Goal: Task Accomplishment & Management: Use online tool/utility

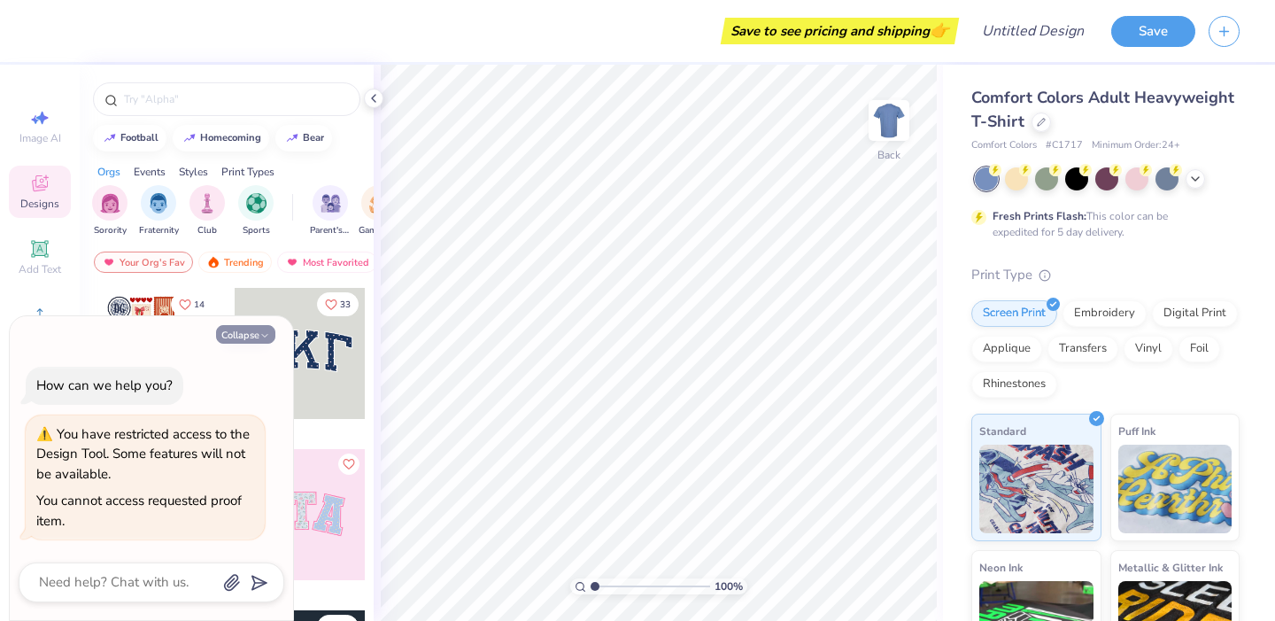
click at [240, 336] on button "Collapse" at bounding box center [245, 334] width 59 height 19
type textarea "x"
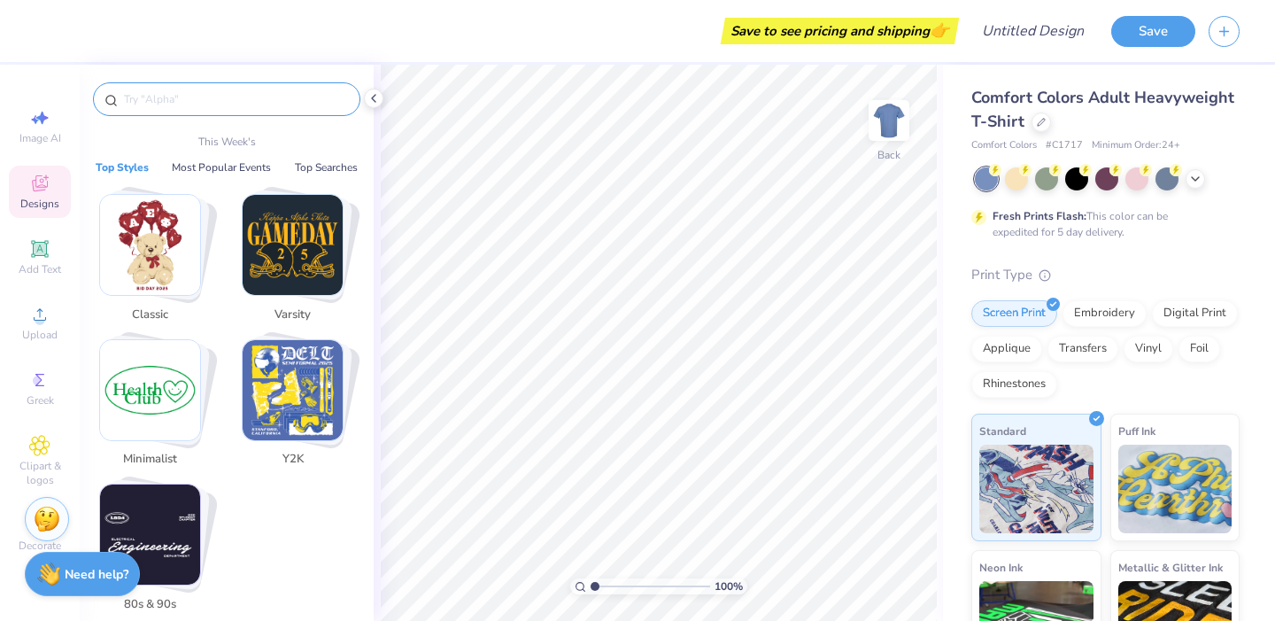
click at [174, 101] on input "text" at bounding box center [235, 99] width 227 height 18
type input "h"
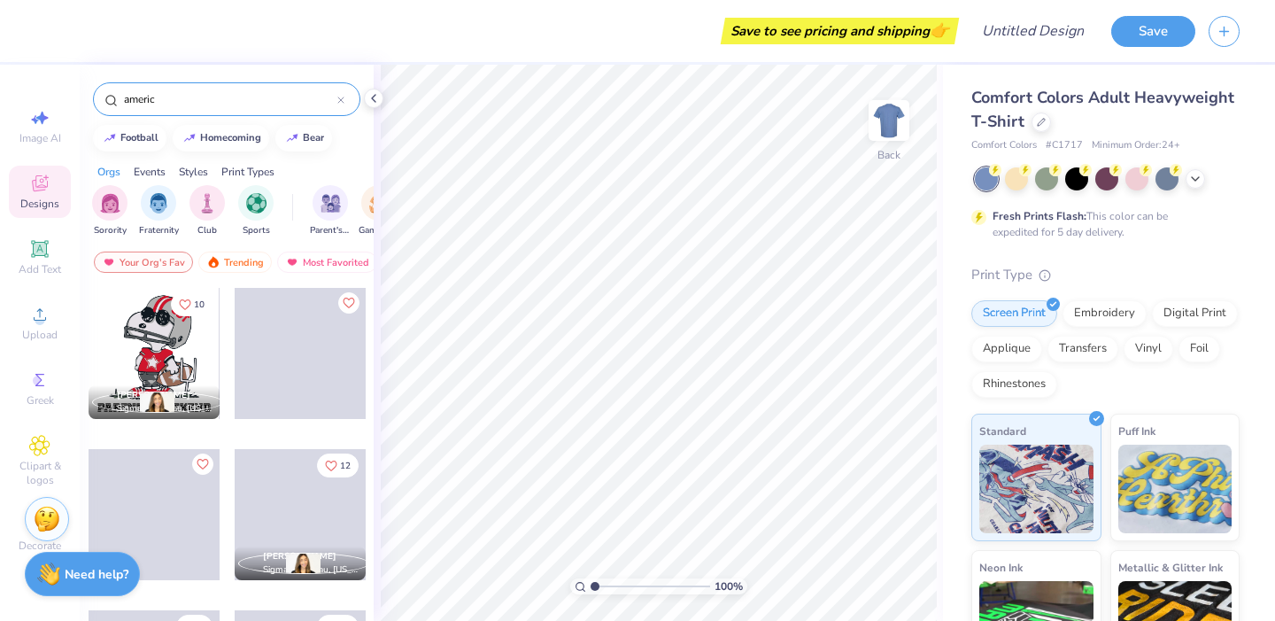
type input "america"
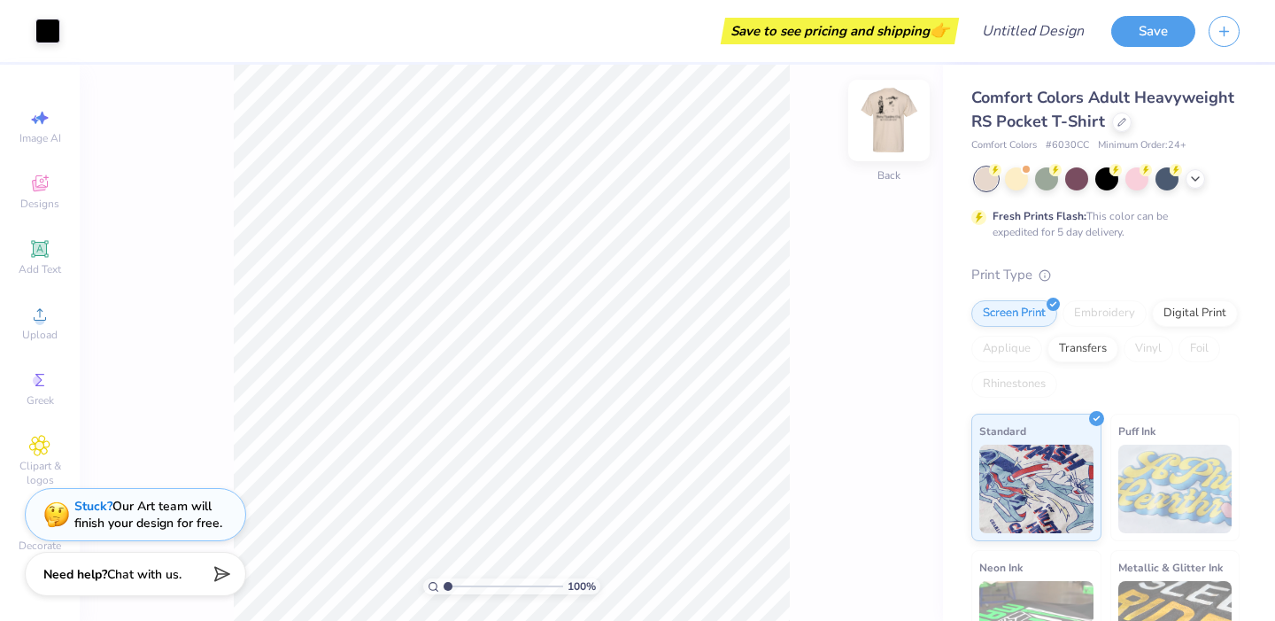
click at [888, 114] on img at bounding box center [888, 120] width 71 height 71
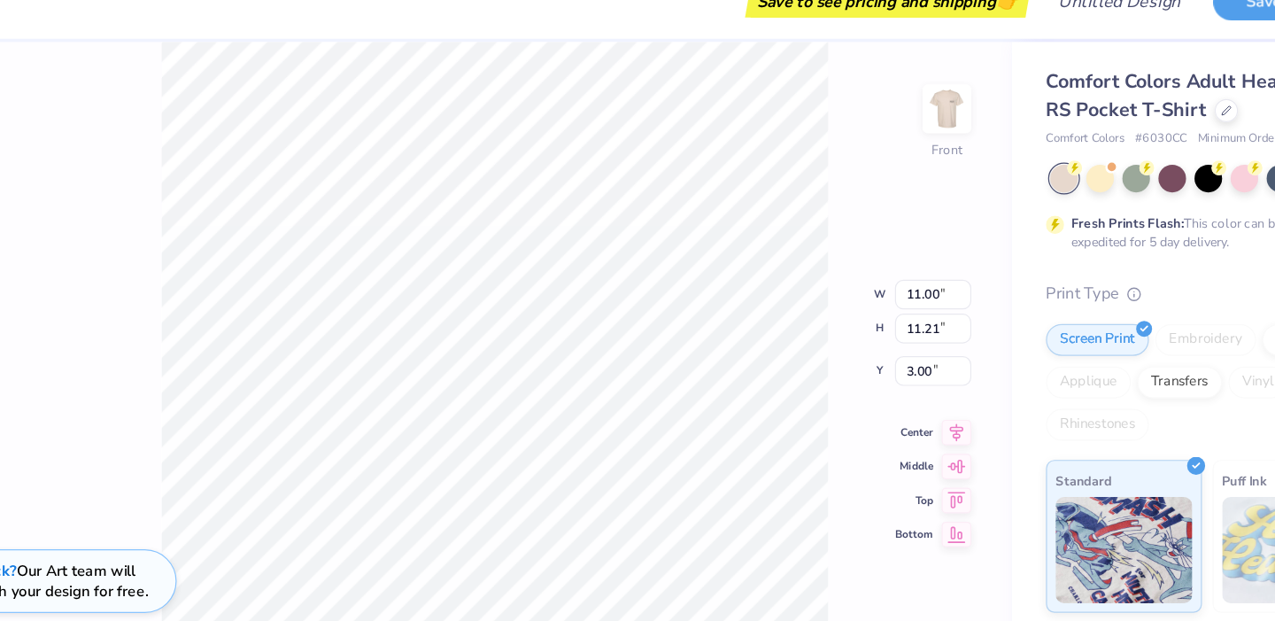
type input "4.87"
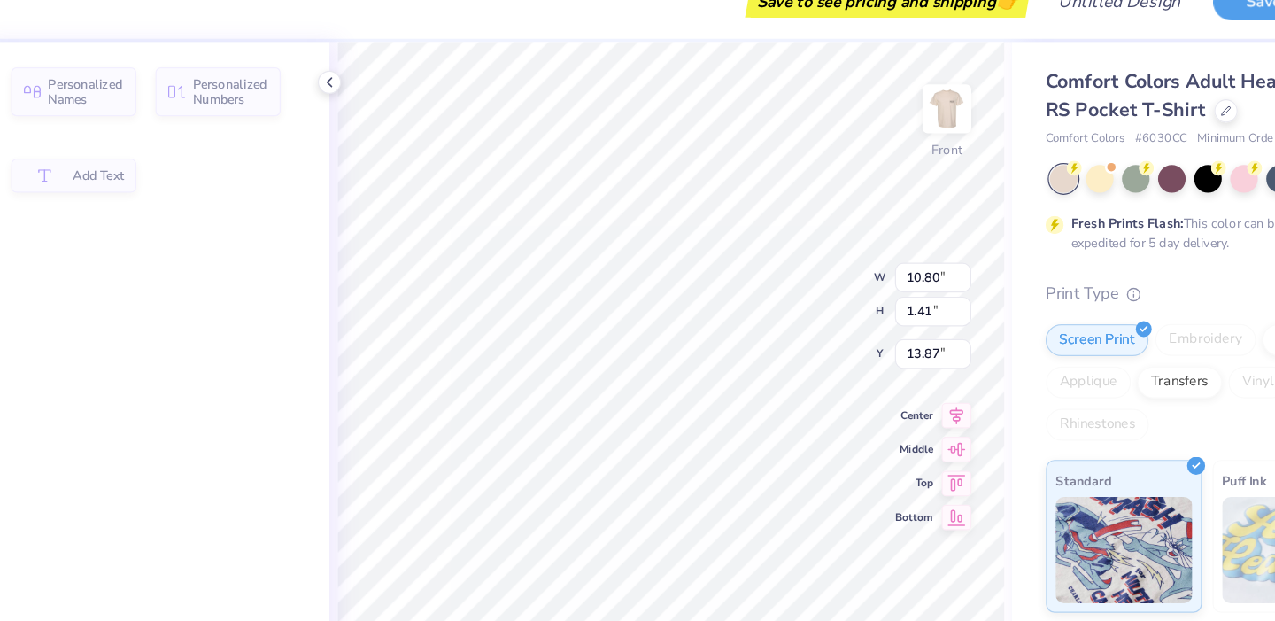
type input "10.80"
type input "1.41"
type input "13.87"
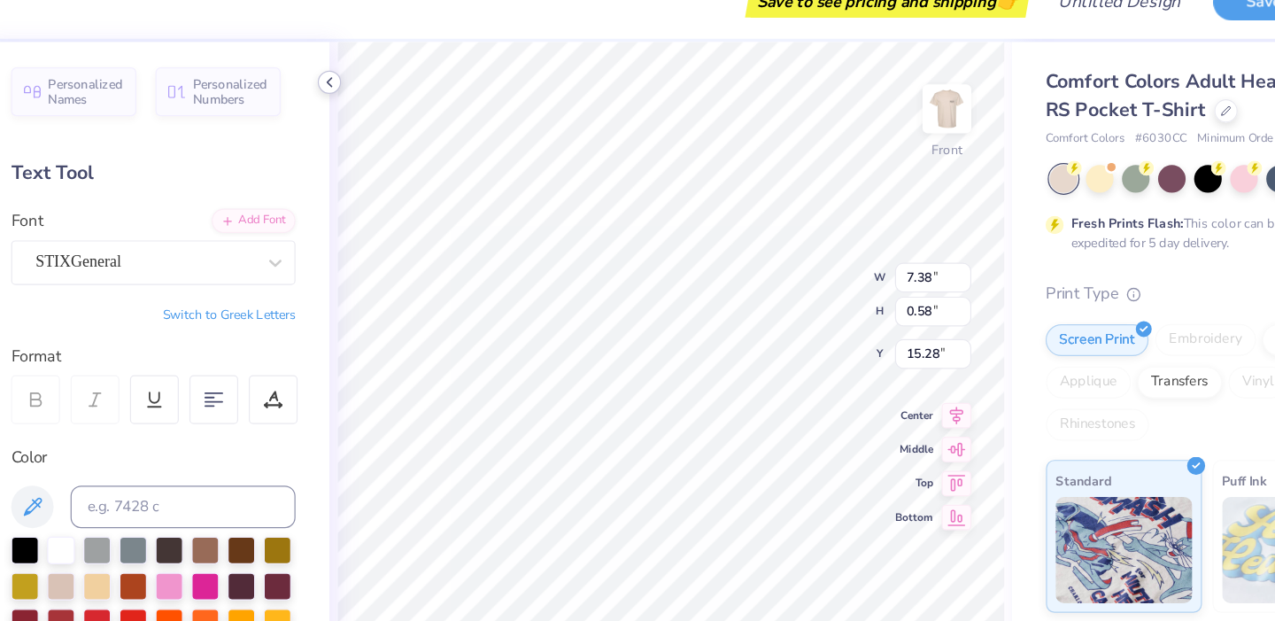
click at [372, 101] on icon at bounding box center [374, 98] width 14 height 14
type textarea "B"
type textarea "[GEOGRAPHIC_DATA][PERSON_NAME]"
type input "15.70"
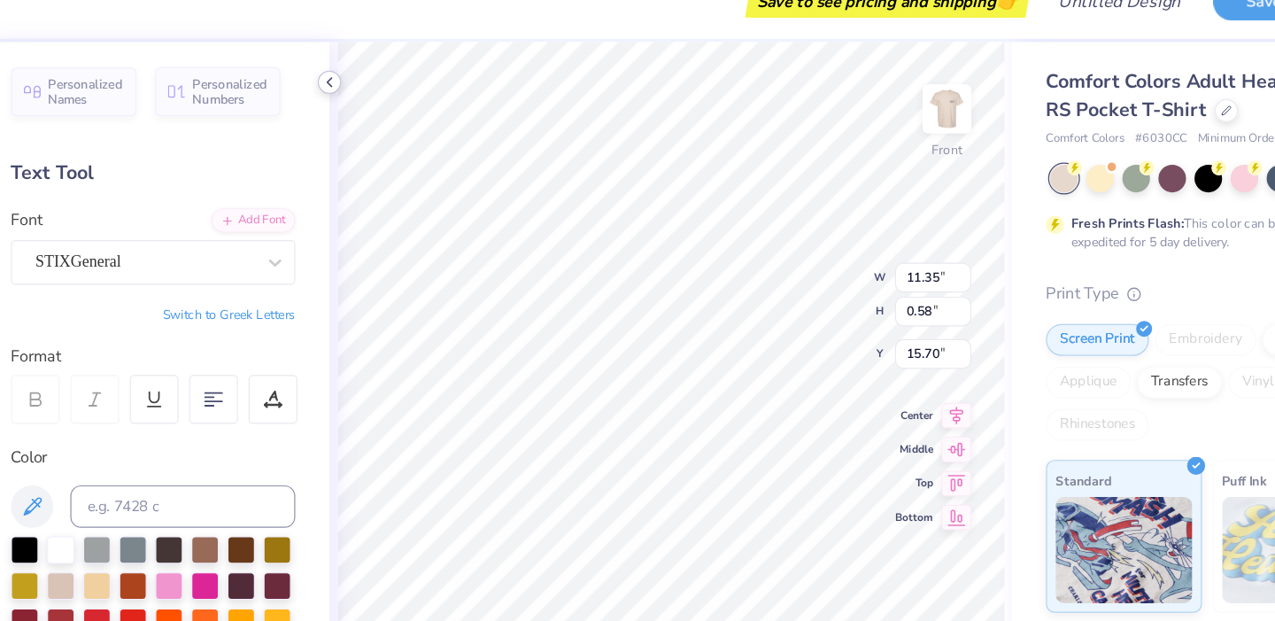
click at [376, 97] on icon at bounding box center [374, 98] width 14 height 14
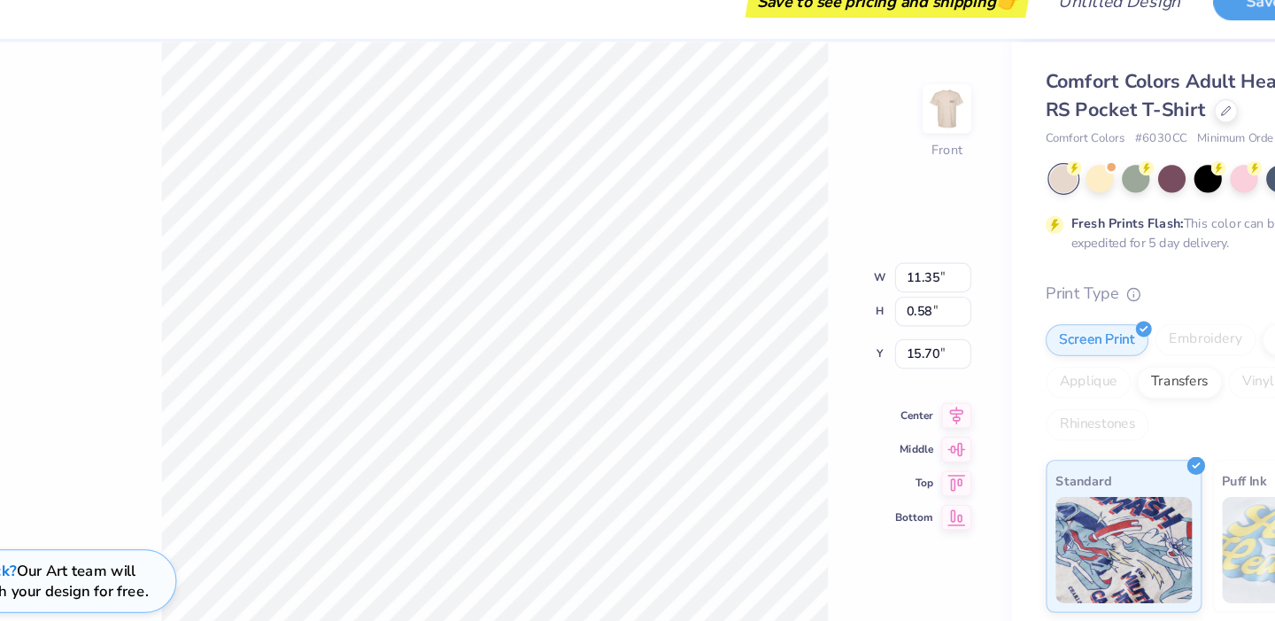
scroll to position [0, 4]
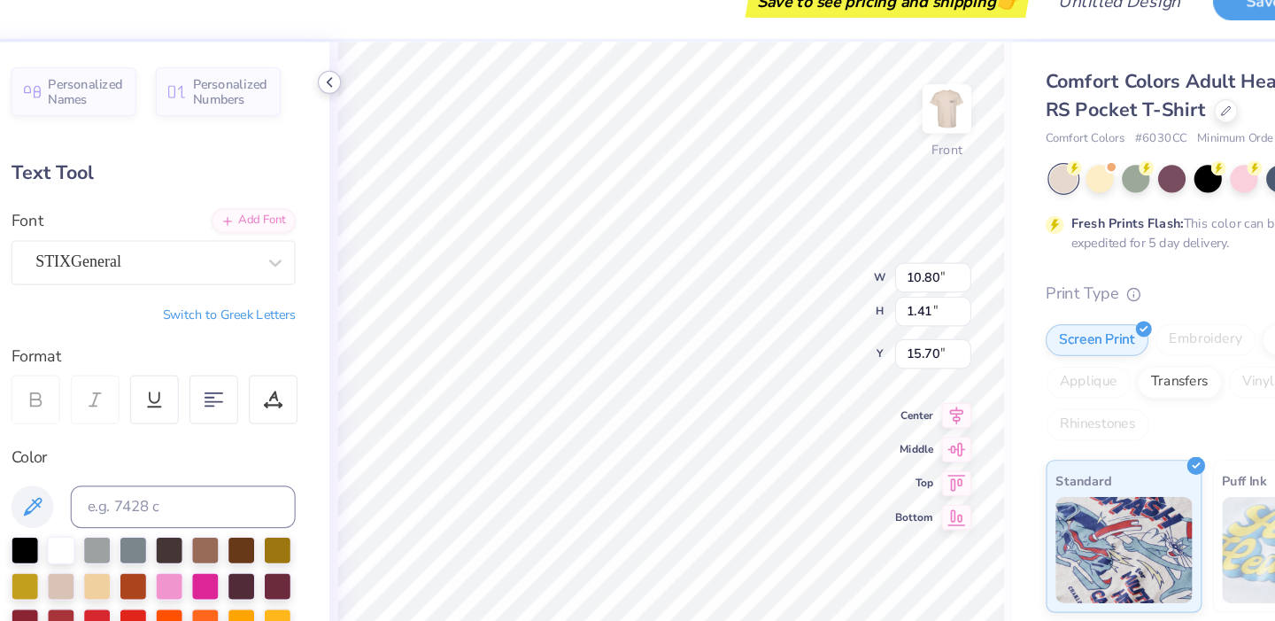
type input "10.80"
type input "1.41"
type input "13.87"
type textarea "B"
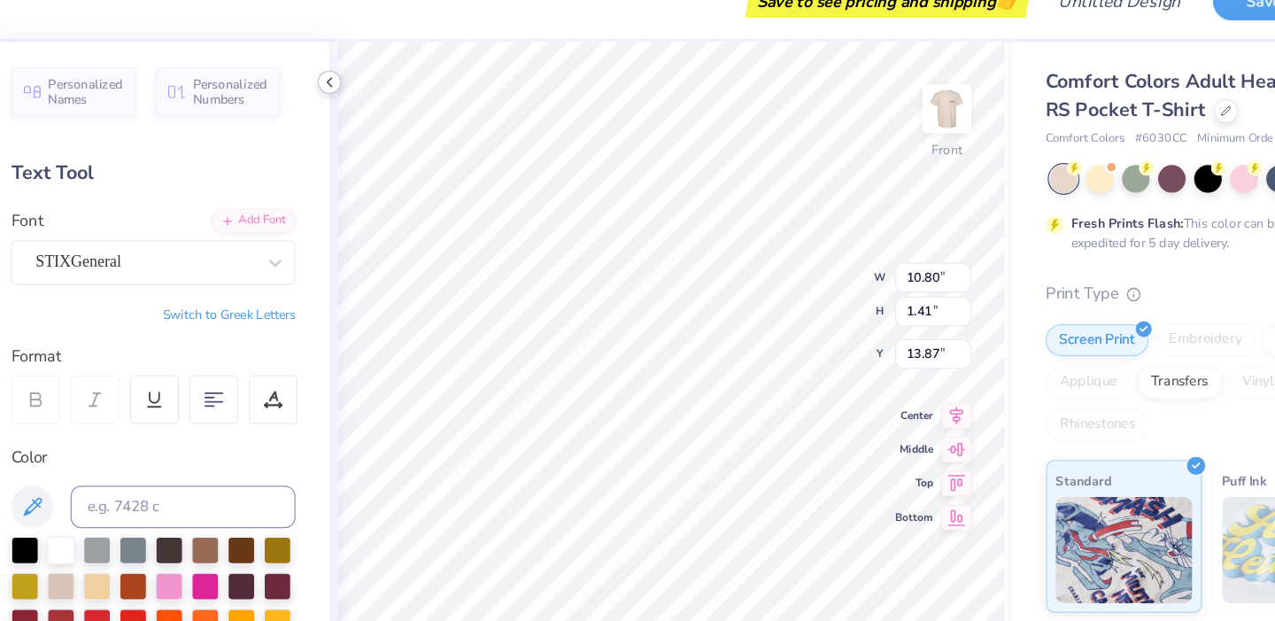
scroll to position [0, 4]
type textarea "HOMECOMING 2025"
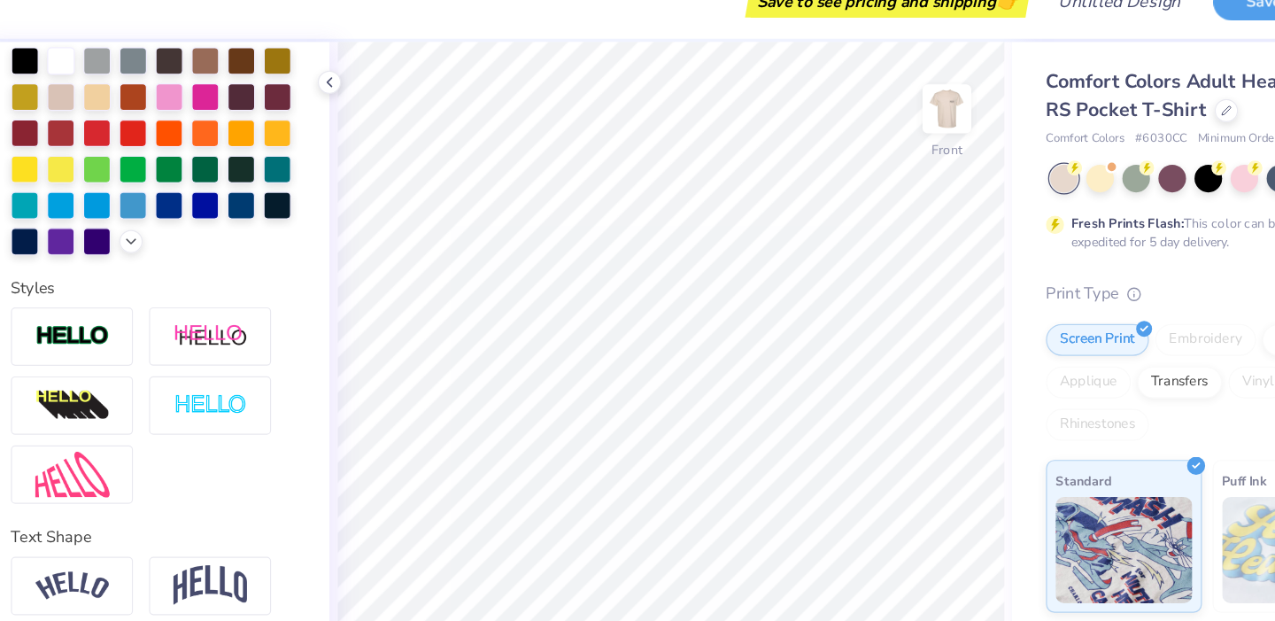
scroll to position [0, 0]
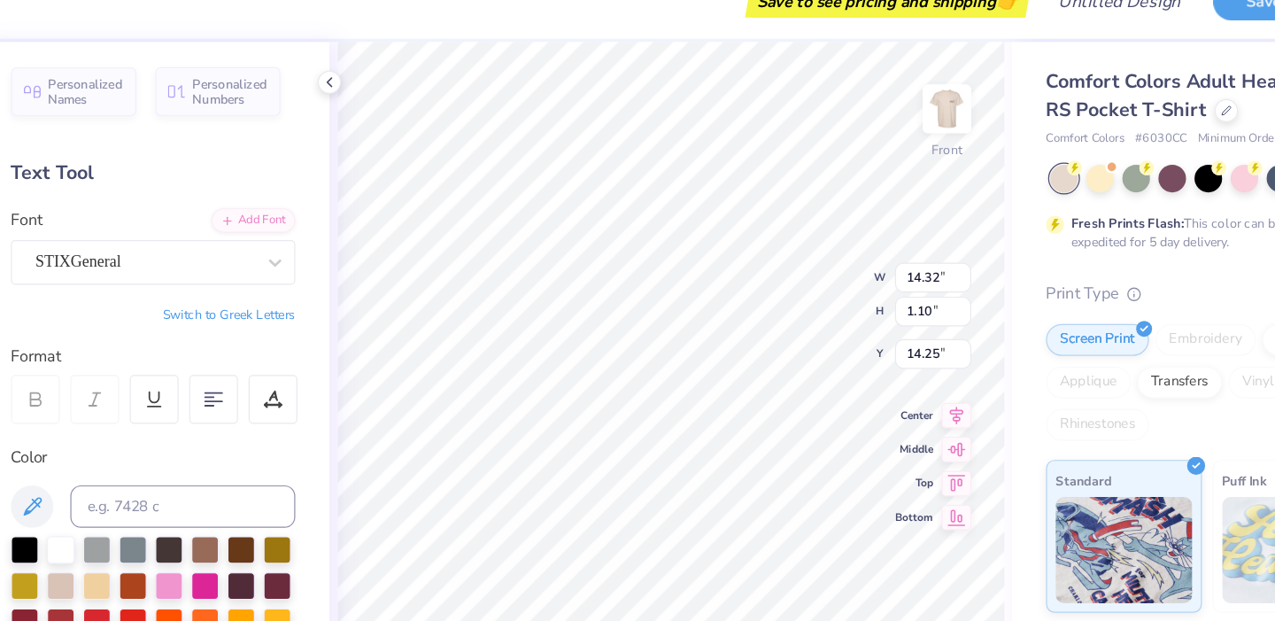
type input "13.00"
type input "1.00"
type input "11.35"
type input "0.58"
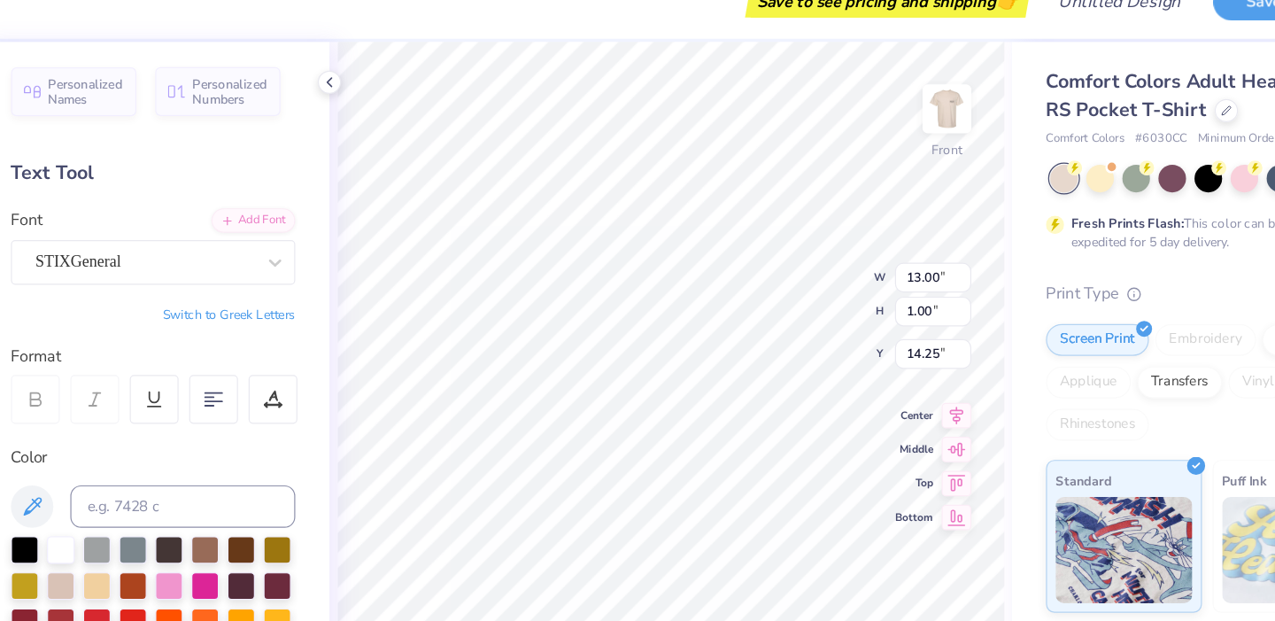
type input "15.70"
type input "11.00"
type input "0.56"
type input "15.69"
type input "15.78"
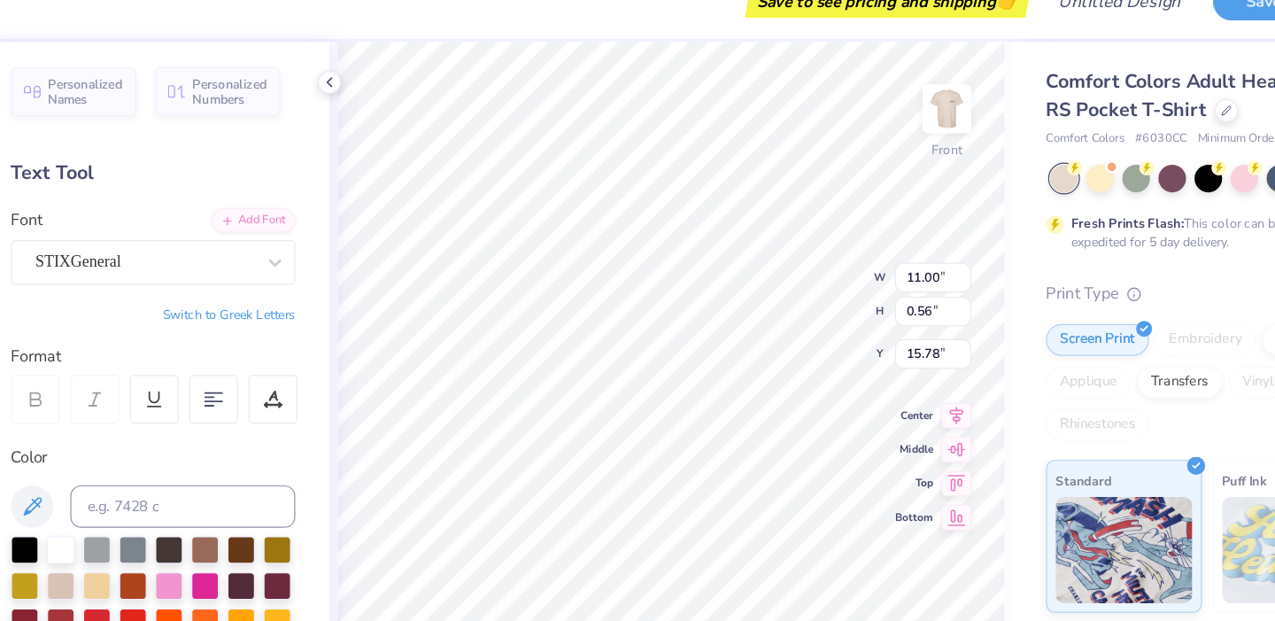
type input "13.00"
type input "1.00"
type input "14.25"
type textarea "ALPHA"
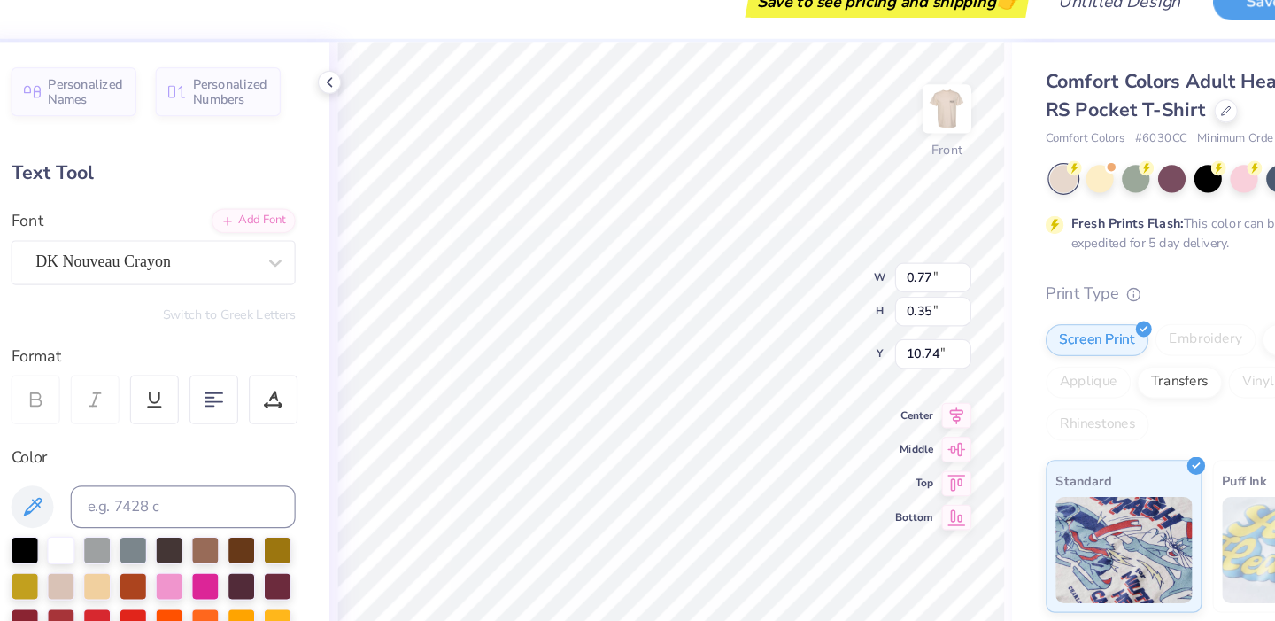
scroll to position [0, 1]
type input "1.81"
type input "0.43"
type input "11.29"
type textarea "XI,"
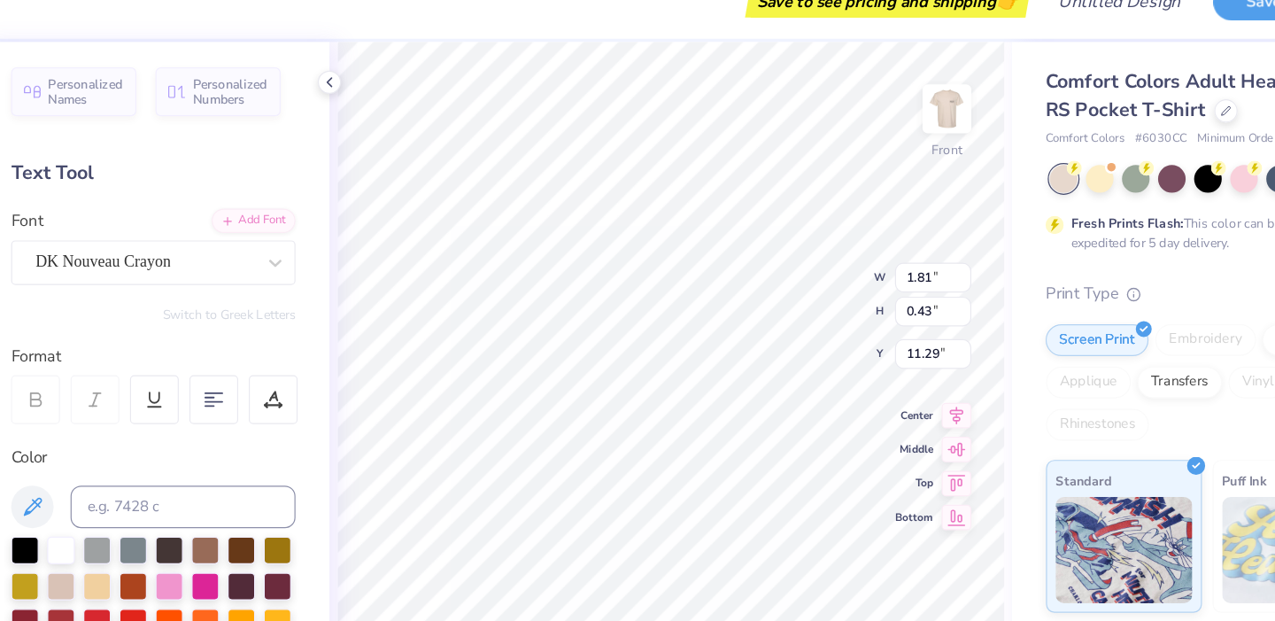
type input "1.27"
type input "0.35"
type input "11.81"
type textarea "DELTA"
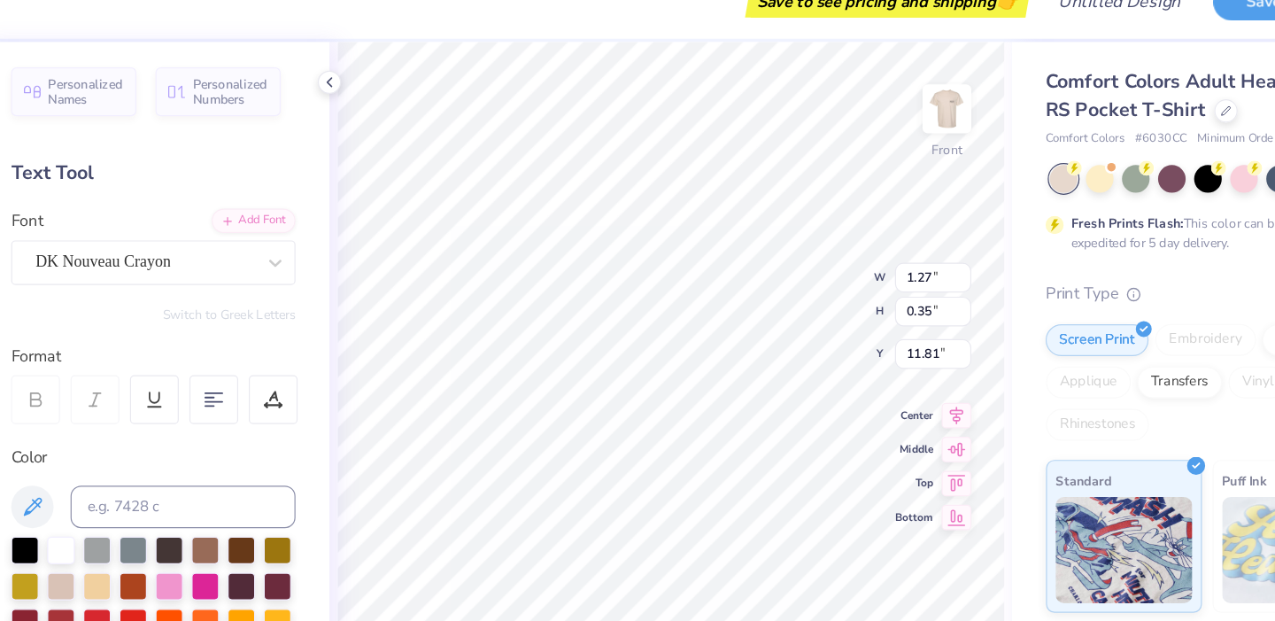
scroll to position [0, 1]
type input "0.59"
type input "0.41"
type input "11.30"
type textarea "XI"
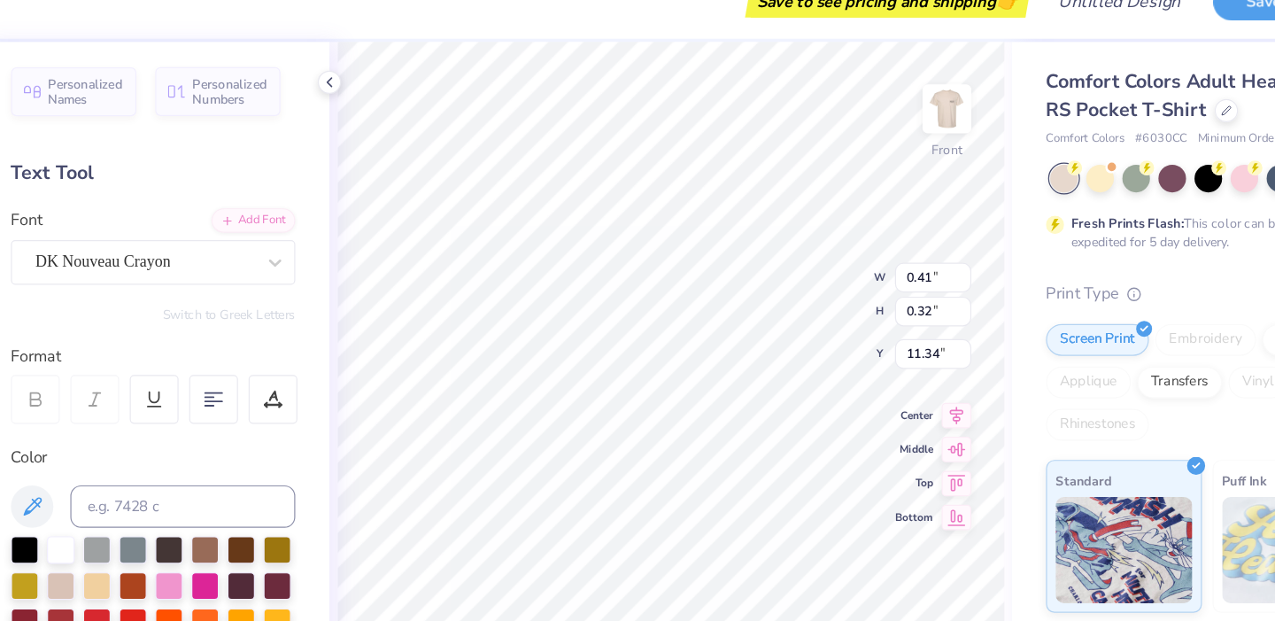
type input "12.17"
type input "1.12"
type input "0.36"
type input "11.42"
type input "1.28"
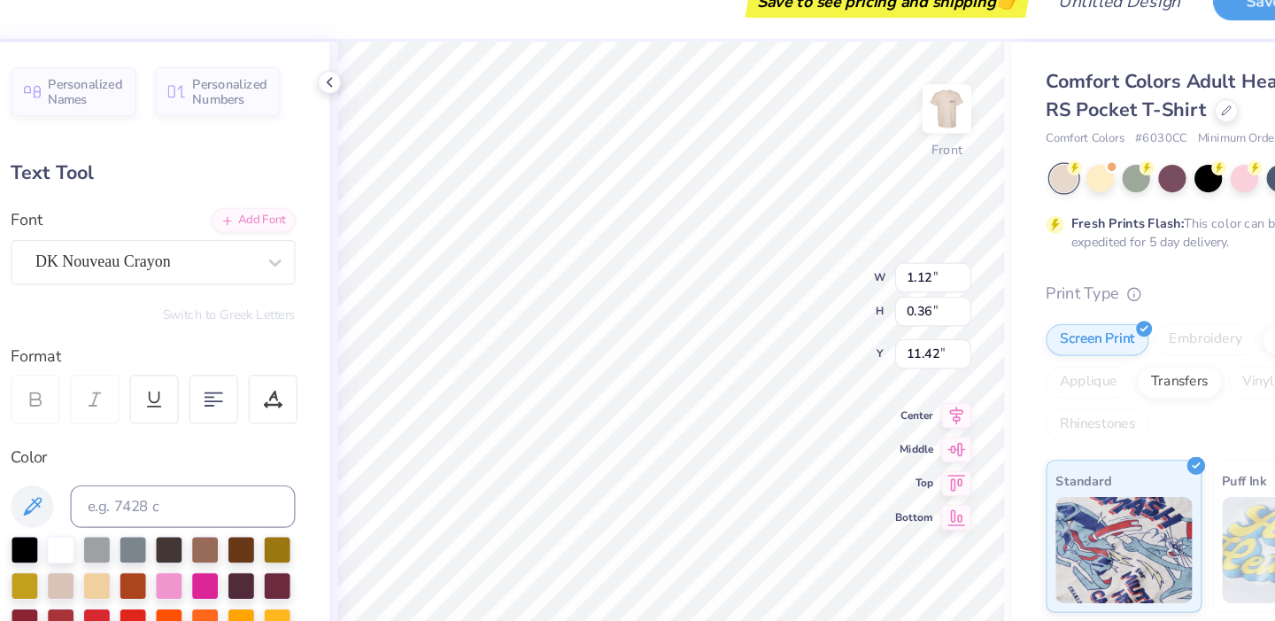
type input "0.38"
type input "10.73"
type textarea "ALPHA XI"
type input "12.45"
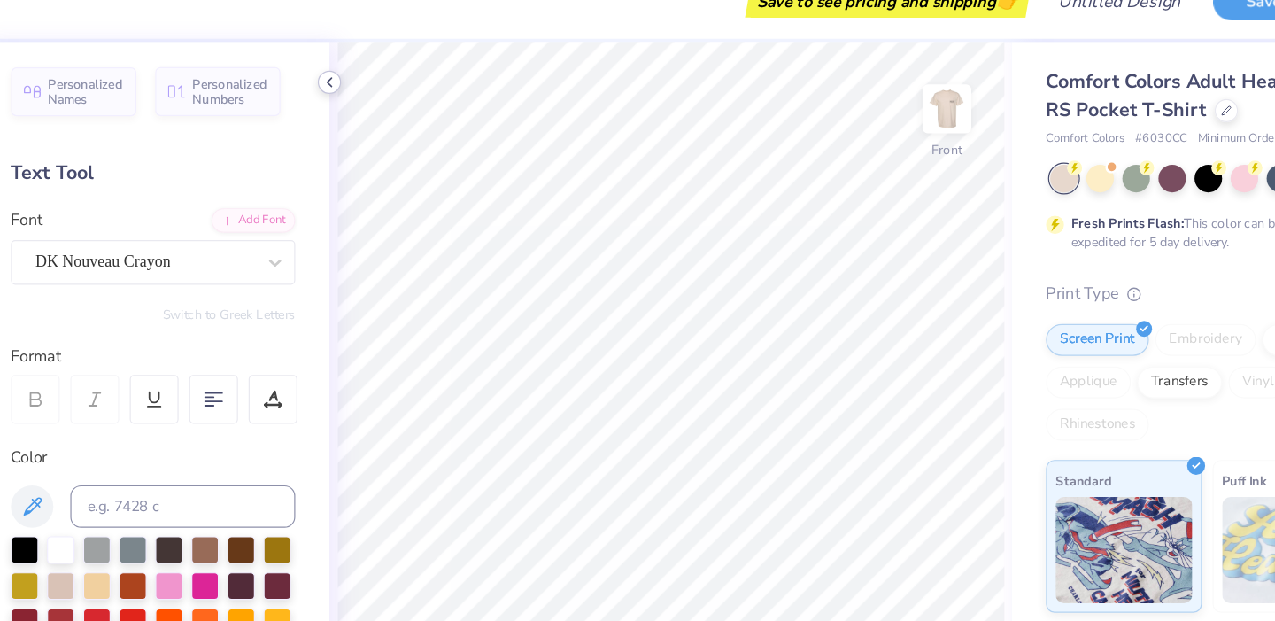
click at [374, 97] on icon at bounding box center [374, 98] width 14 height 14
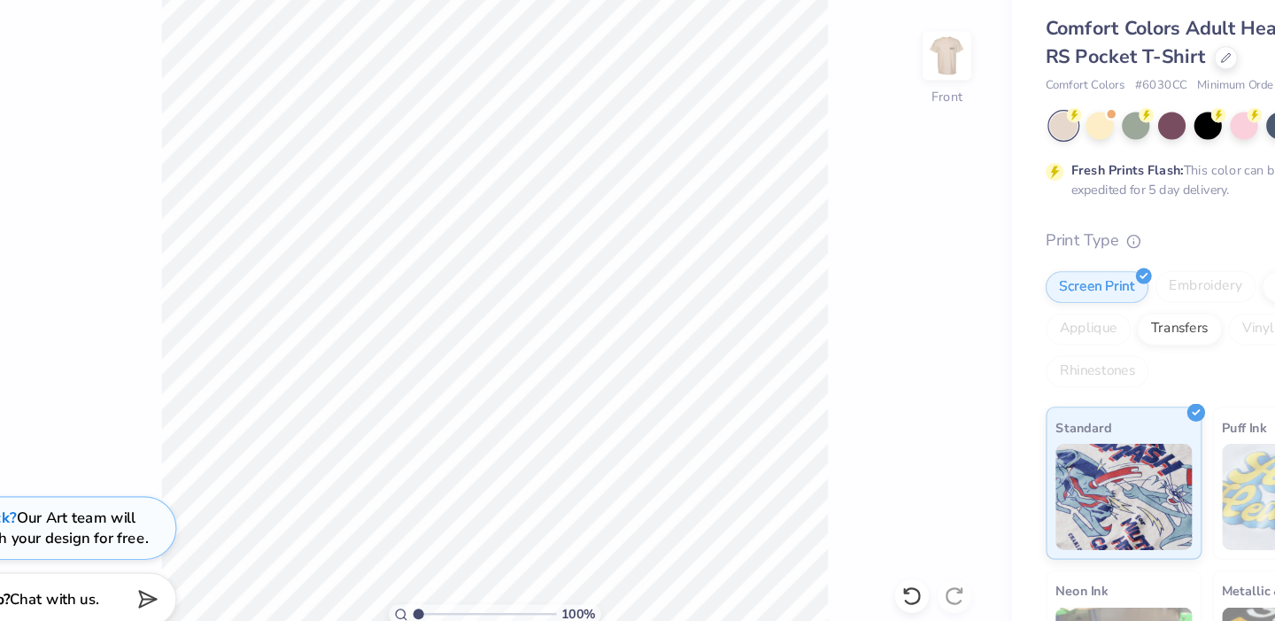
scroll to position [0, 0]
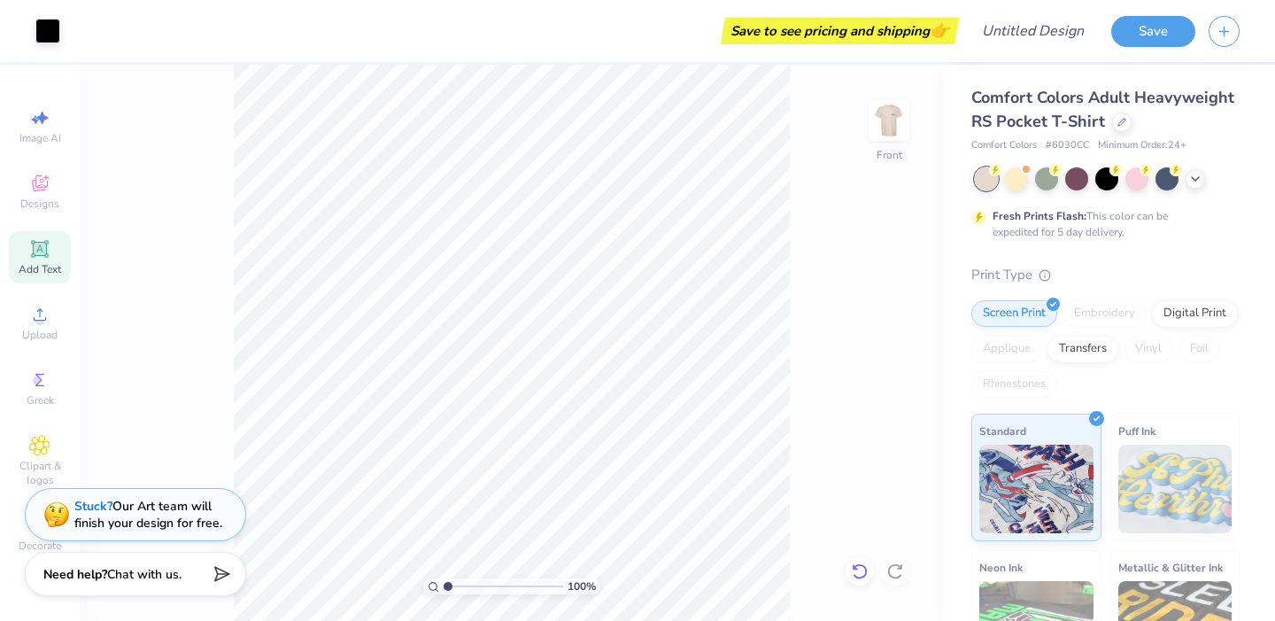
click at [861, 566] on icon at bounding box center [860, 571] width 18 height 18
click at [861, 574] on icon at bounding box center [860, 571] width 18 height 18
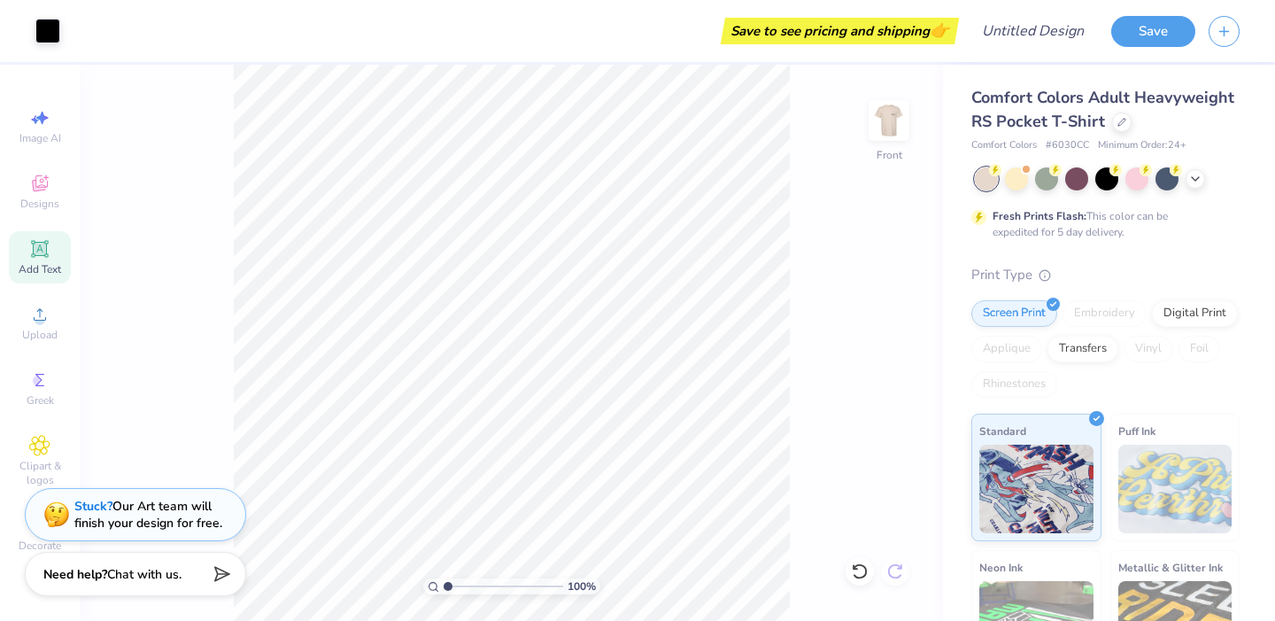
click at [861, 574] on icon at bounding box center [860, 571] width 18 height 18
click at [862, 575] on icon at bounding box center [860, 571] width 18 height 18
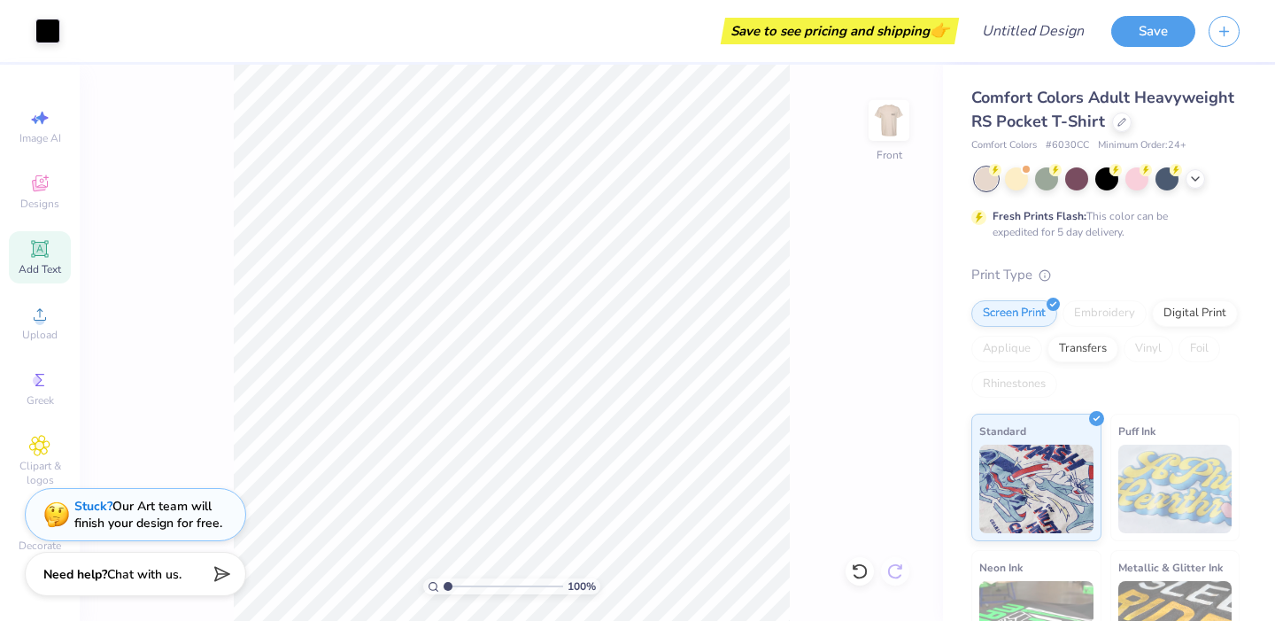
click at [833, 543] on div "100 % Front" at bounding box center [511, 343] width 863 height 556
click at [894, 575] on icon at bounding box center [895, 571] width 18 height 18
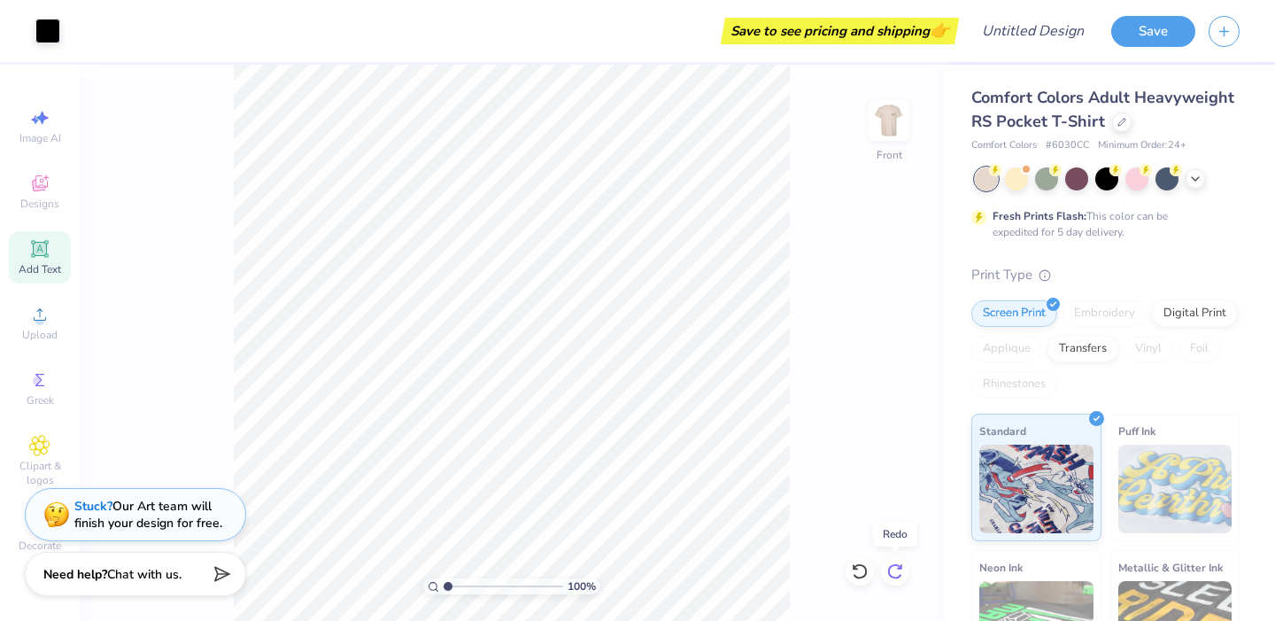
click at [894, 575] on icon at bounding box center [895, 571] width 18 height 18
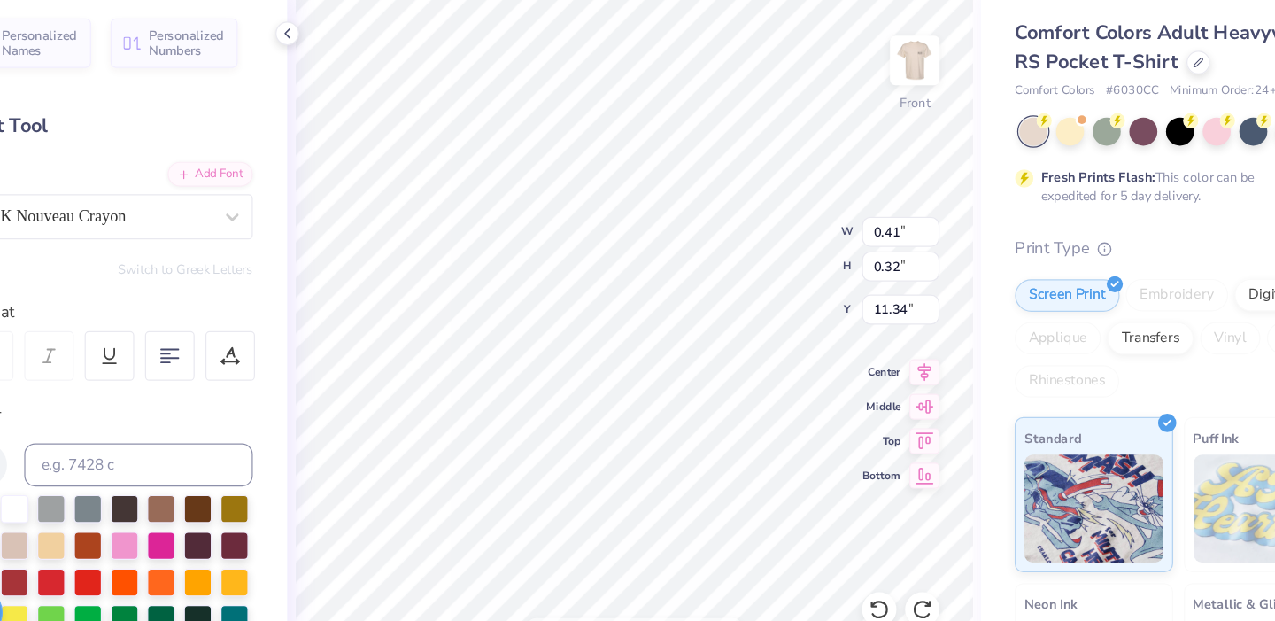
type input "11.11"
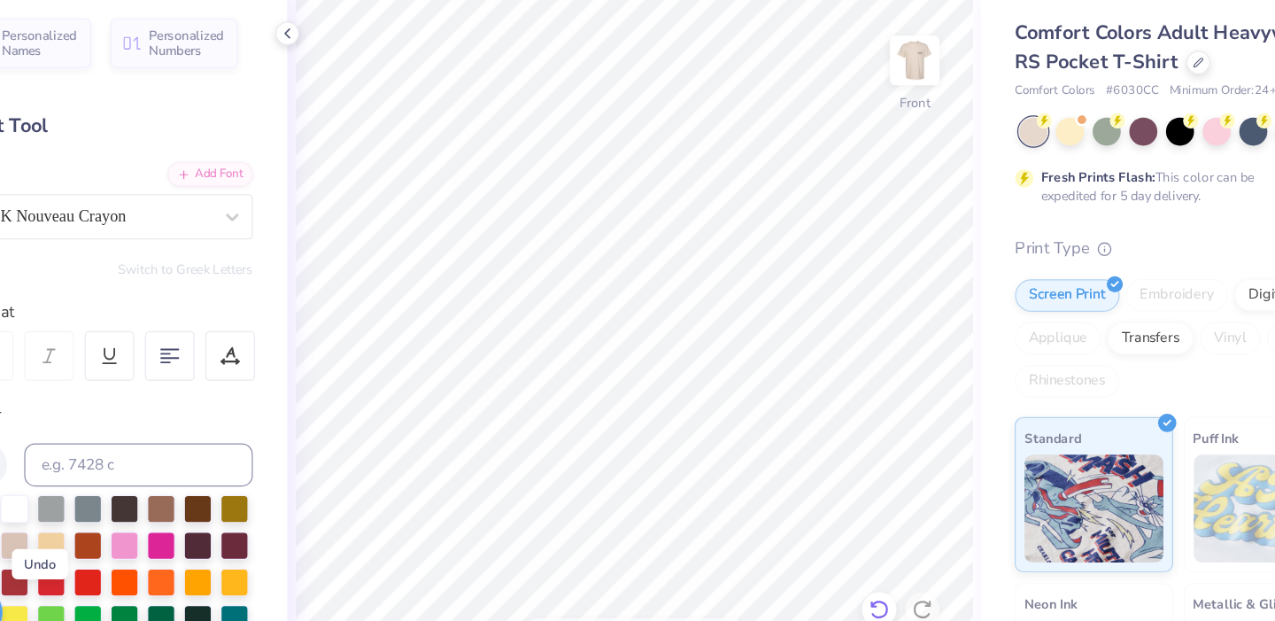
click at [854, 572] on icon at bounding box center [860, 571] width 18 height 18
click at [855, 568] on icon at bounding box center [855, 567] width 4 height 4
click at [891, 568] on icon at bounding box center [895, 571] width 18 height 18
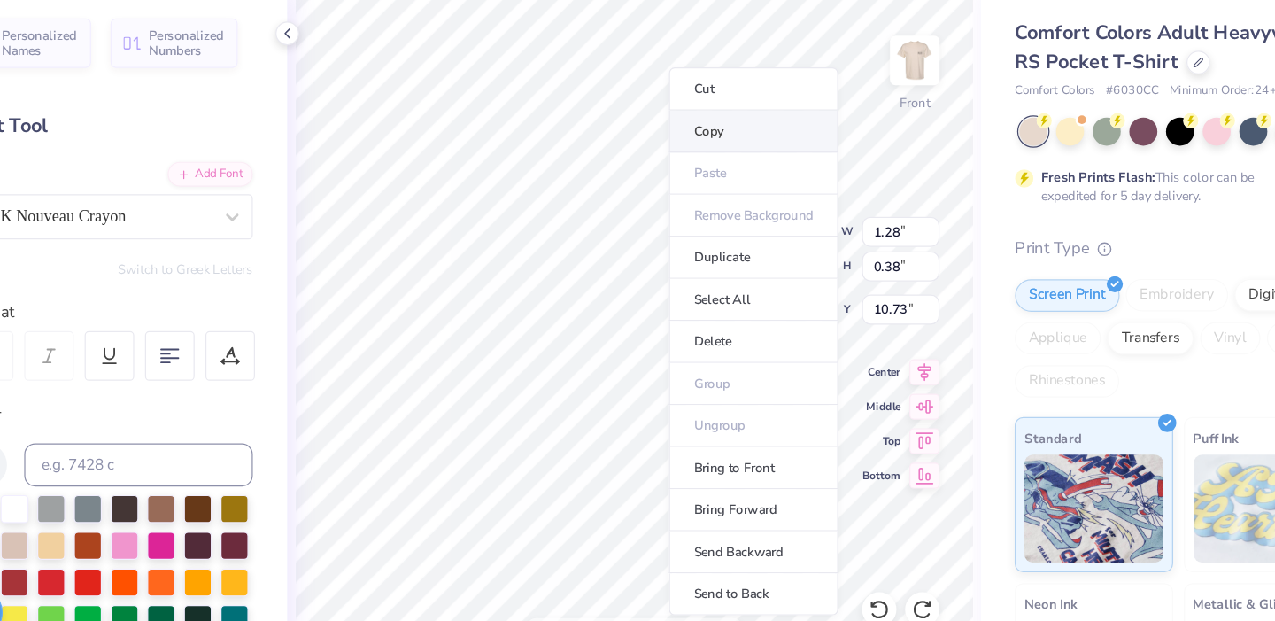
click at [722, 189] on li "Copy" at bounding box center [756, 179] width 139 height 35
click at [720, 278] on li "Duplicate" at bounding box center [752, 283] width 139 height 35
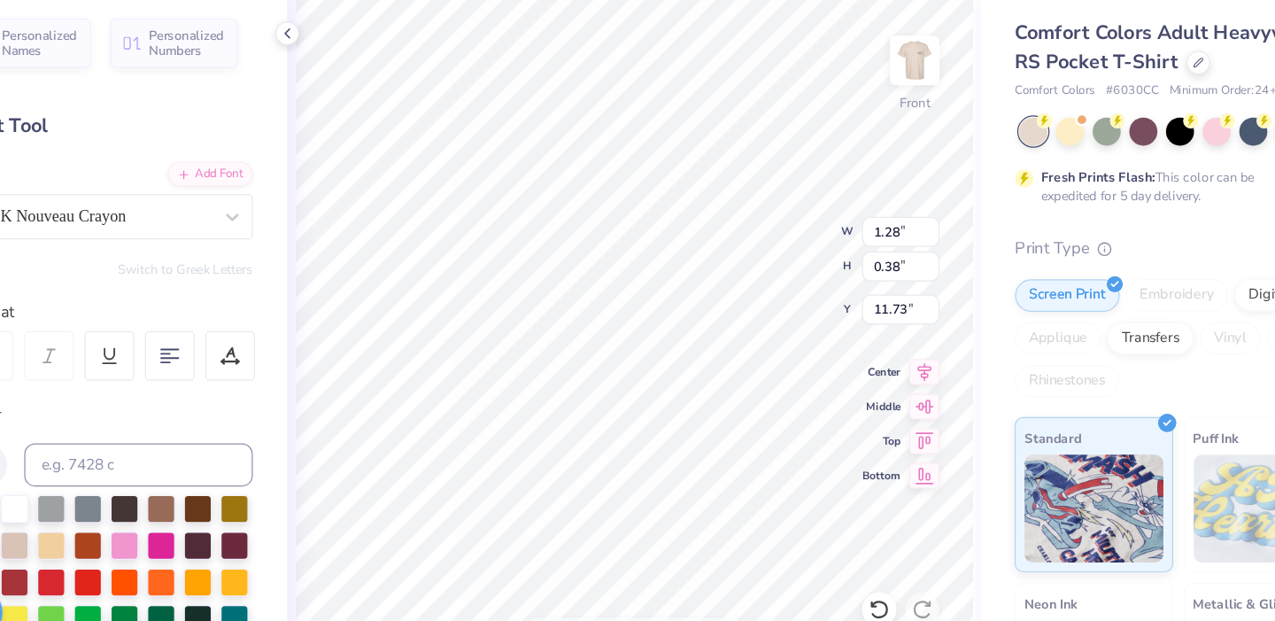
type input "12.60"
type textarea "TAU"
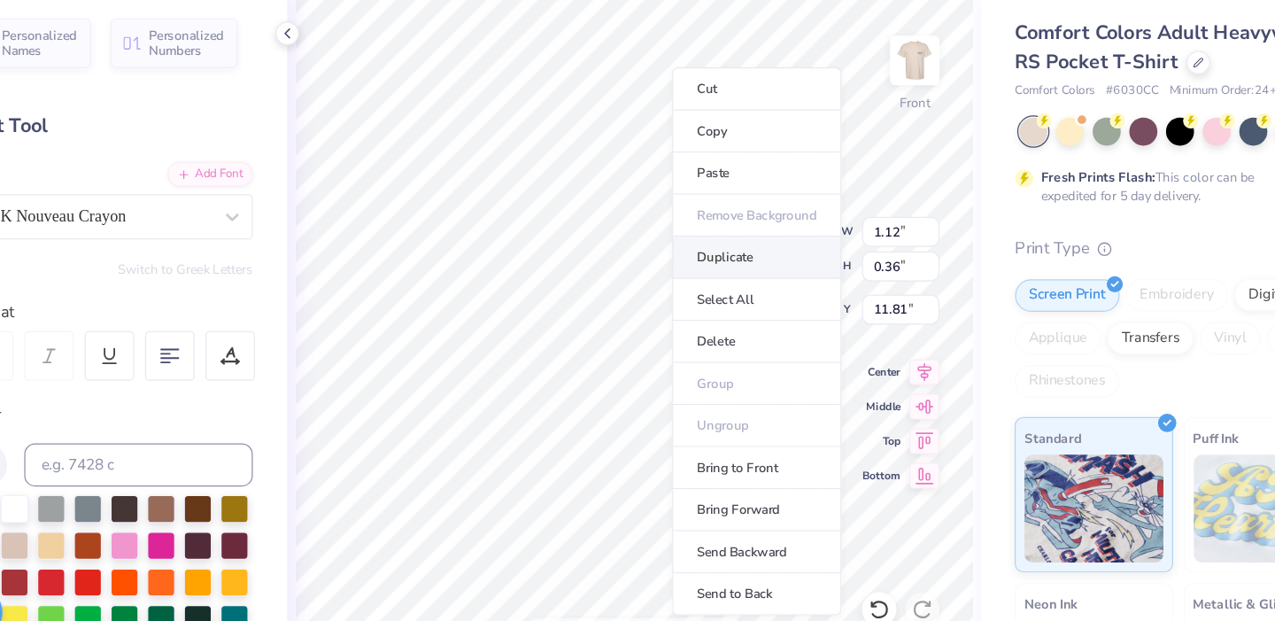
click at [714, 283] on li "Duplicate" at bounding box center [759, 283] width 139 height 35
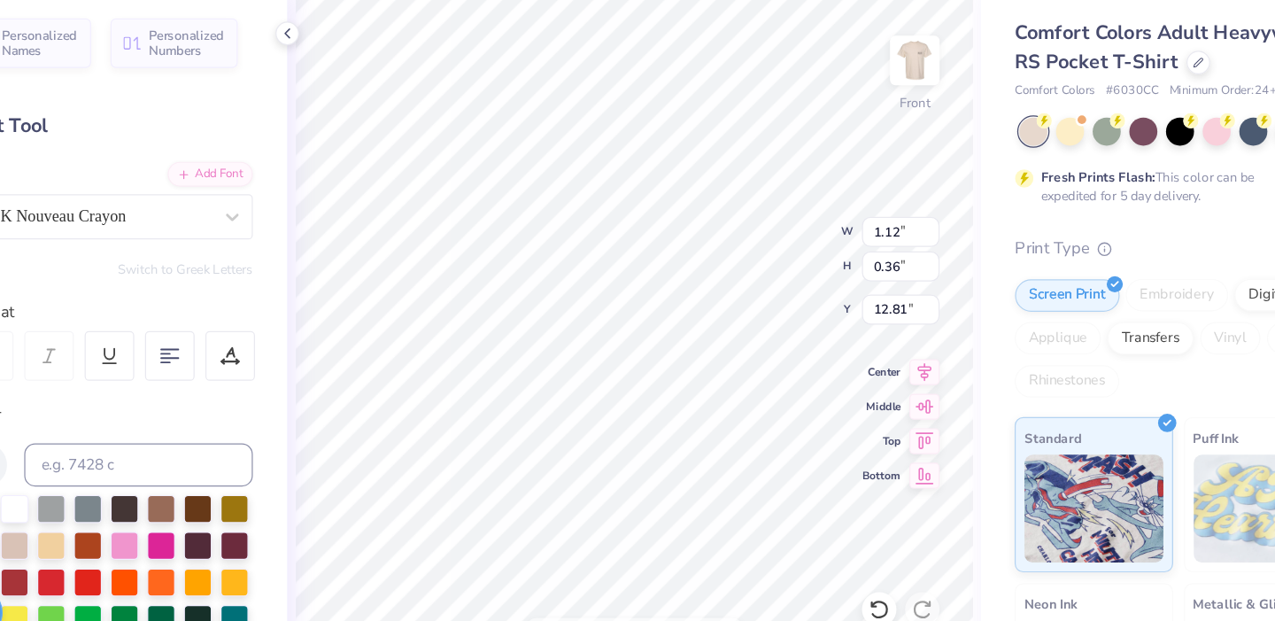
type input "12.97"
type textarea "KAPPA"
type input "13.19"
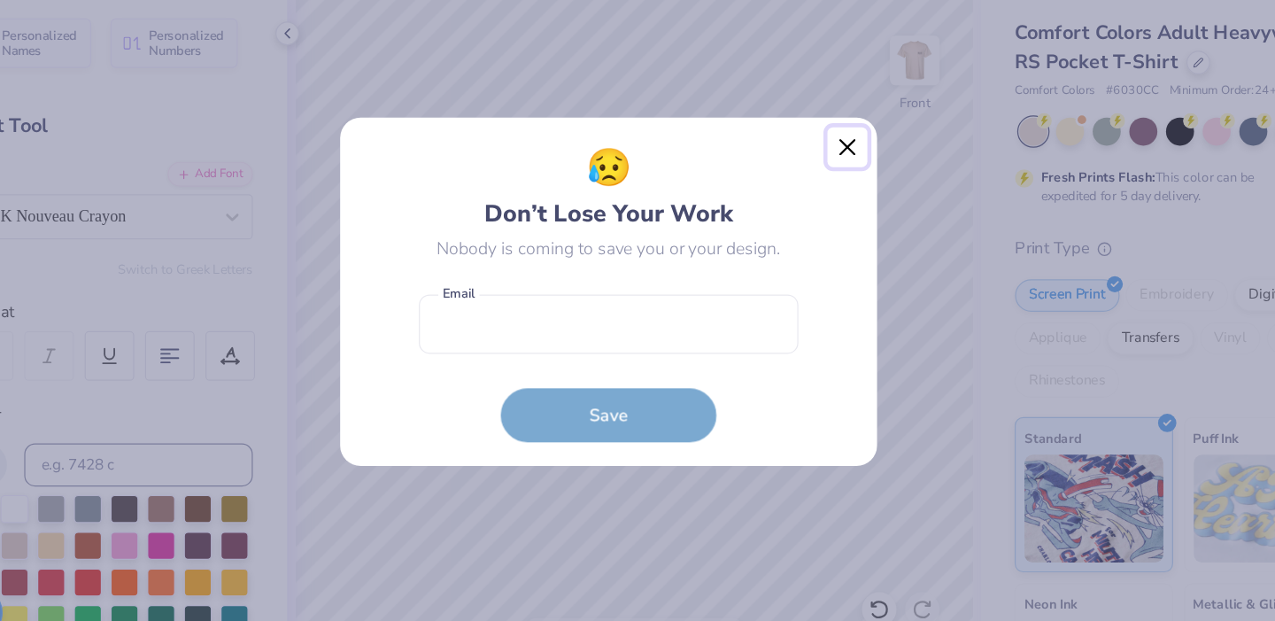
click at [835, 192] on button "Close" at bounding box center [834, 192] width 34 height 34
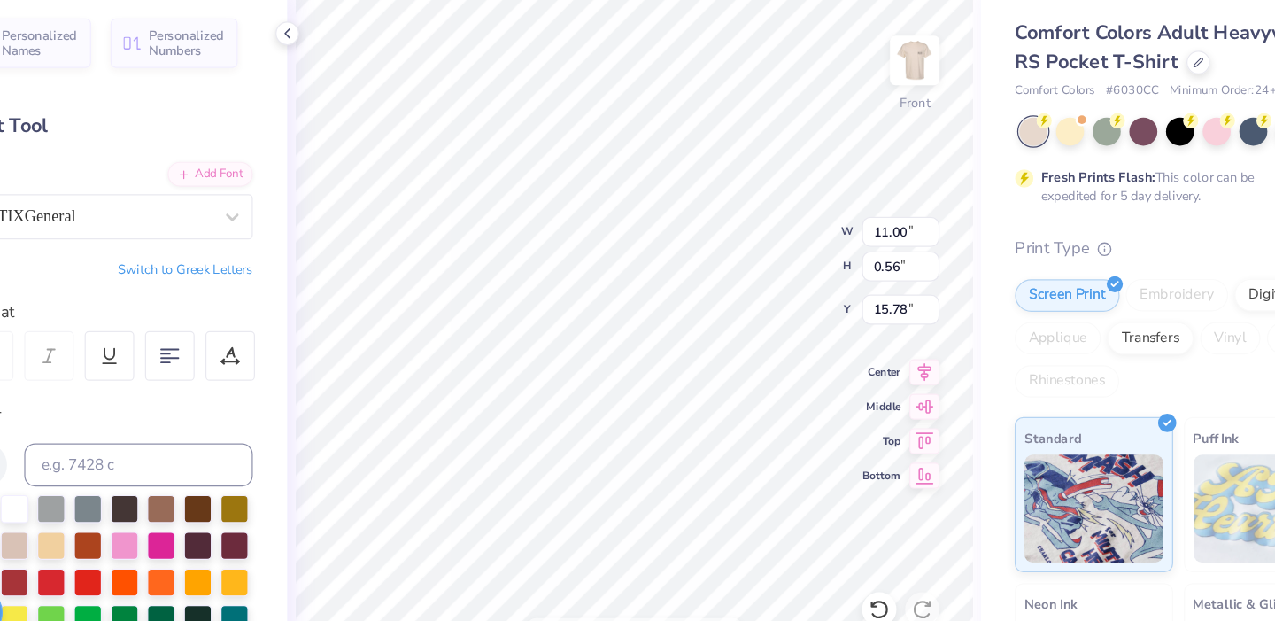
scroll to position [0, 0]
type textarea "W"
type textarea "AD TKE"
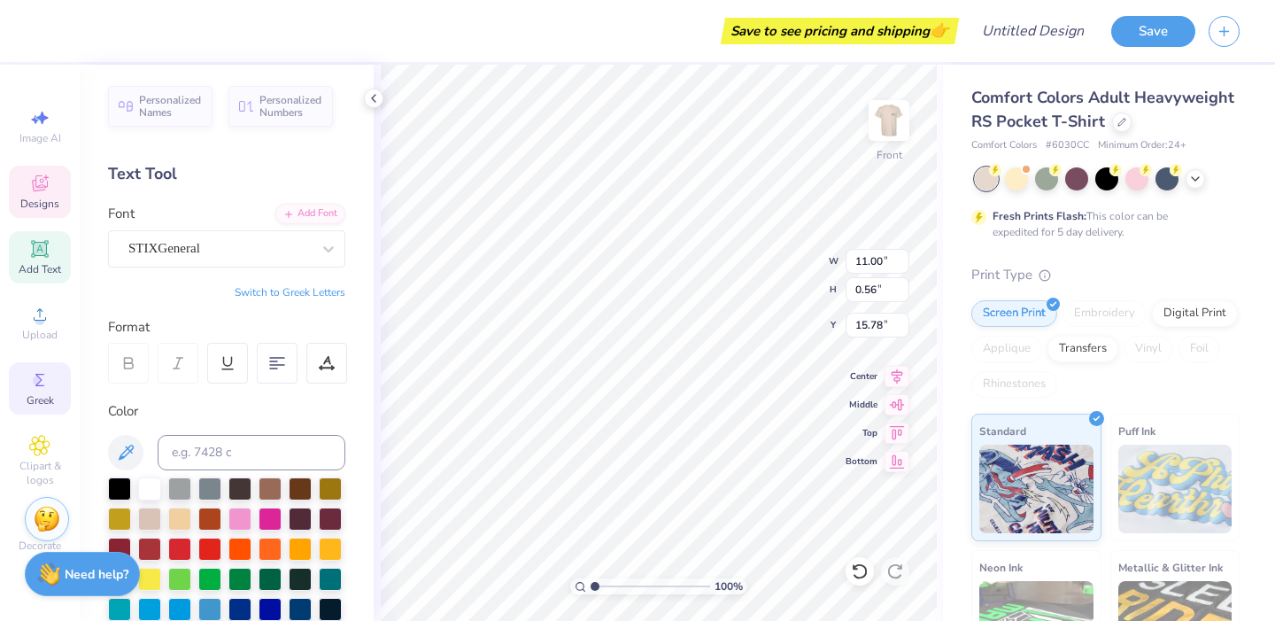
click at [50, 392] on div "Greek" at bounding box center [40, 388] width 62 height 52
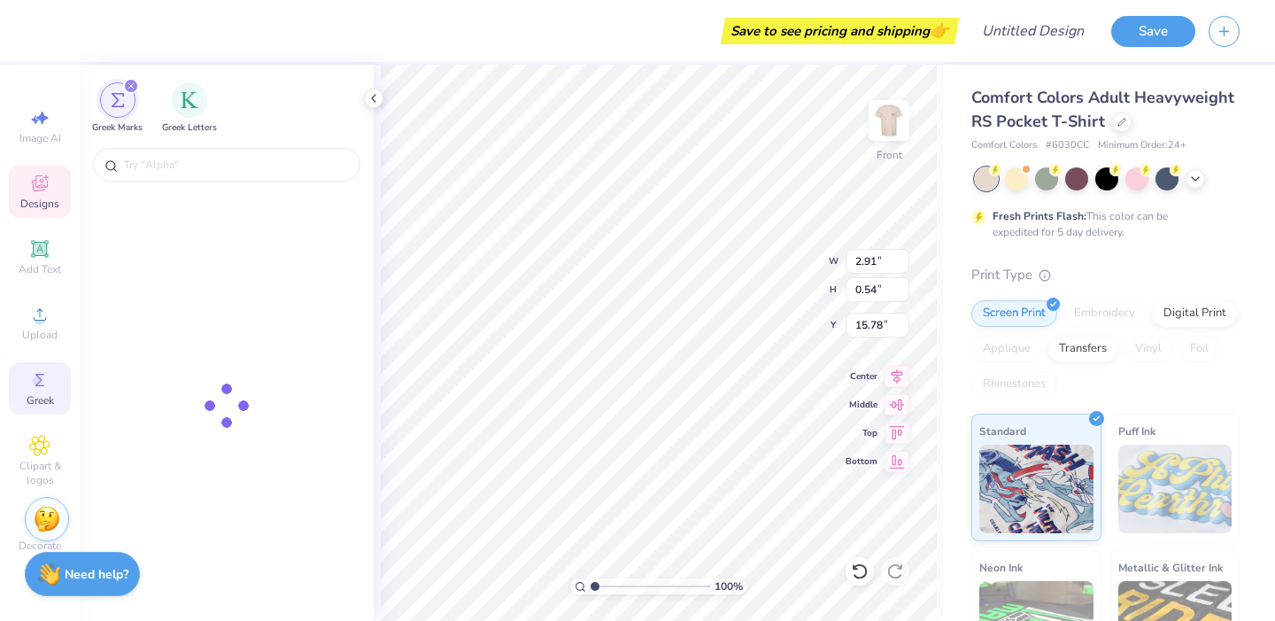
type input "2.91"
type input "0.54"
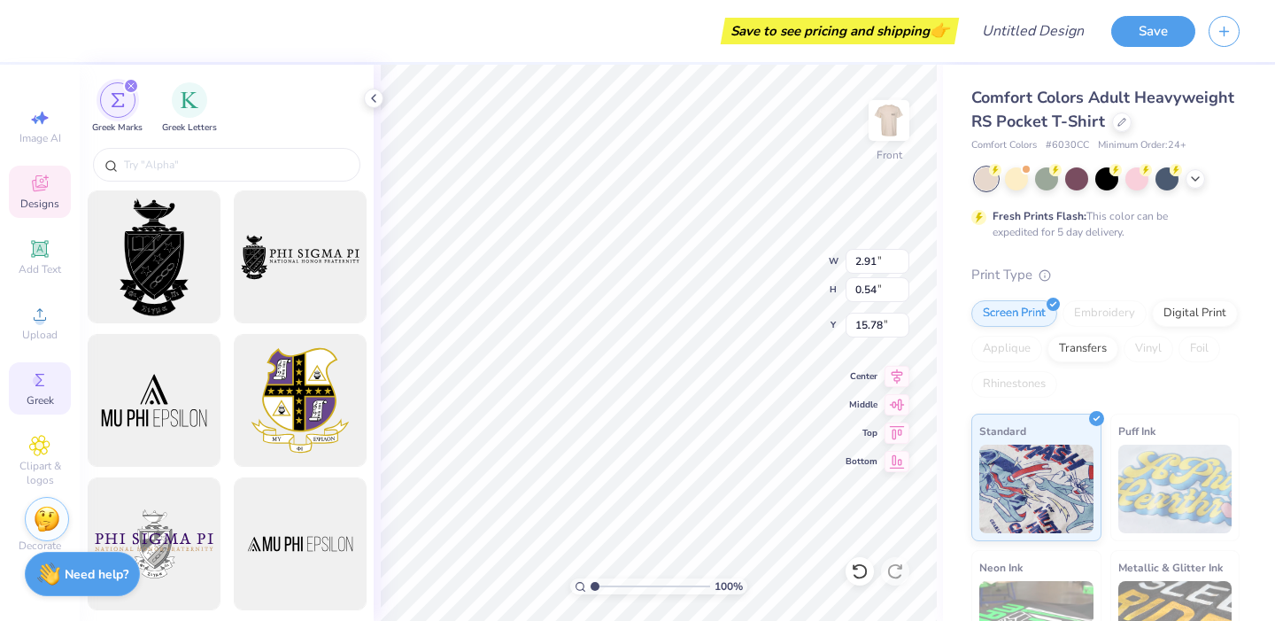
type textarea "AD TKE"
click at [190, 115] on div "Greek Letters" at bounding box center [189, 107] width 55 height 52
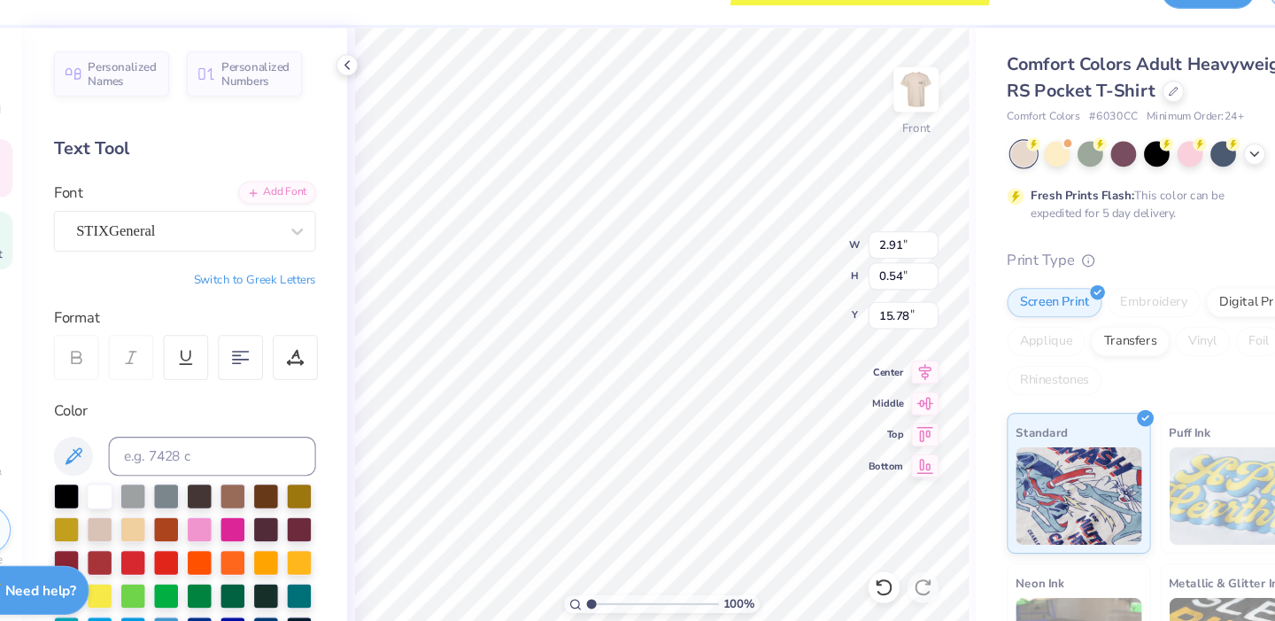
type textarea "[MEDICAL_DATA] TKE"
type textarea "WEST"
type input "0.41"
type input "0.32"
type input "11.34"
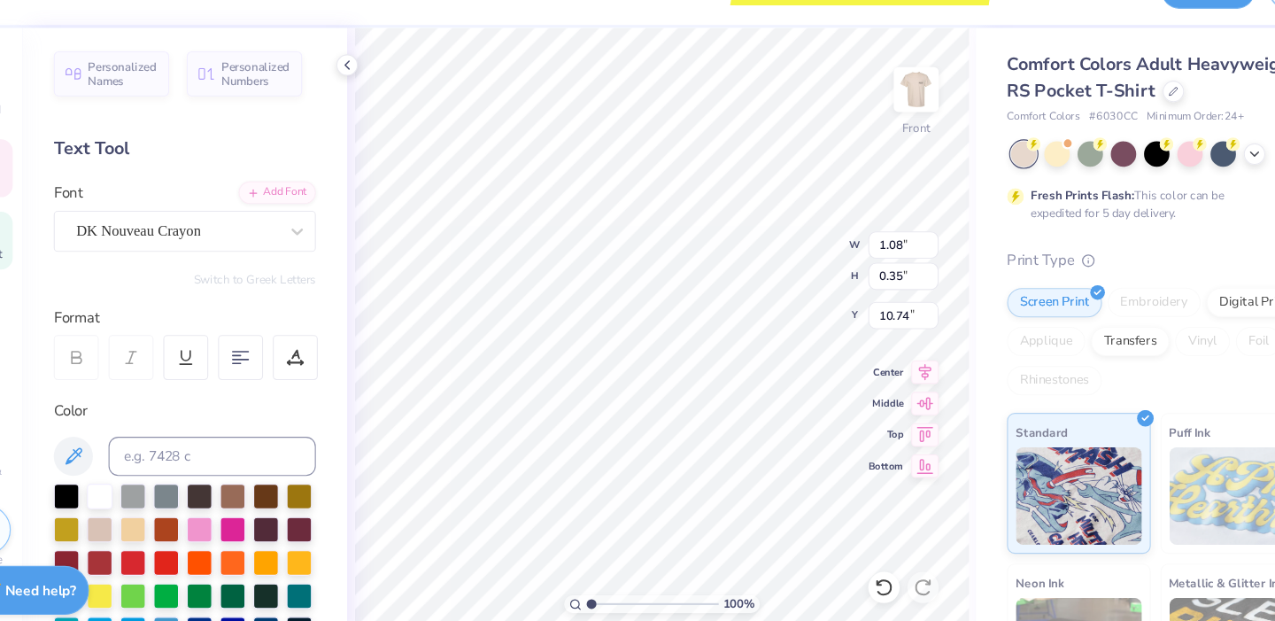
type input "1.12"
type input "0.36"
type input "11.81"
type input "0.41"
type input "0.32"
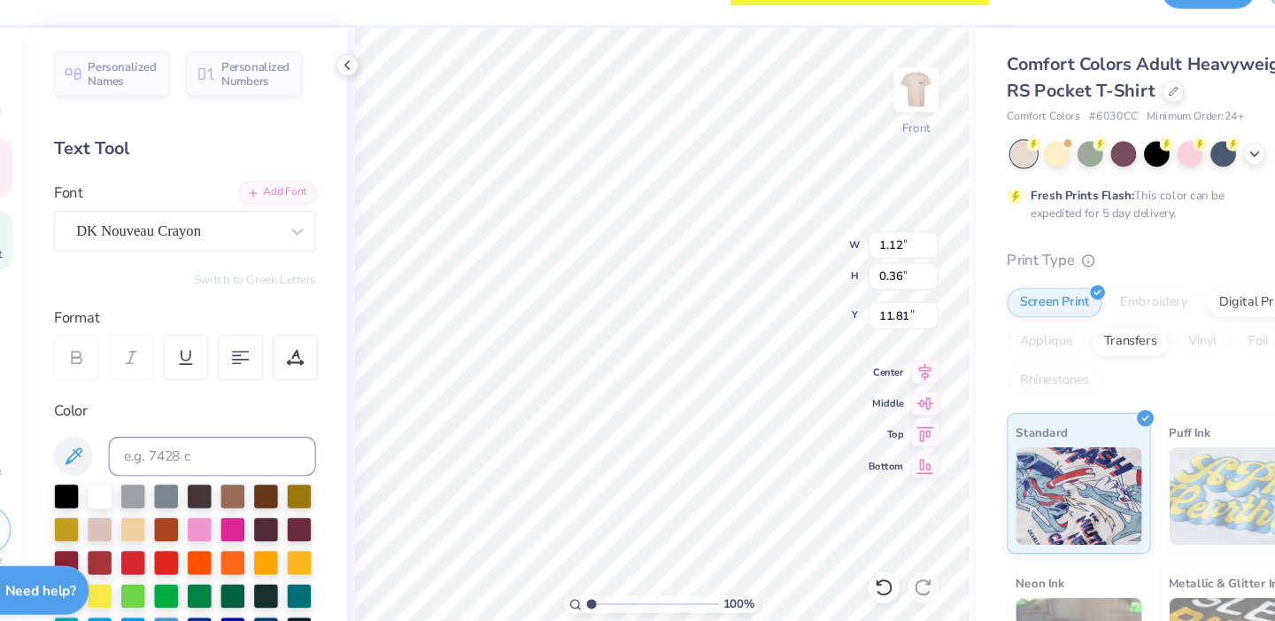
type input "11.34"
type input "0.36"
type input "0.28"
type input "11.38"
type textarea "[PERSON_NAME]"
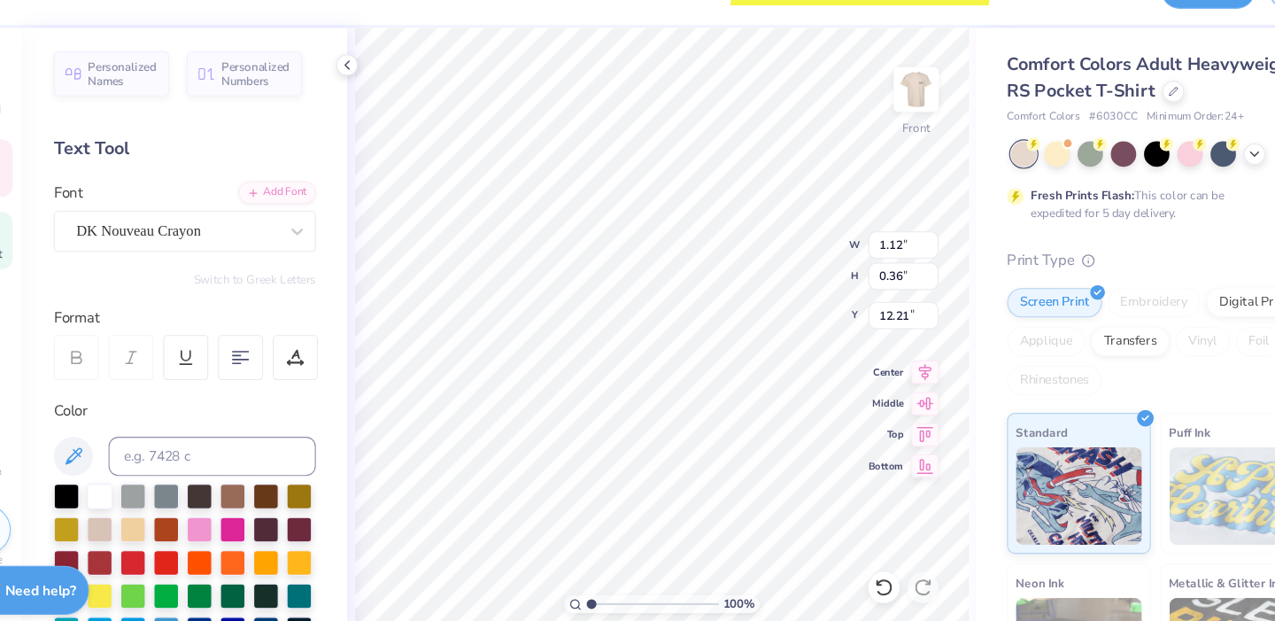
scroll to position [0, 2]
type input "0.36"
type input "0.28"
type input "11.38"
type input "11.74"
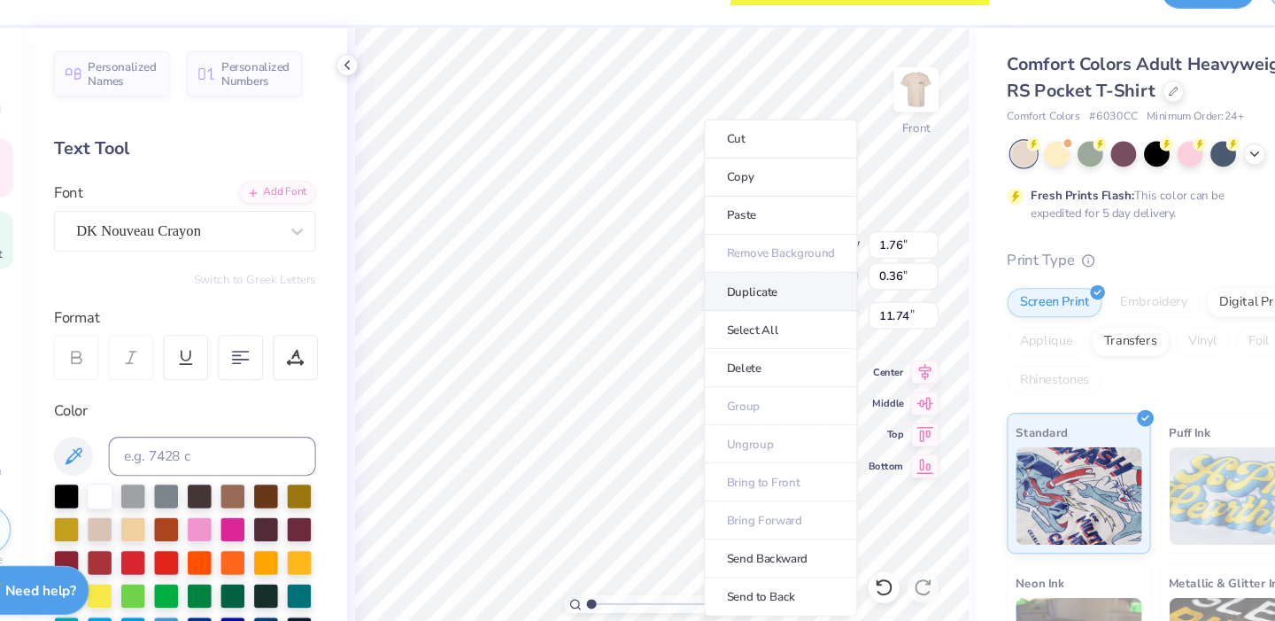
click at [711, 303] on li "Duplicate" at bounding box center [766, 304] width 139 height 35
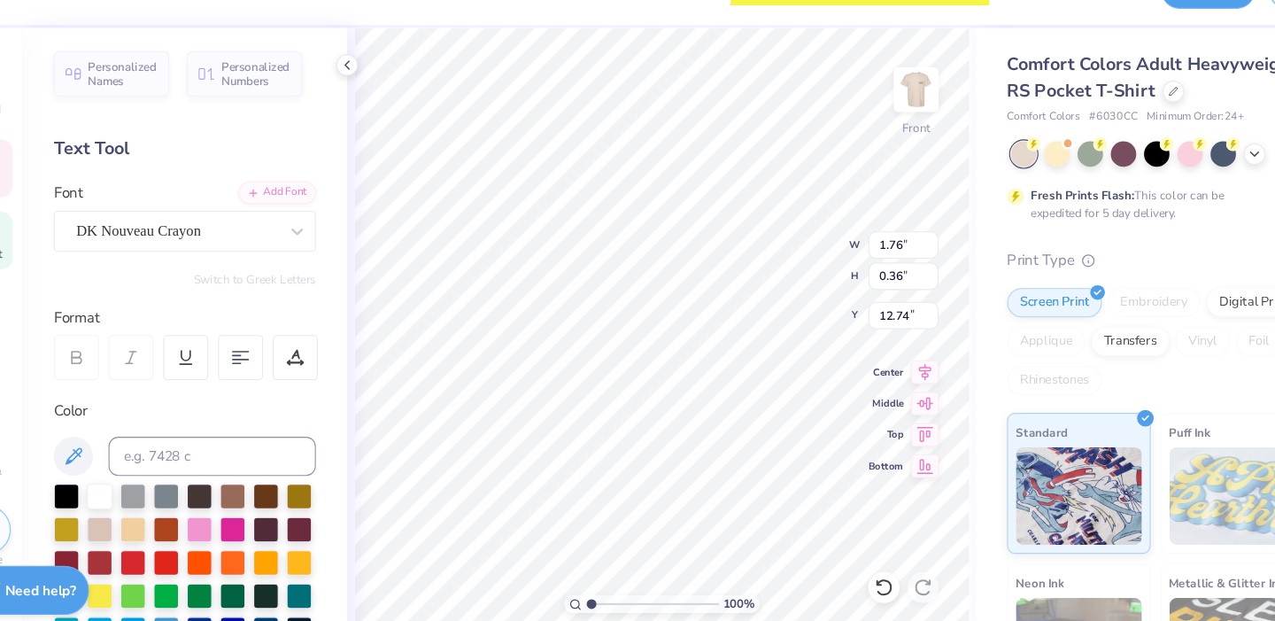
type input "12.47"
type textarea "UNIVERSITY"
type input "12.51"
type input "12.13"
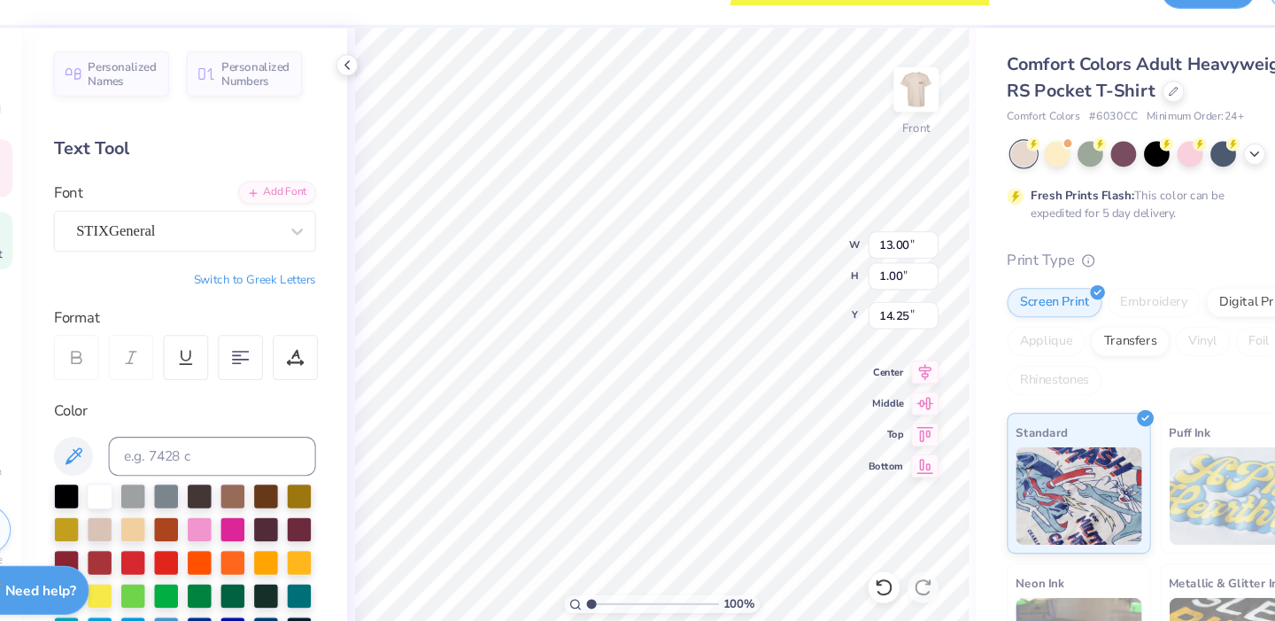
type input "0.93"
type input "12.13"
type input "0.93"
type input "20.97"
type input "6.61"
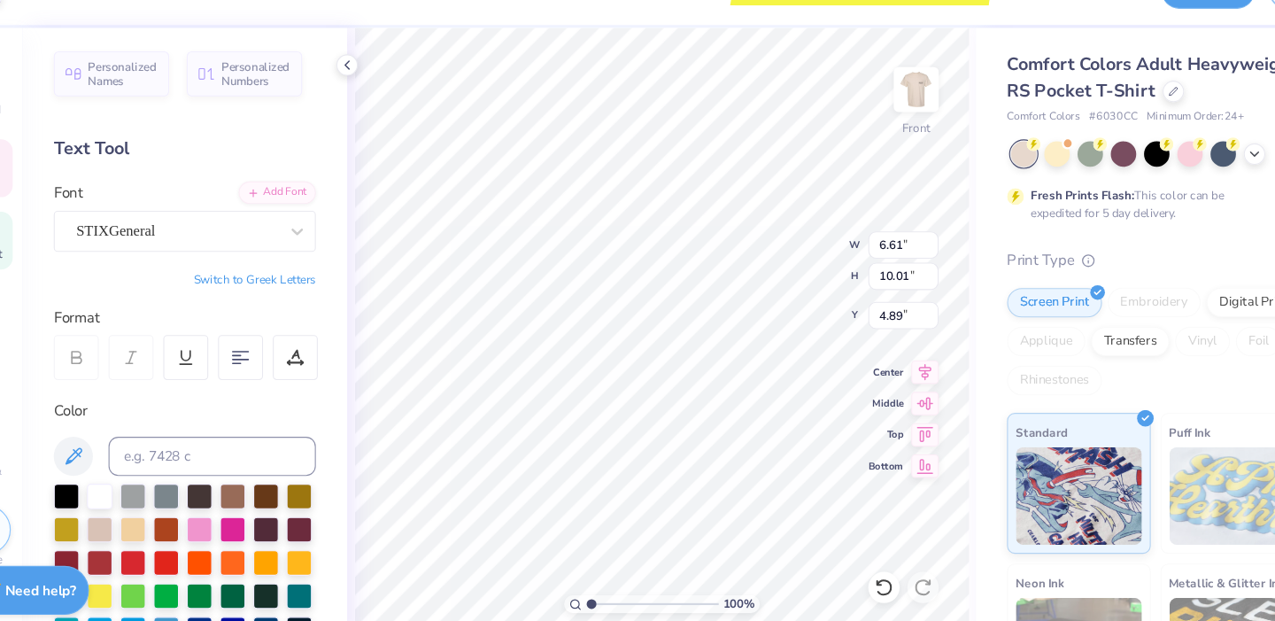
type input "10.01"
type input "5.99"
type input "3.87"
type input "3.03"
type input "7.26"
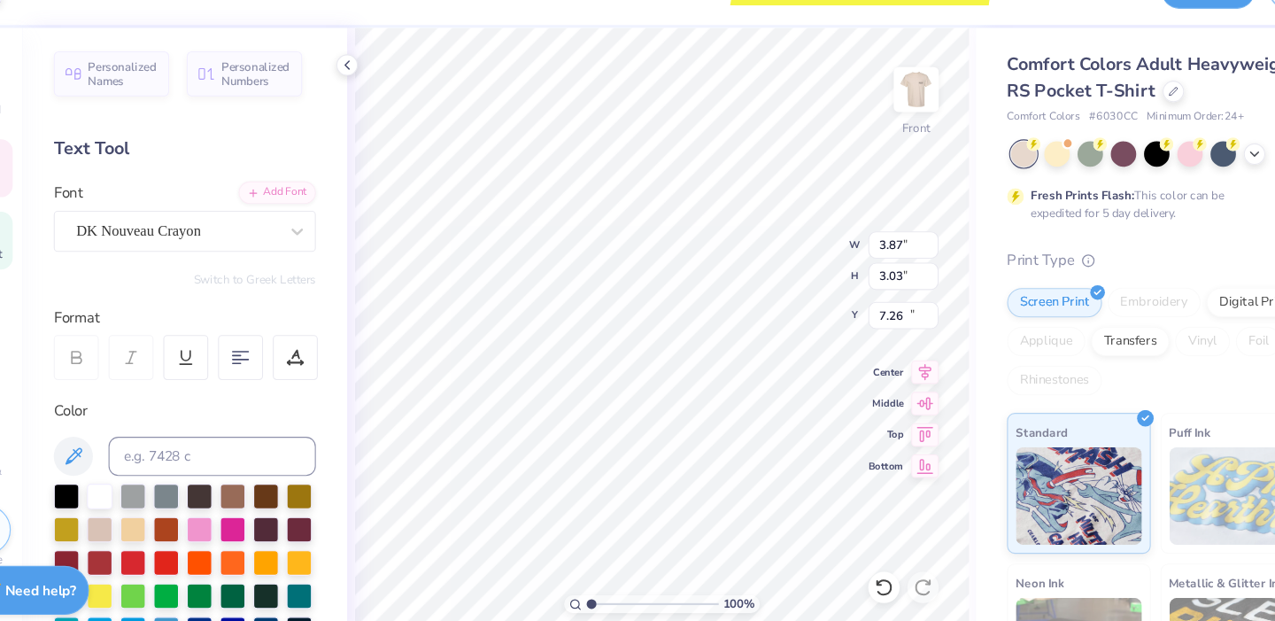
type input "2.60"
type input "0.35"
type input "12.51"
type input "1.76"
type input "0.36"
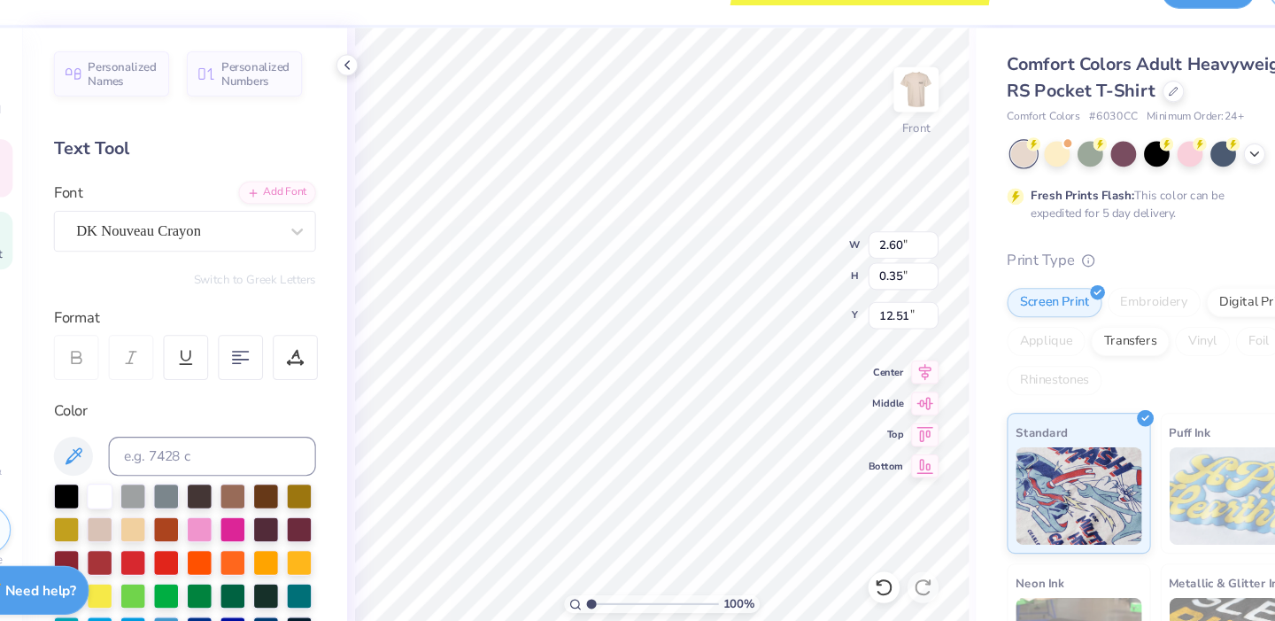
type input "11.74"
type input "1.08"
type input "0.35"
type input "10.99"
type input "4.53"
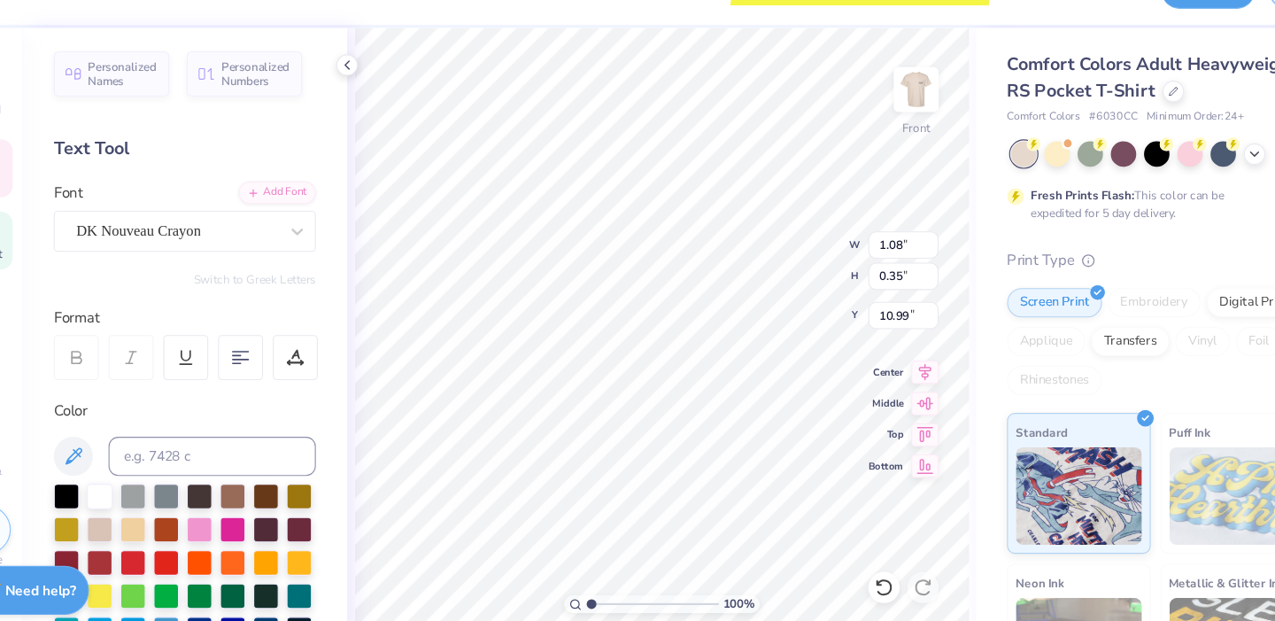
type input "3.55"
type input "7.26"
type input "4.86"
type input "3.80"
type input "7.73"
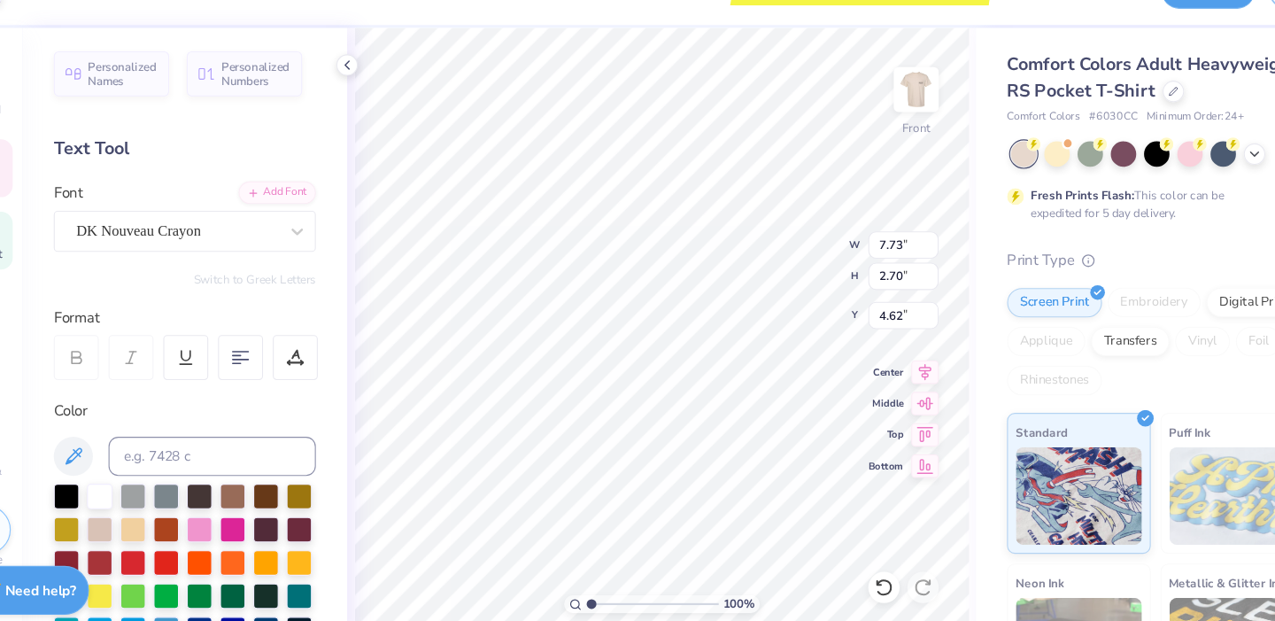
type input "2.70"
type input "4.62"
type input "6.61"
type input "10.01"
type input "6.06"
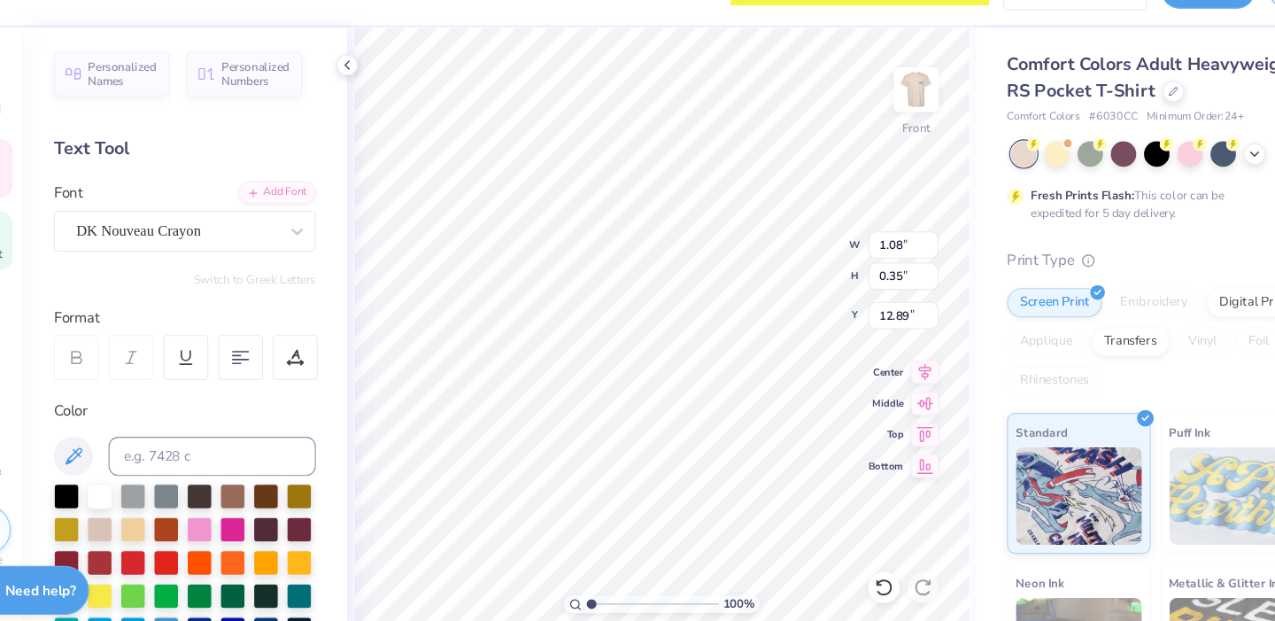
type input "12.89"
type input "12.38"
type input "12.13"
type input "0.93"
type input "16.91"
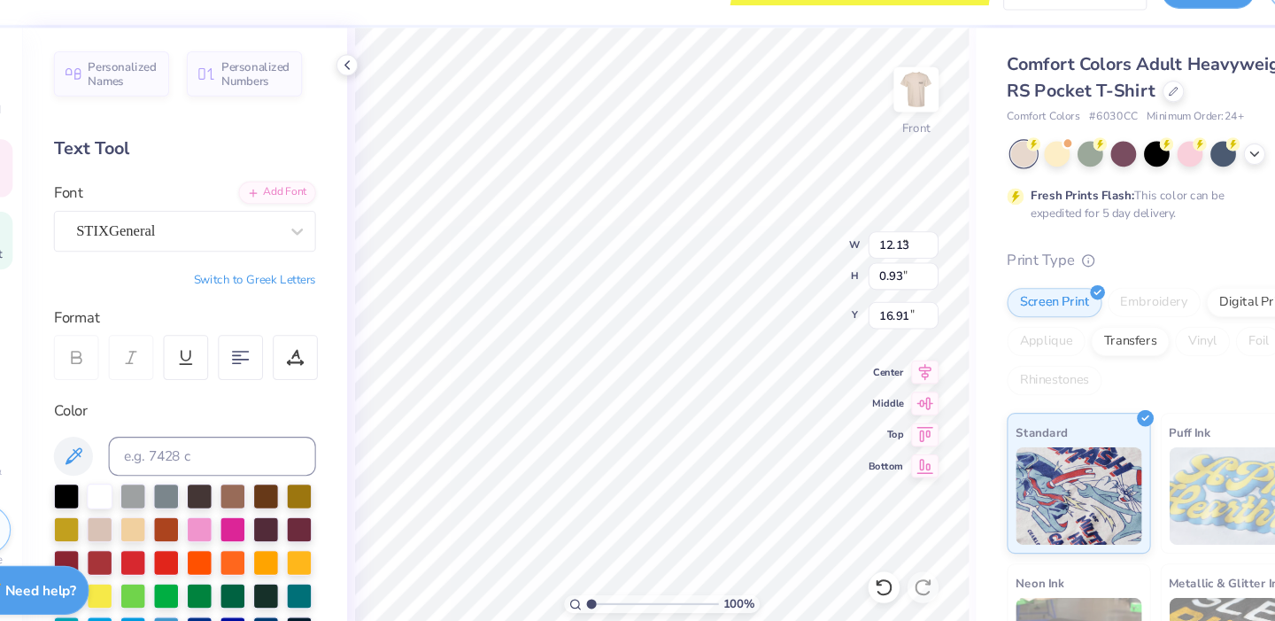
type input "3.77"
type input "0.54"
type input "18.46"
type input "1.08"
type input "0.35"
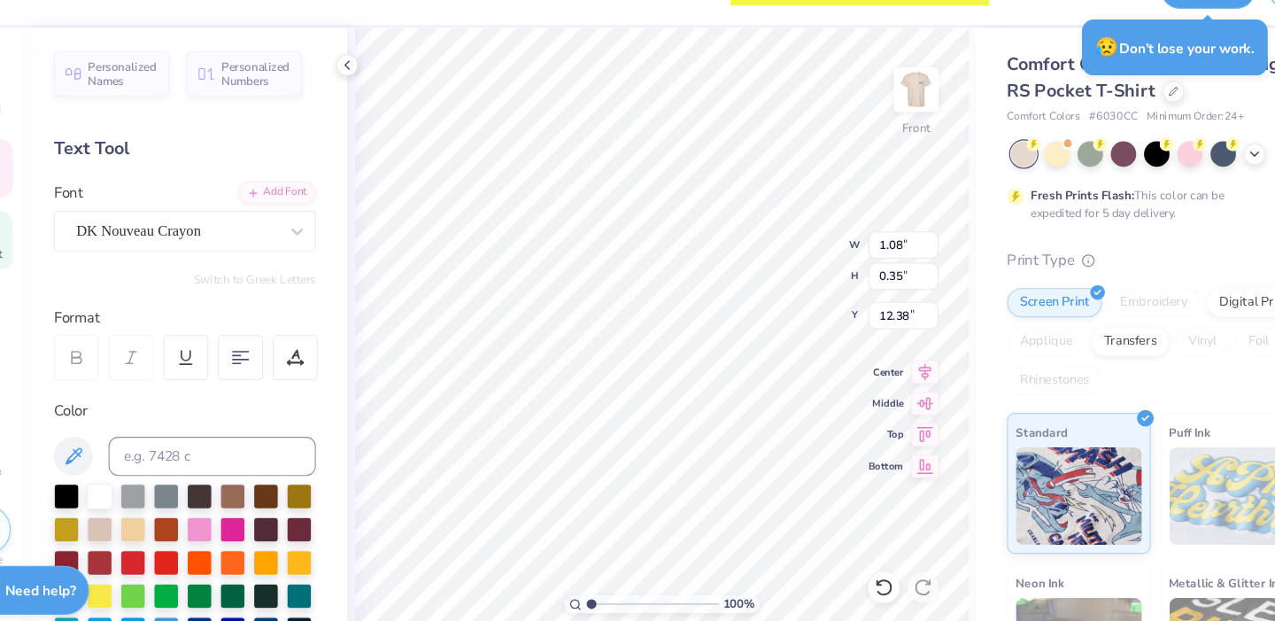
type input "12.56"
type input "1.76"
type input "0.36"
type input "13.31"
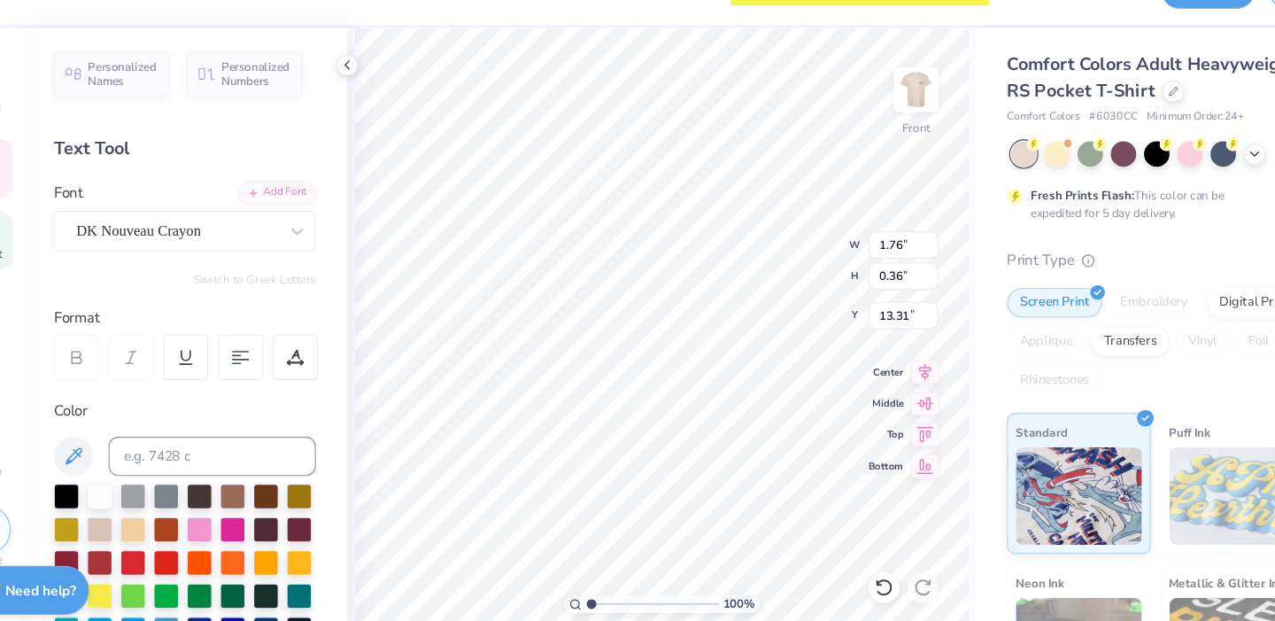
type input "2.20"
type input "0.45"
type input "13.22"
type input "2.60"
type input "0.35"
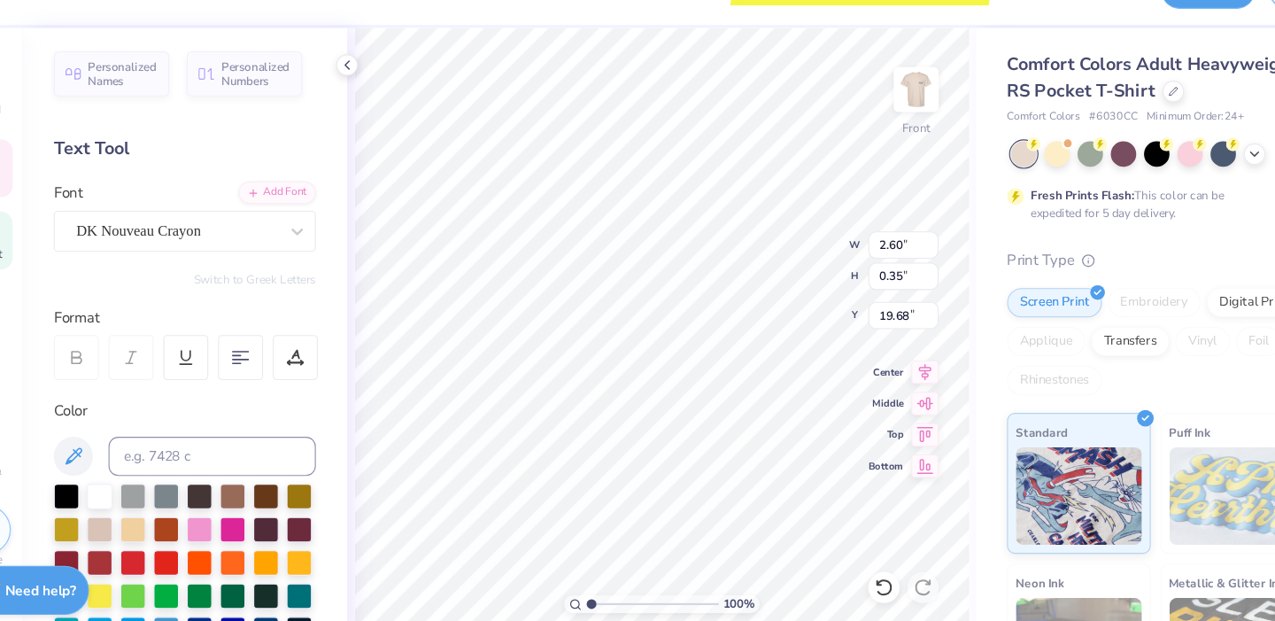
type input "14.25"
type input "3.03"
type input "0.41"
type input "14.19"
type input "14.25"
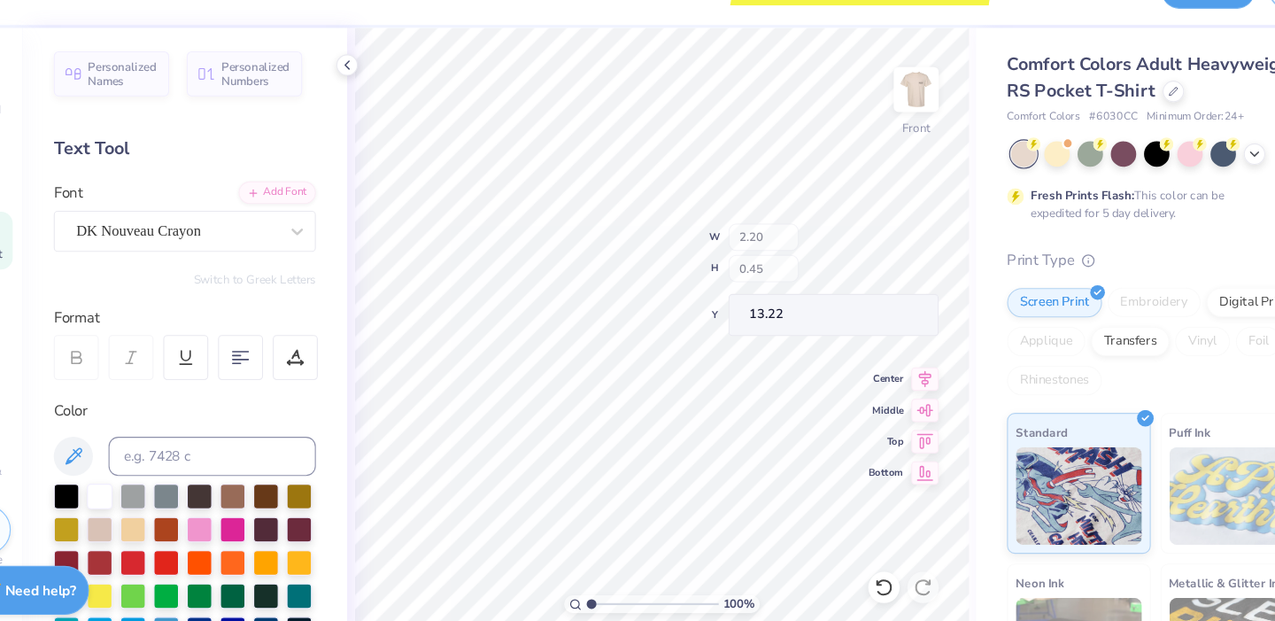
type input "13.35"
type input "13.24"
click at [888, 132] on img at bounding box center [888, 120] width 71 height 71
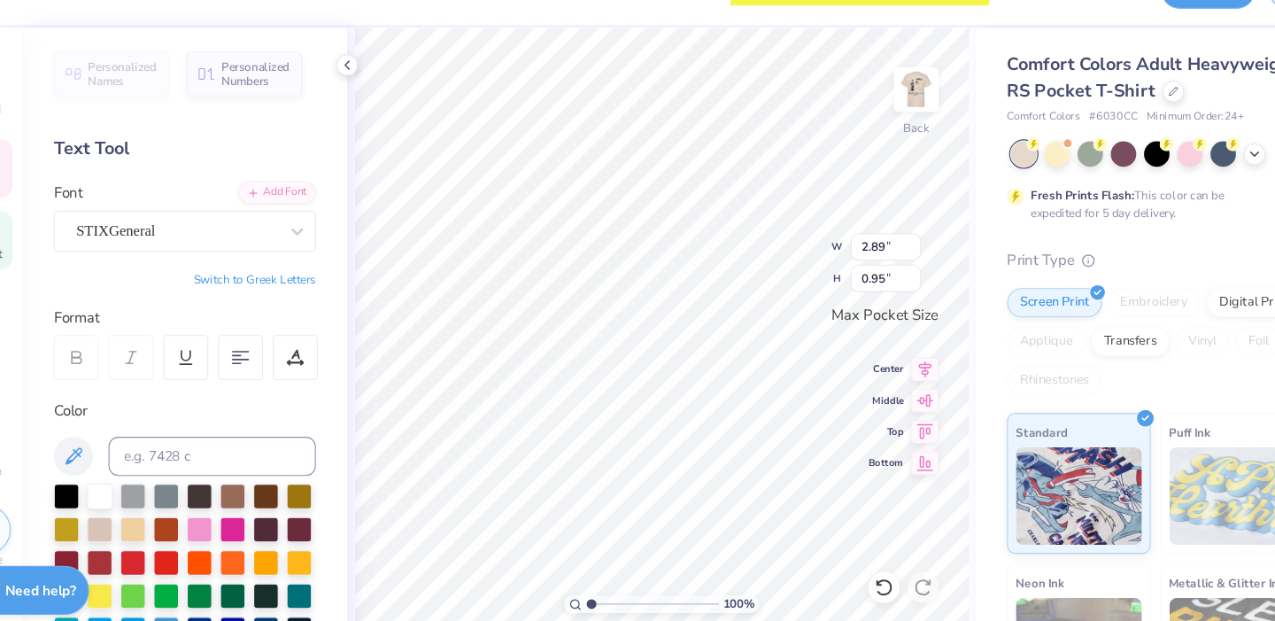
type textarea "[MEDICAL_DATA]"
type input "3.04"
type input "0.84"
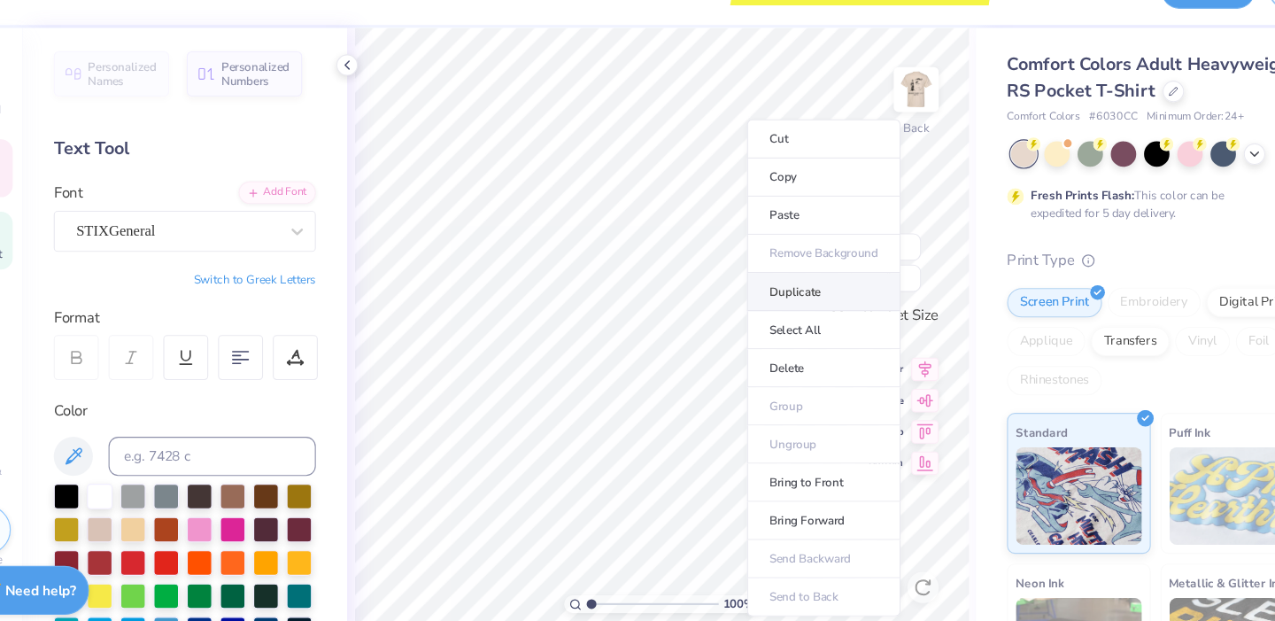
click at [776, 302] on li "Duplicate" at bounding box center [805, 304] width 139 height 35
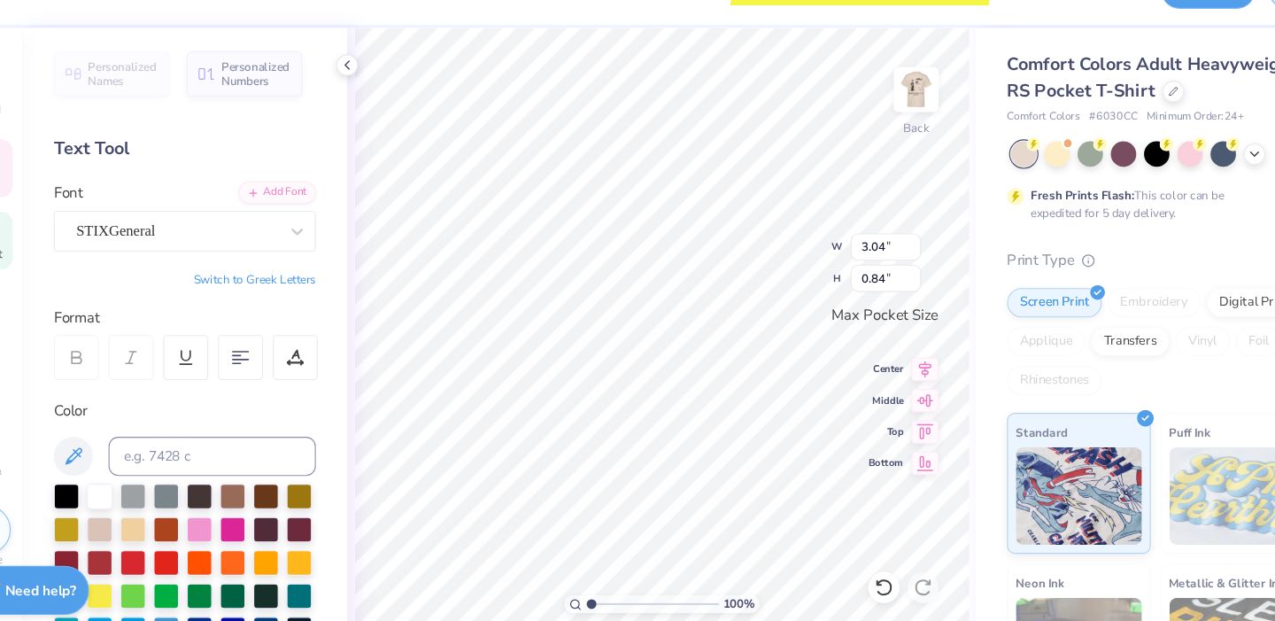
type textarea "TKE"
type input "3.00"
type input "0.28"
type input "2.38"
type input "0.82"
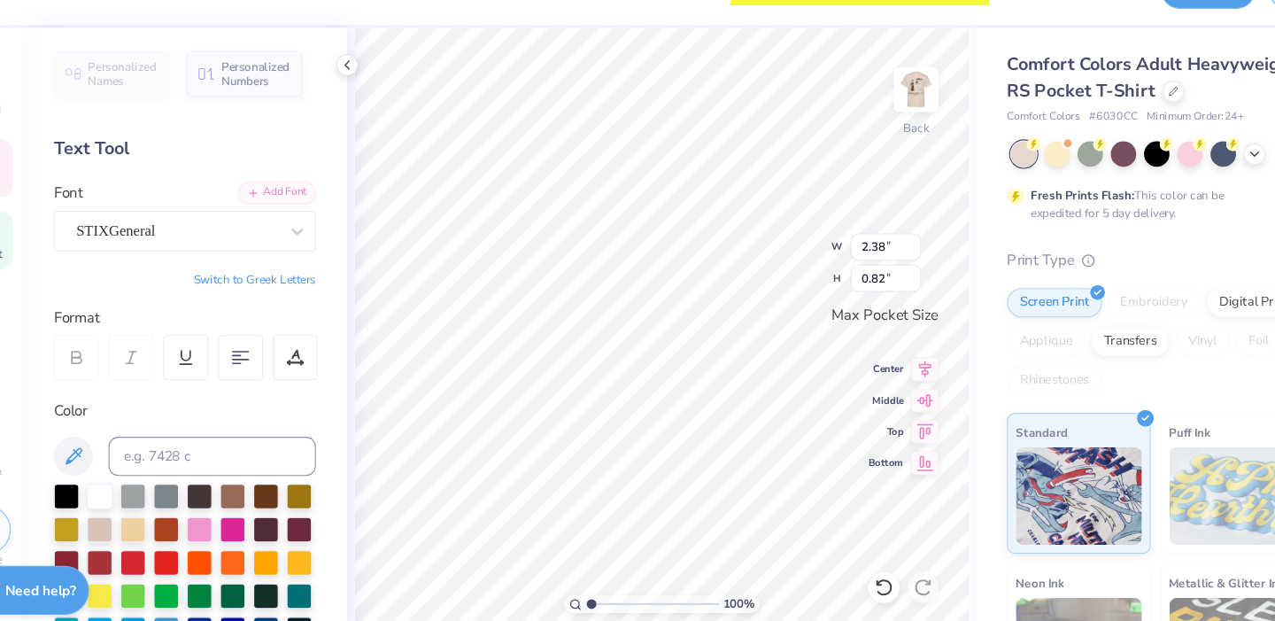
type input "3.04"
type input "0.84"
type input "2.38"
type input "0.82"
type input "2.38"
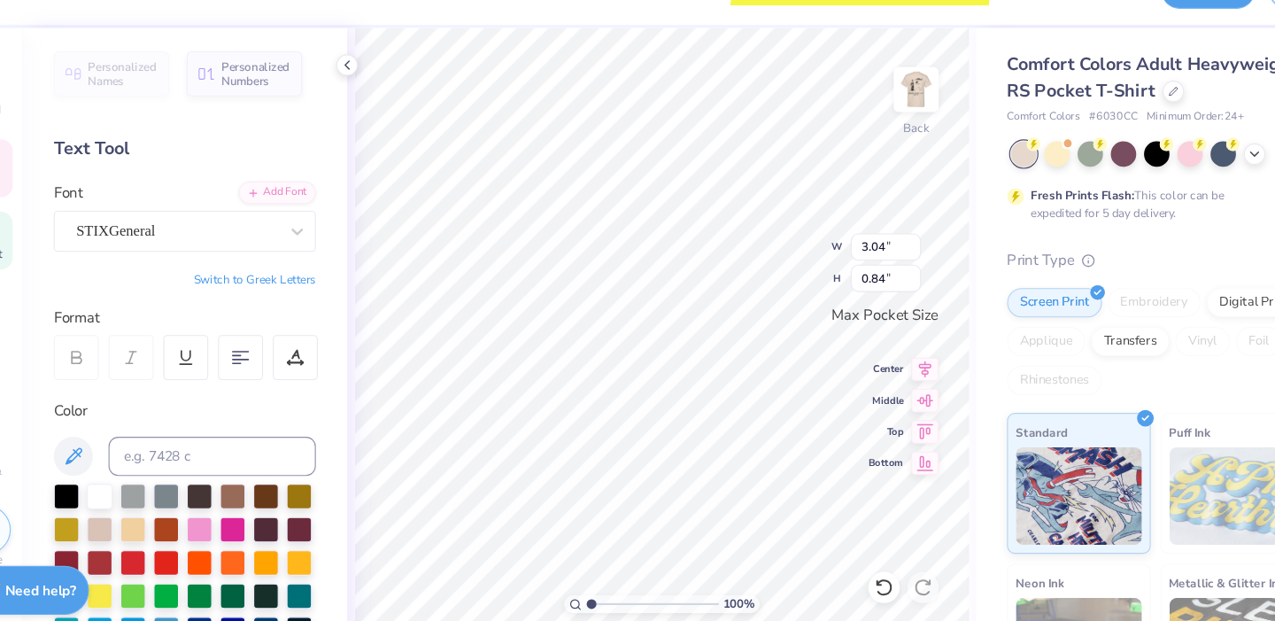
type input "0.82"
type textarea "HOMECOMING"
click at [320, 252] on icon at bounding box center [329, 249] width 18 height 18
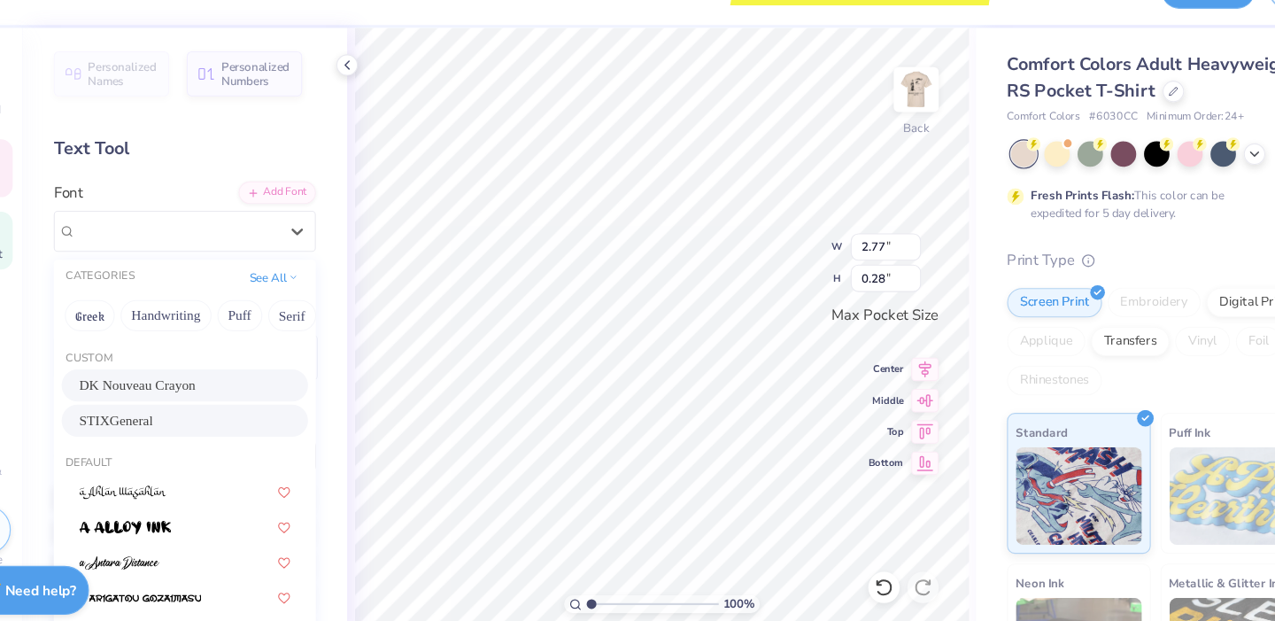
click at [256, 394] on div "DK Nouveau Crayon" at bounding box center [226, 388] width 191 height 19
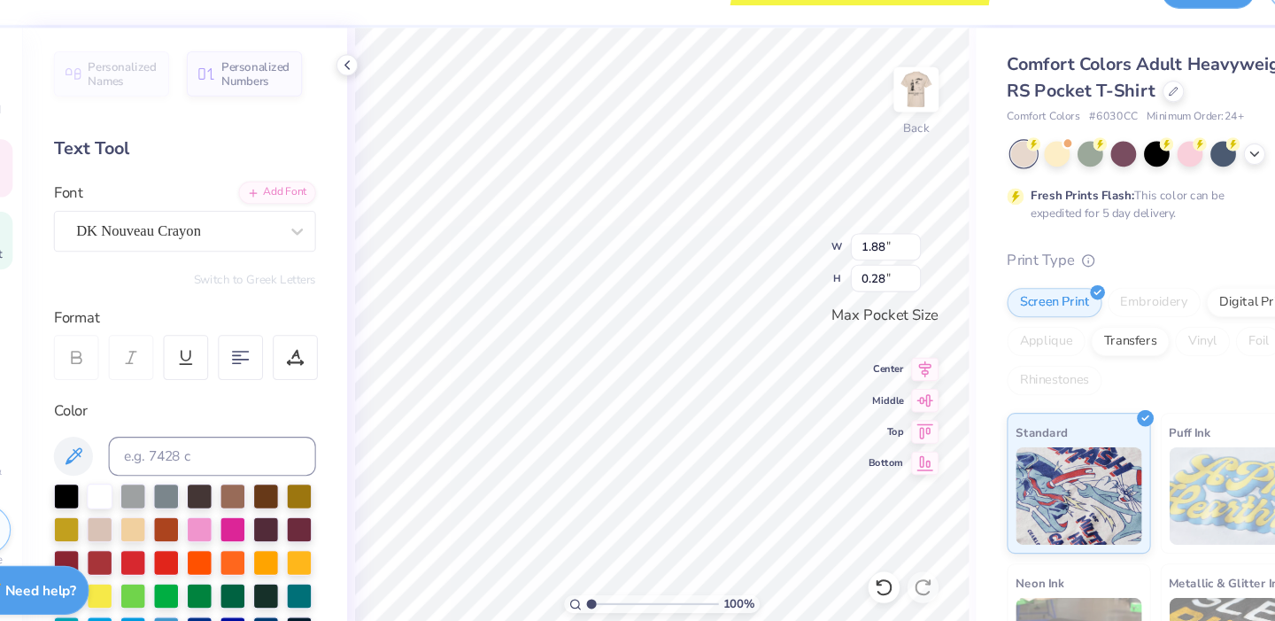
type input "1.88"
type textarea "HOMECOMING 2025"
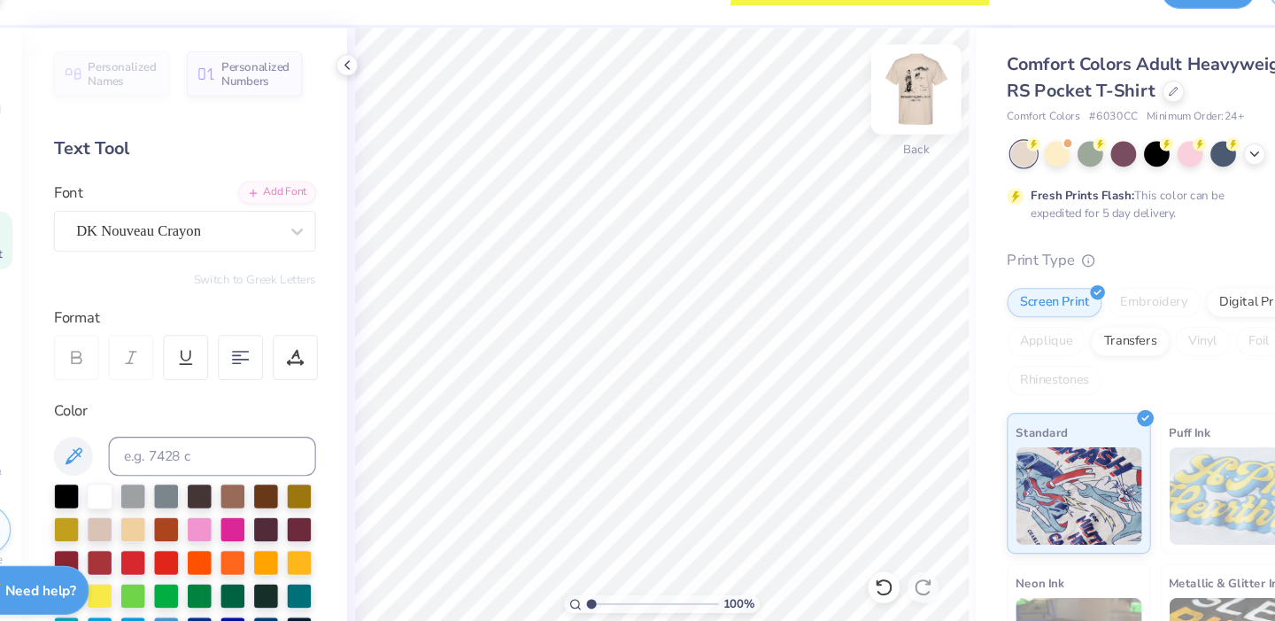
click at [881, 135] on img at bounding box center [888, 120] width 71 height 71
click at [881, 135] on img at bounding box center [888, 120] width 35 height 35
click at [894, 129] on img at bounding box center [888, 120] width 71 height 71
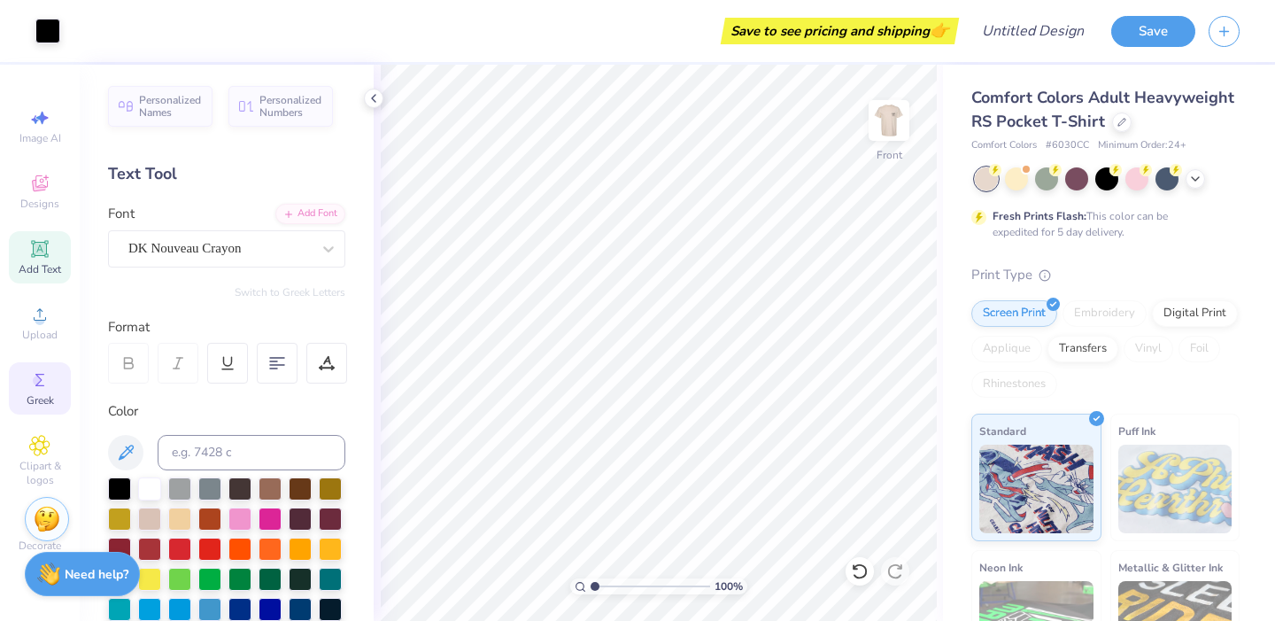
click at [39, 373] on icon at bounding box center [39, 379] width 21 height 21
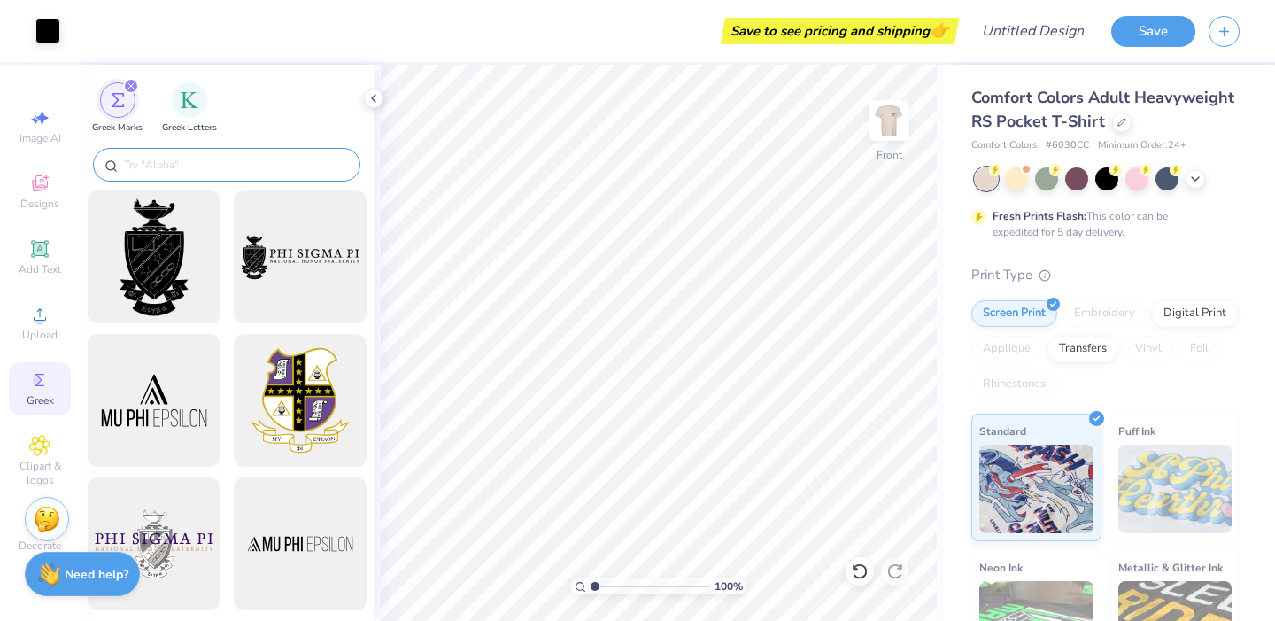
click at [199, 172] on input "text" at bounding box center [235, 165] width 227 height 18
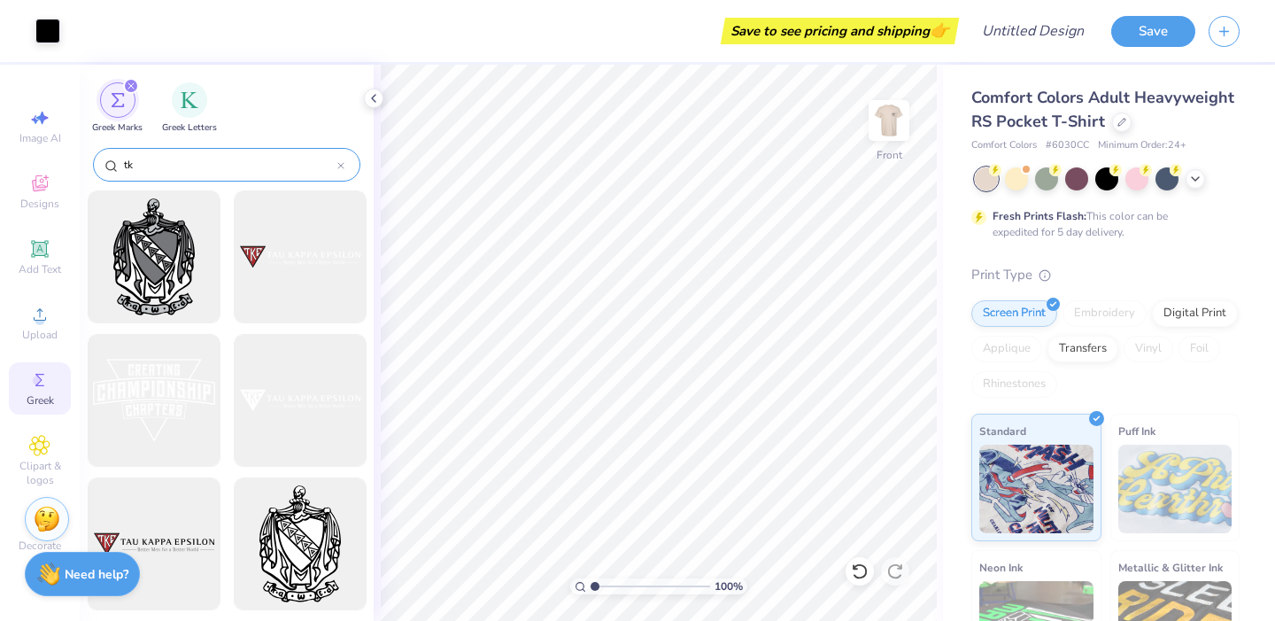
type input "t"
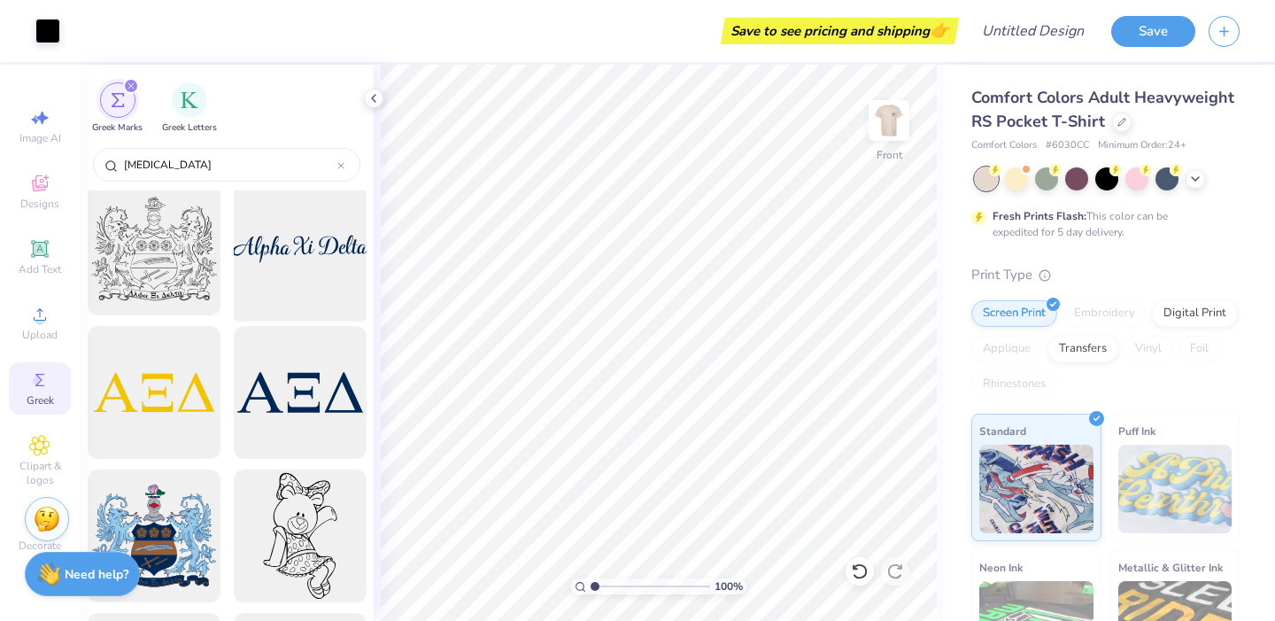
scroll to position [149, 0]
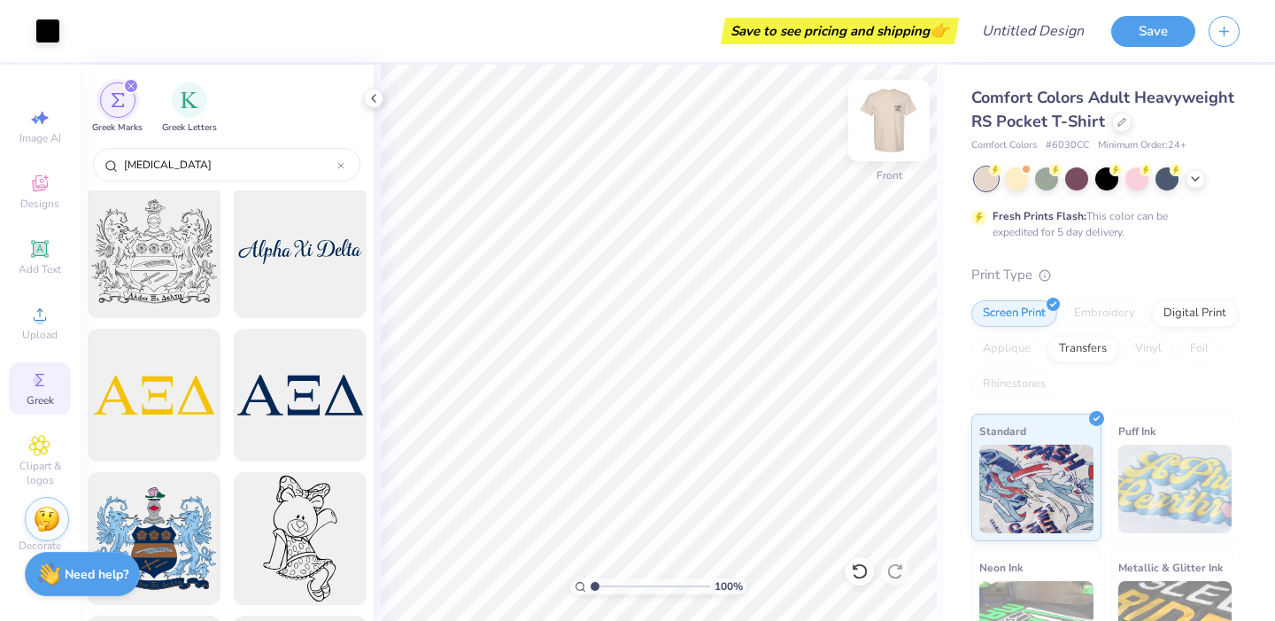
type input "[MEDICAL_DATA]"
click at [876, 143] on img at bounding box center [888, 120] width 71 height 71
click at [329, 423] on div at bounding box center [300, 395] width 146 height 146
type input "3.04"
type input "0.84"
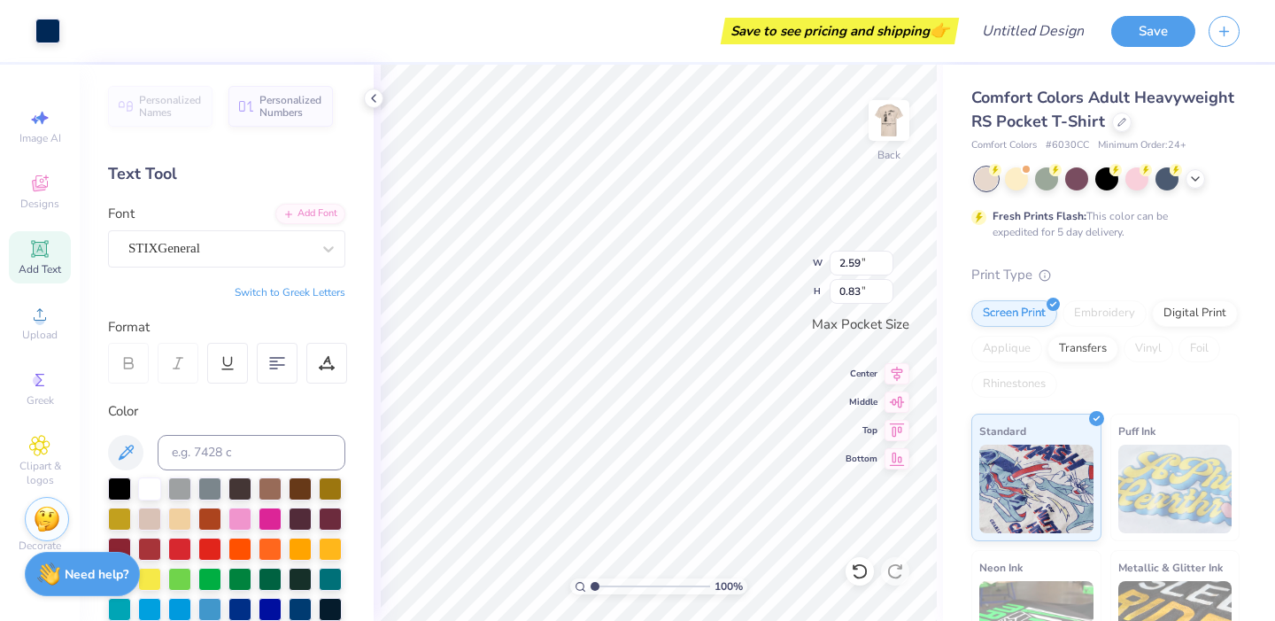
type input "2.59"
type input "0.83"
click at [115, 490] on div at bounding box center [119, 486] width 23 height 23
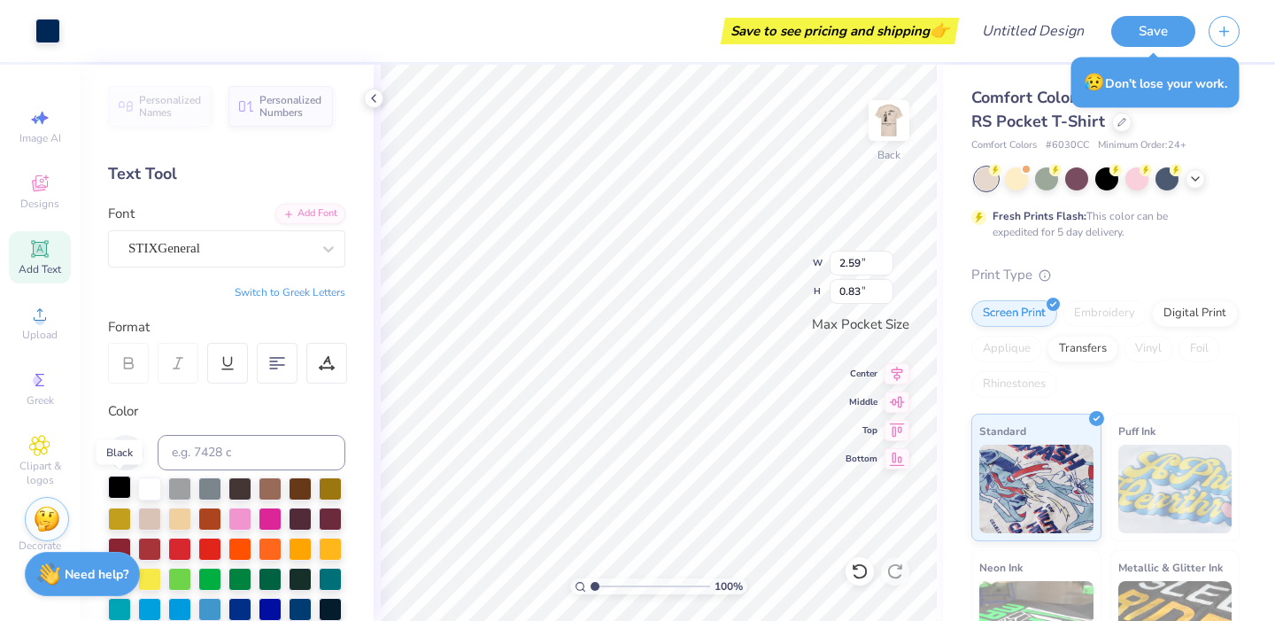
click at [116, 494] on div at bounding box center [119, 486] width 23 height 23
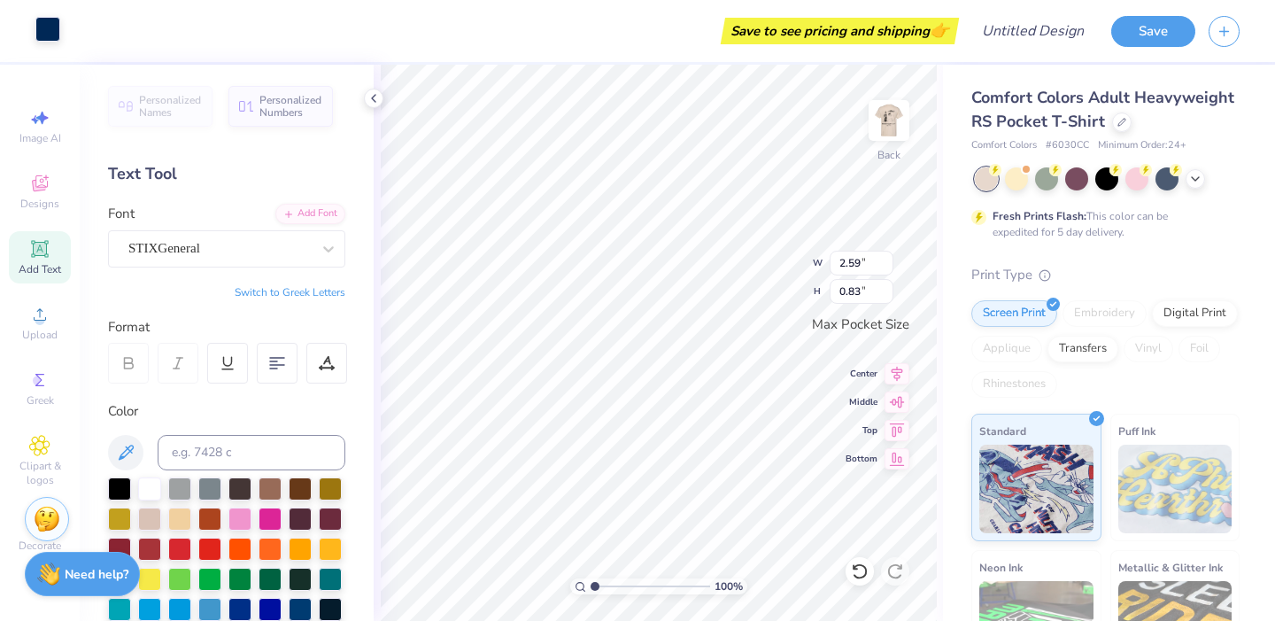
click at [56, 34] on div at bounding box center [47, 29] width 25 height 25
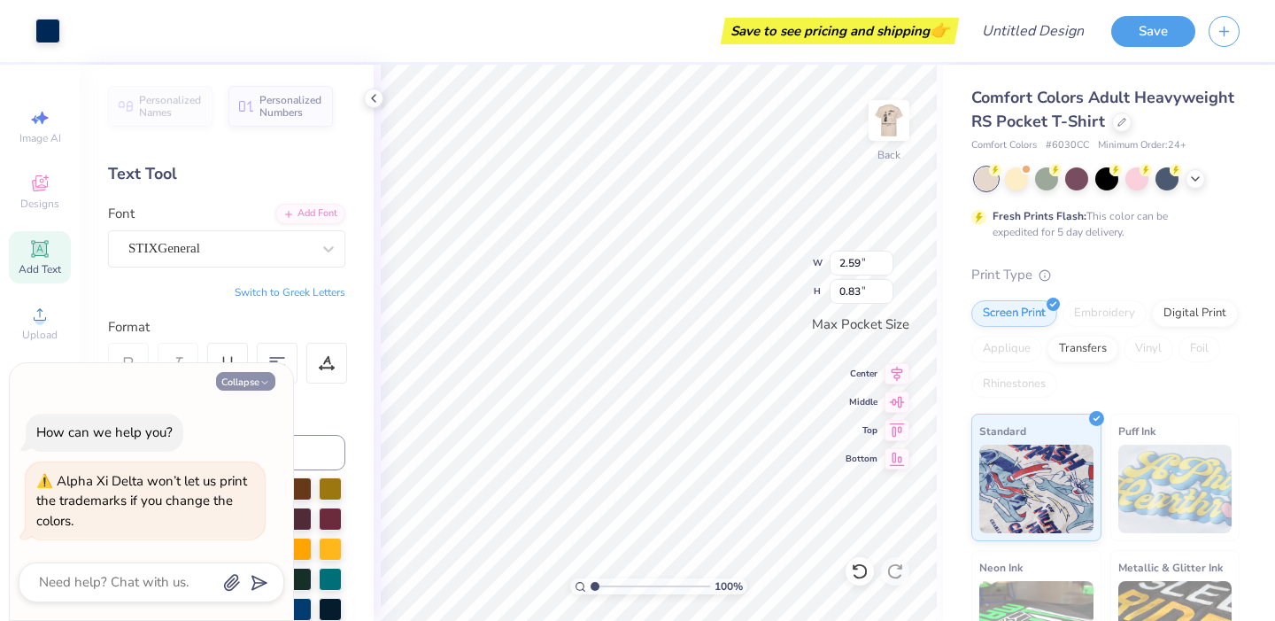
click at [255, 382] on button "Collapse" at bounding box center [245, 381] width 59 height 19
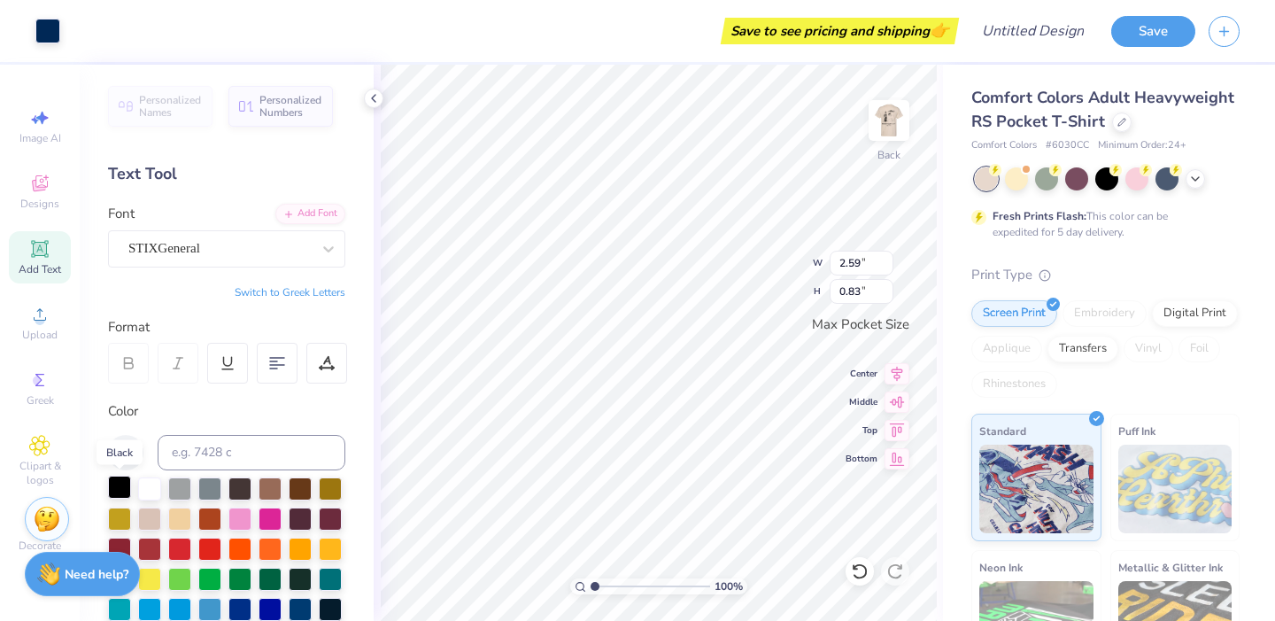
click at [115, 491] on div at bounding box center [119, 486] width 23 height 23
click at [42, 34] on div at bounding box center [47, 29] width 25 height 25
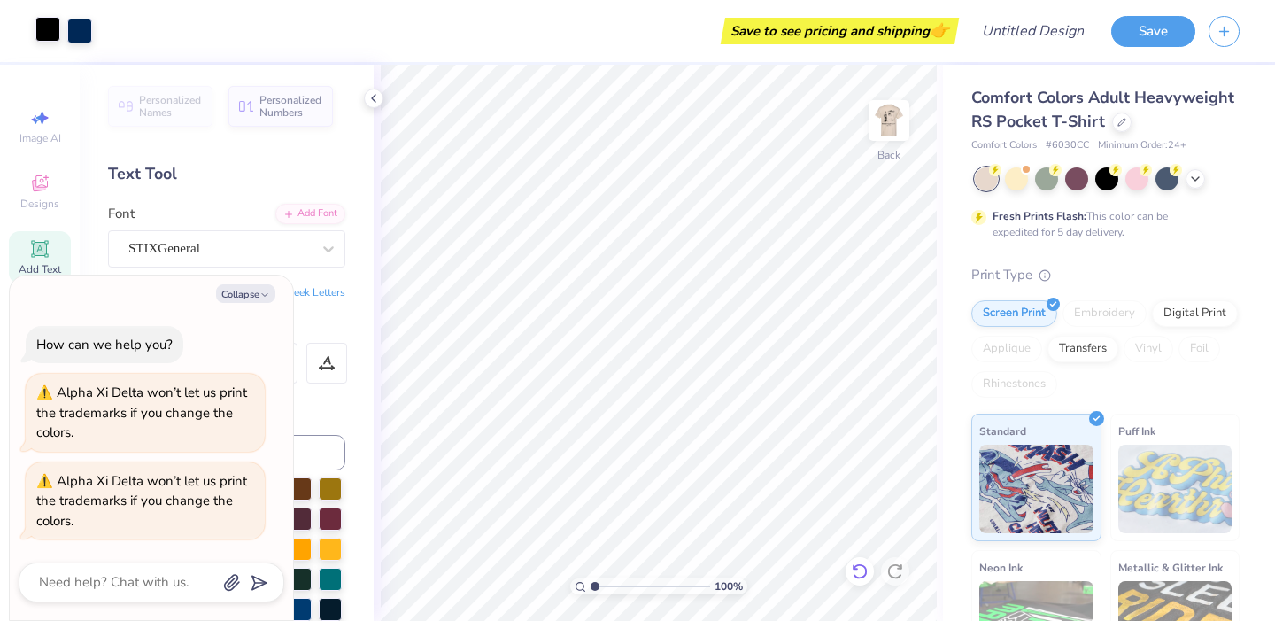
click at [859, 571] on icon at bounding box center [860, 571] width 18 height 18
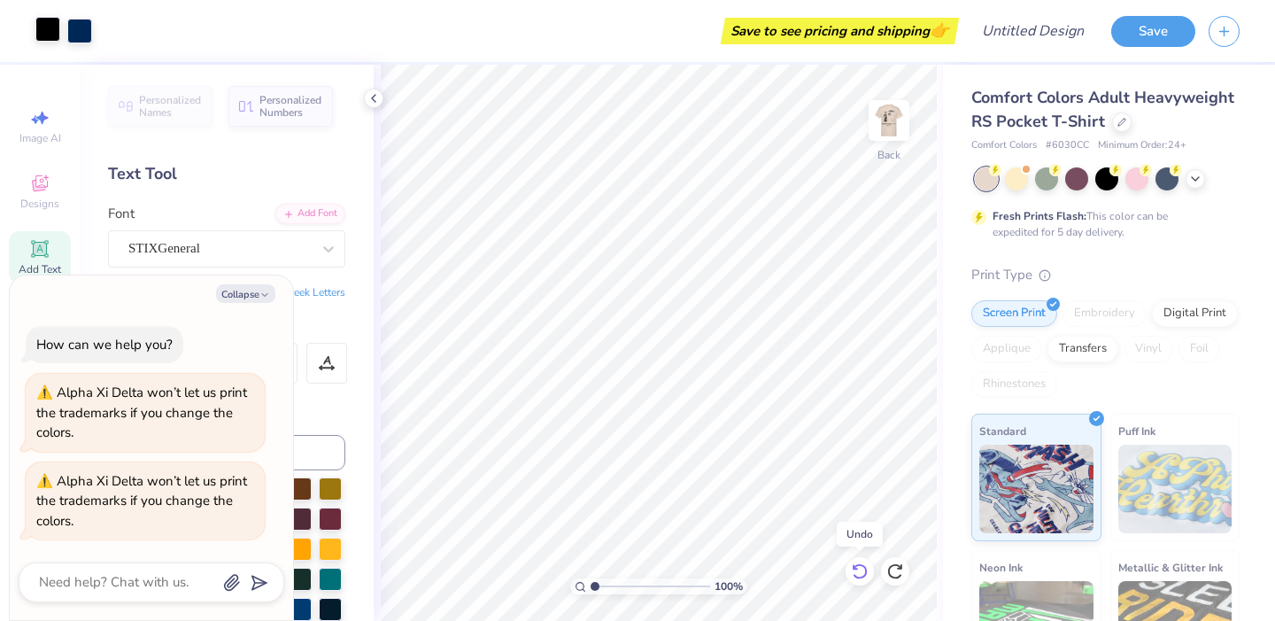
click at [859, 571] on icon at bounding box center [860, 571] width 18 height 18
click at [372, 95] on icon at bounding box center [374, 98] width 14 height 14
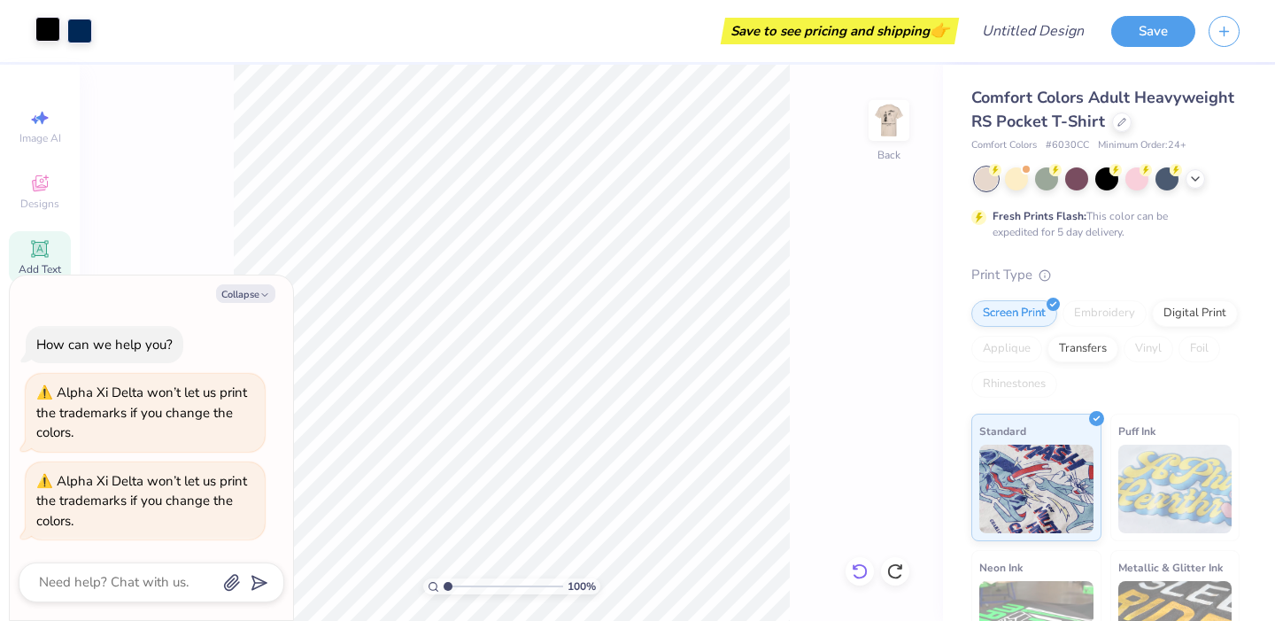
click at [861, 568] on icon at bounding box center [860, 571] width 18 height 18
click at [885, 114] on img at bounding box center [888, 120] width 71 height 71
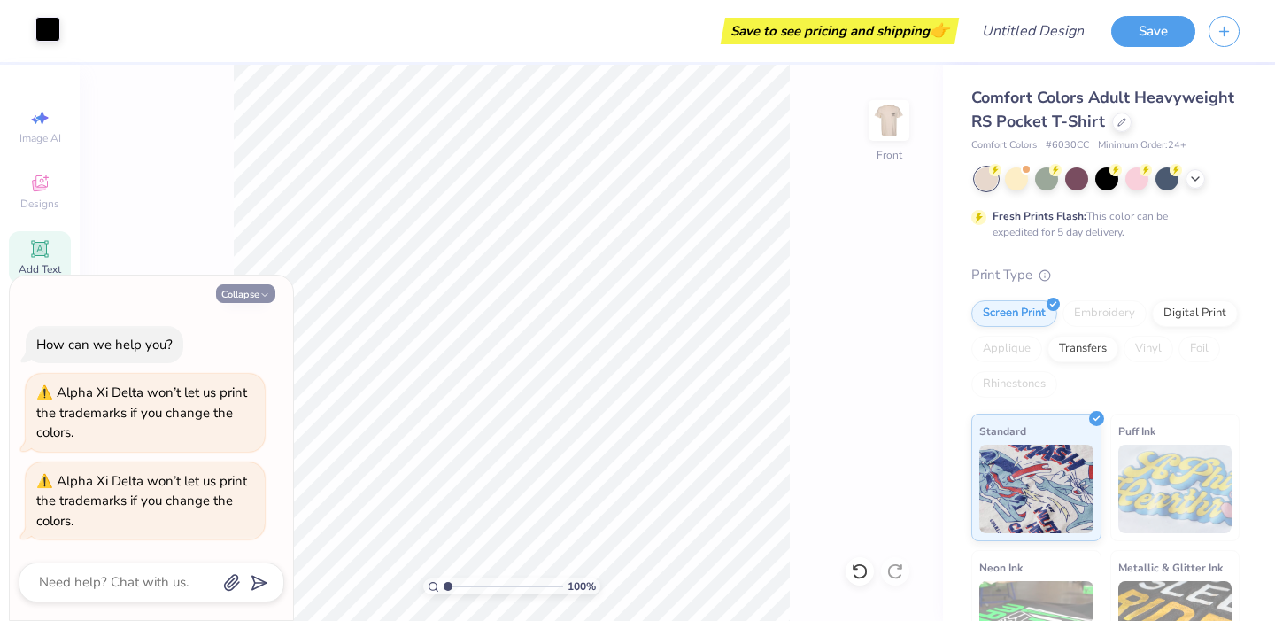
click at [260, 294] on icon "button" at bounding box center [264, 295] width 11 height 11
type textarea "x"
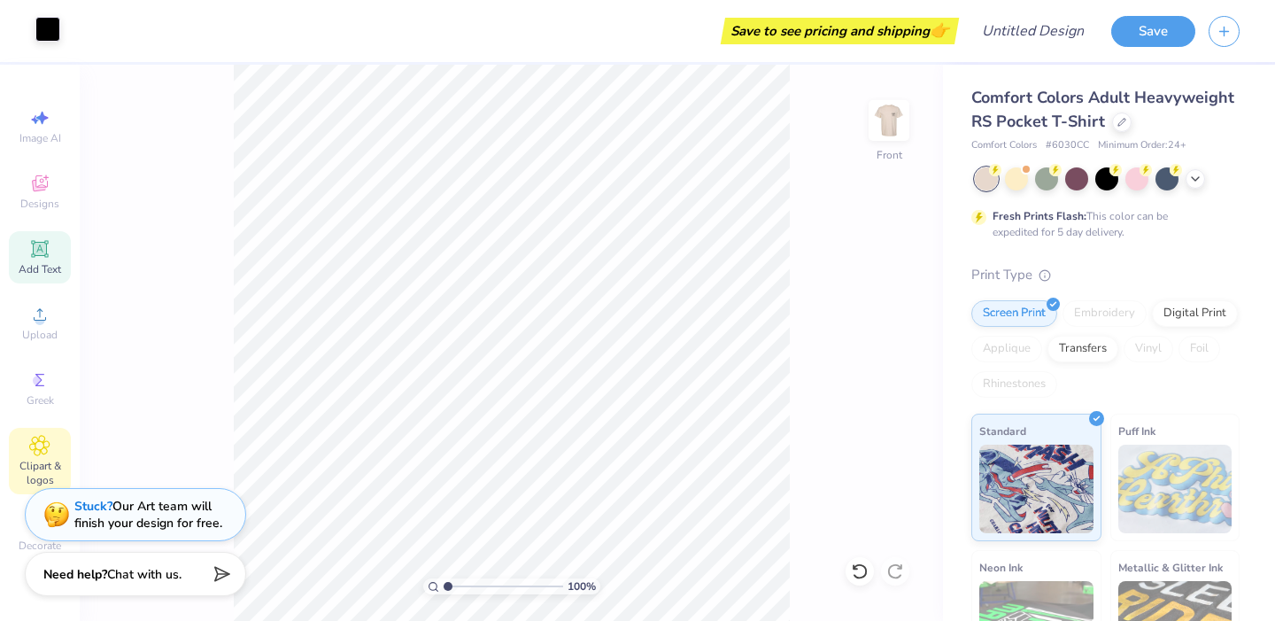
click at [38, 453] on icon at bounding box center [39, 445] width 20 height 21
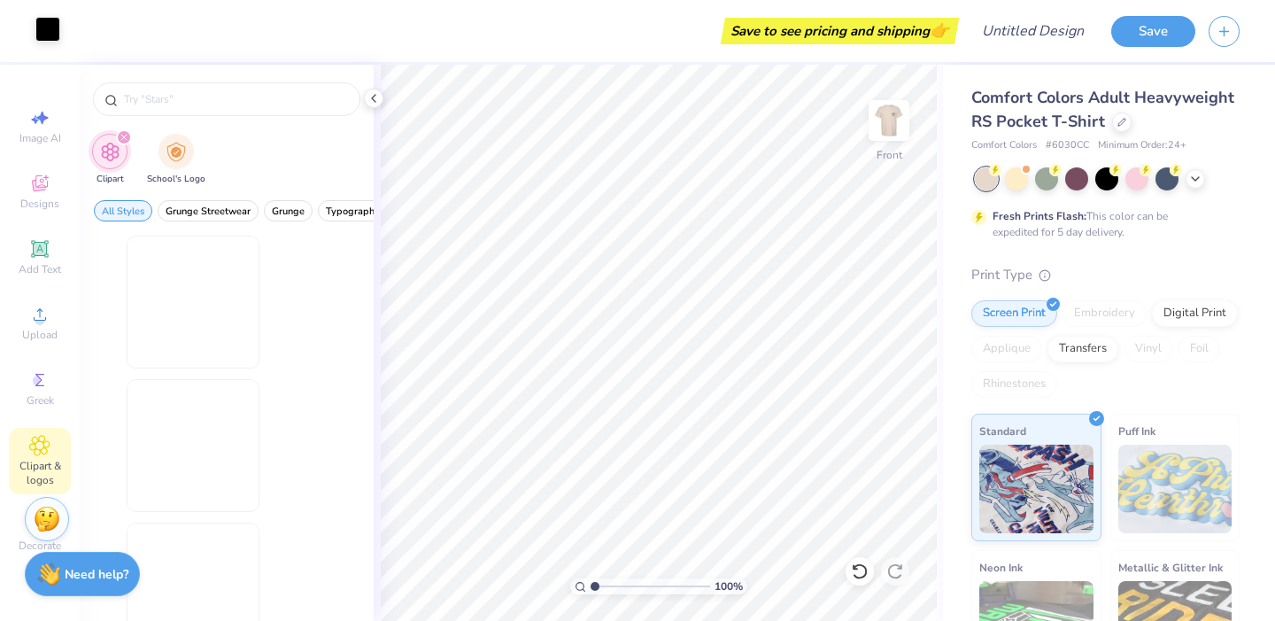
scroll to position [0, 0]
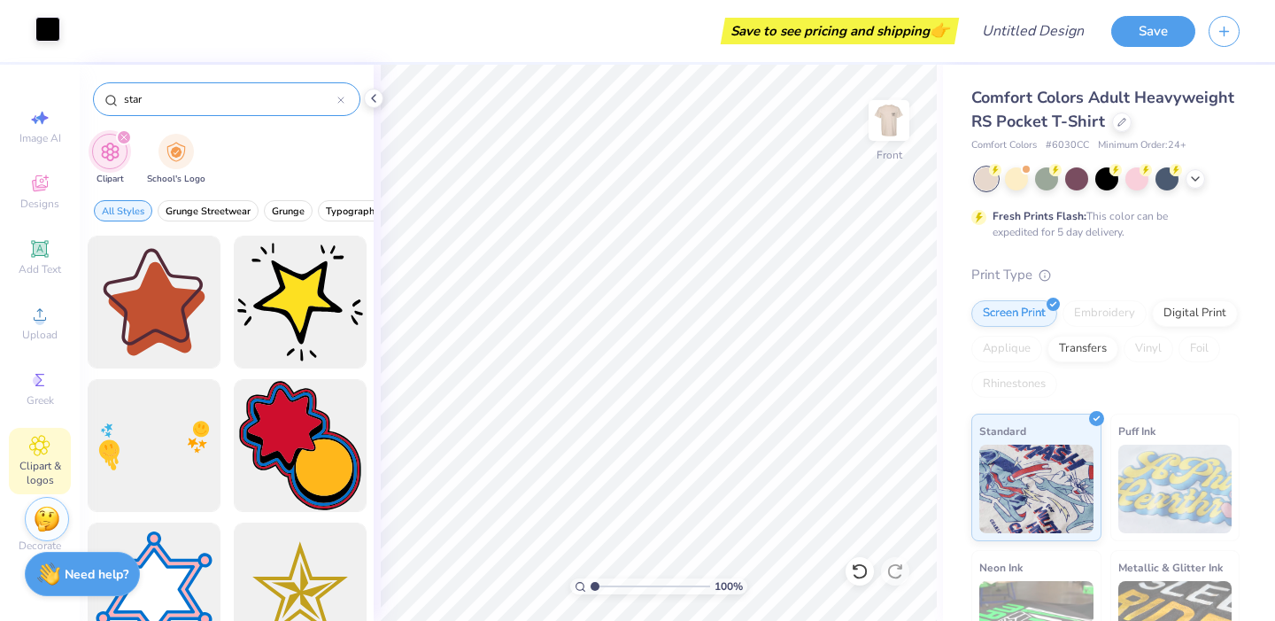
type input "star"
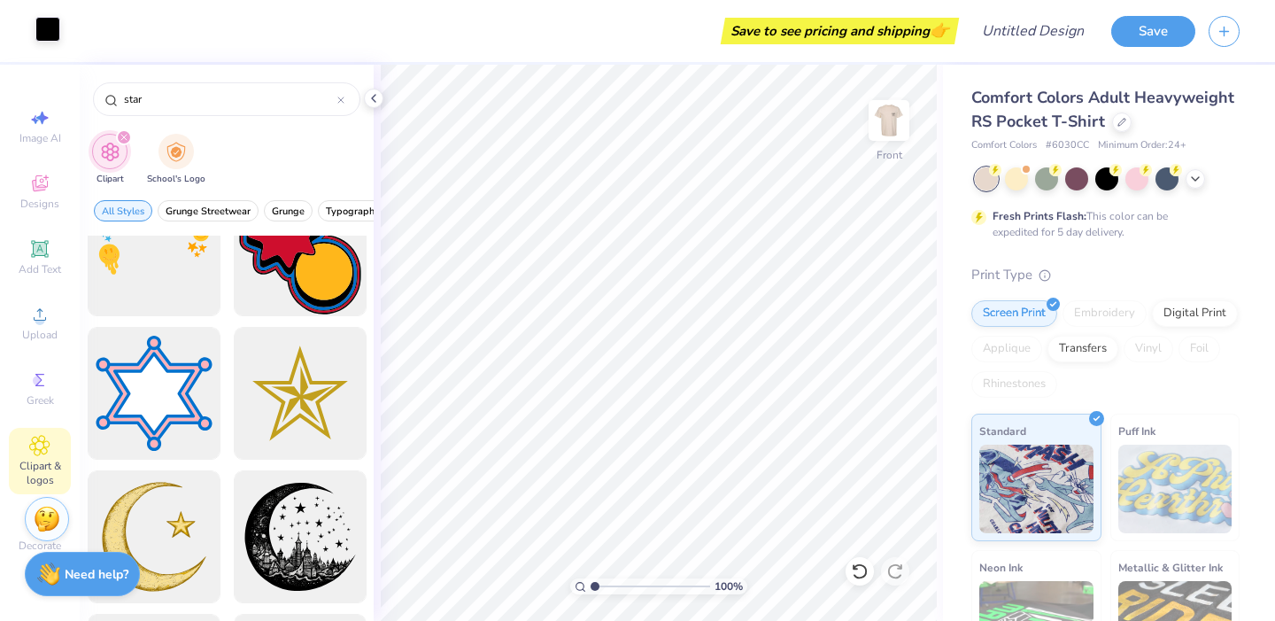
scroll to position [199, 0]
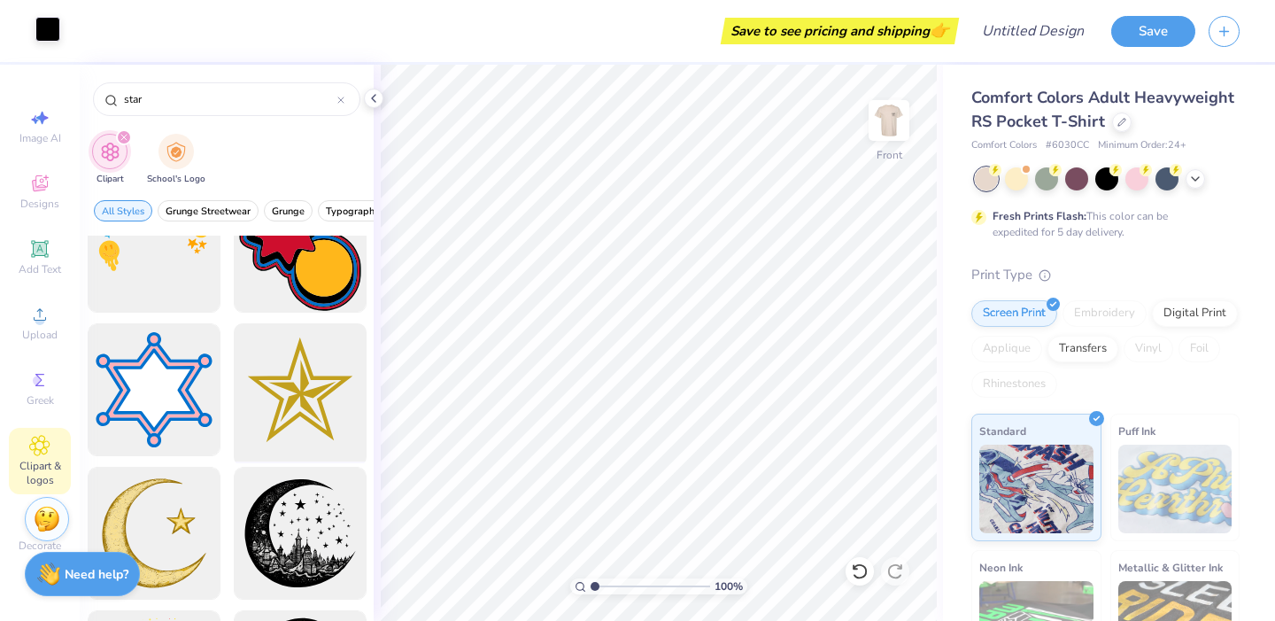
click at [309, 382] on div at bounding box center [300, 390] width 146 height 146
click at [32, 35] on div "Art colors" at bounding box center [30, 31] width 60 height 62
click at [39, 32] on div at bounding box center [47, 29] width 25 height 25
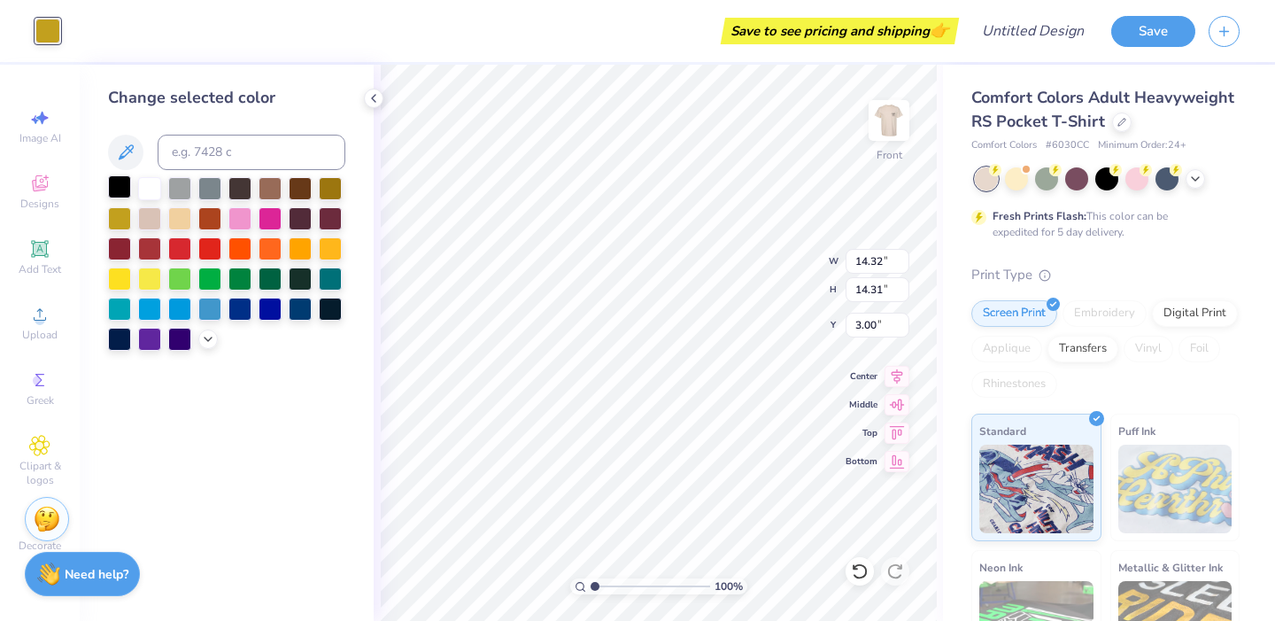
click at [120, 188] on div at bounding box center [119, 186] width 23 height 23
type input "2.95"
type input "14.36"
type input "1.21"
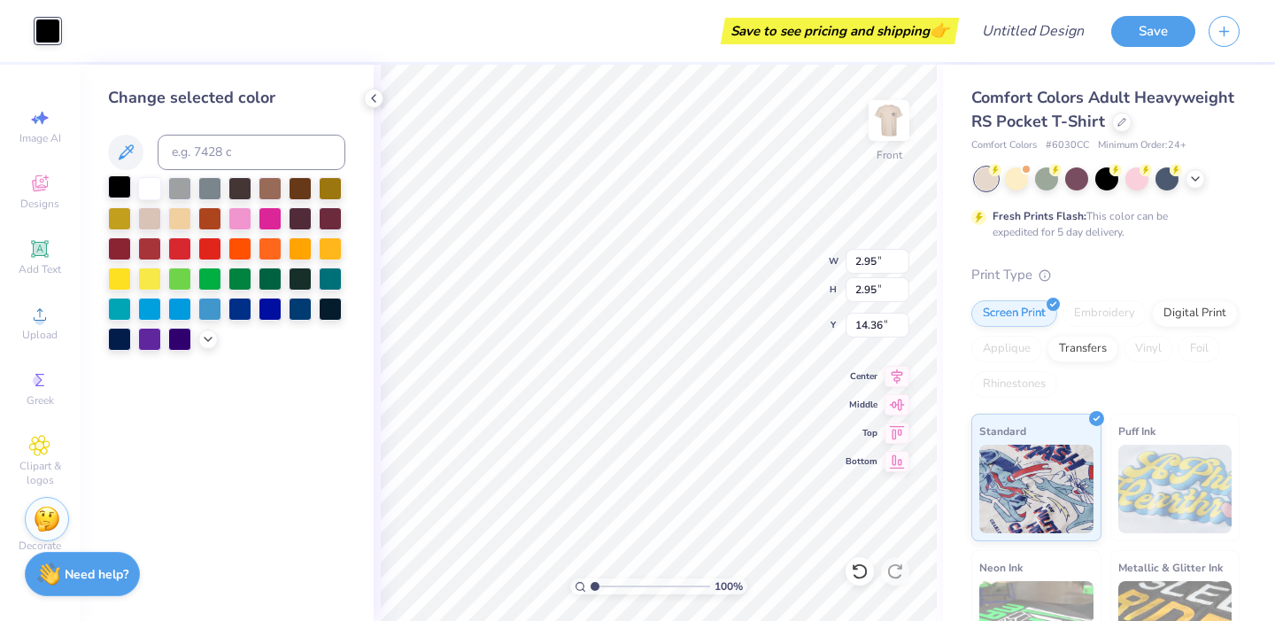
type input "1.21"
type input "19.33"
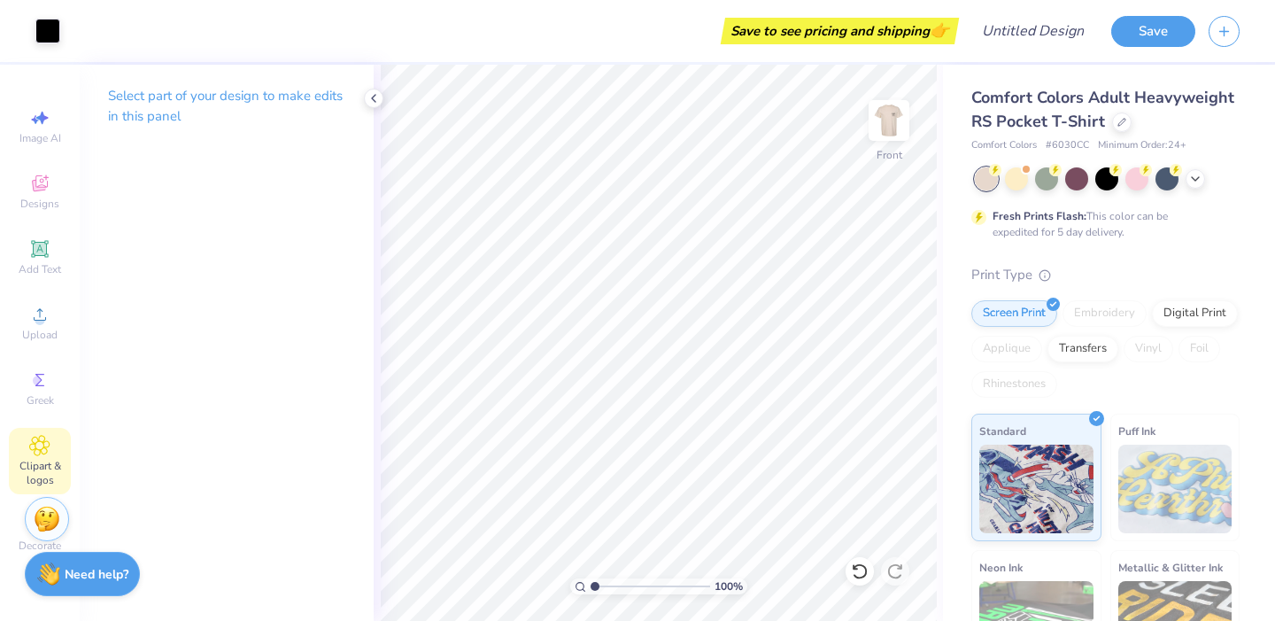
click at [43, 440] on icon at bounding box center [39, 445] width 20 height 21
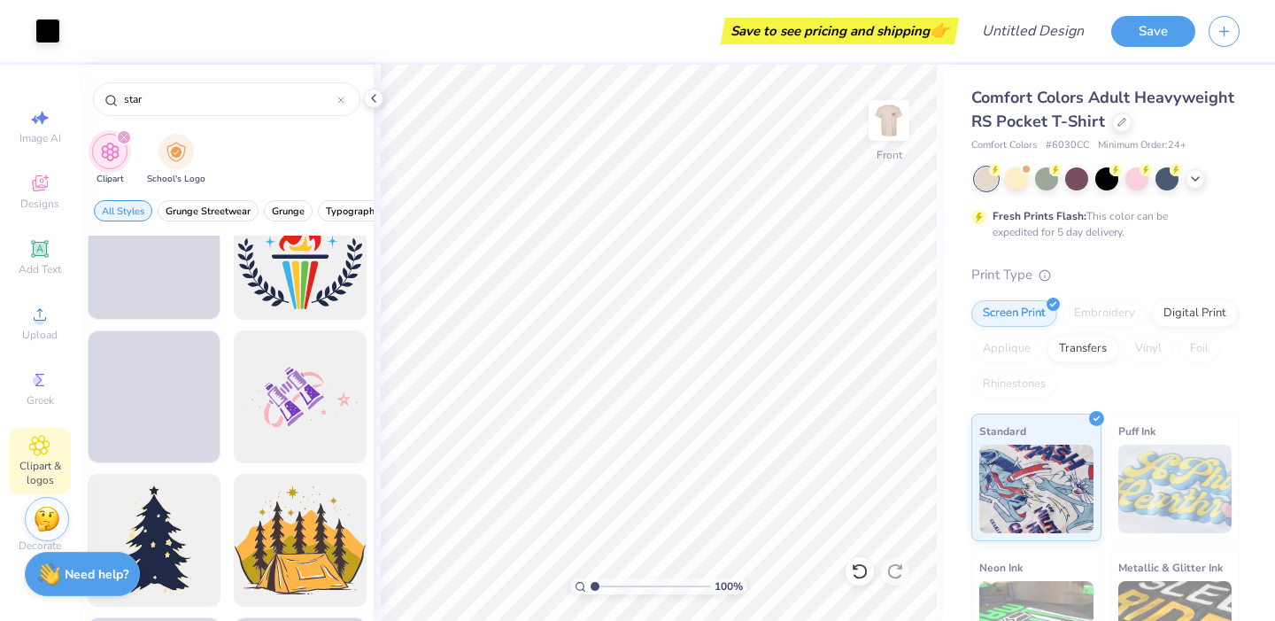
scroll to position [14411, 0]
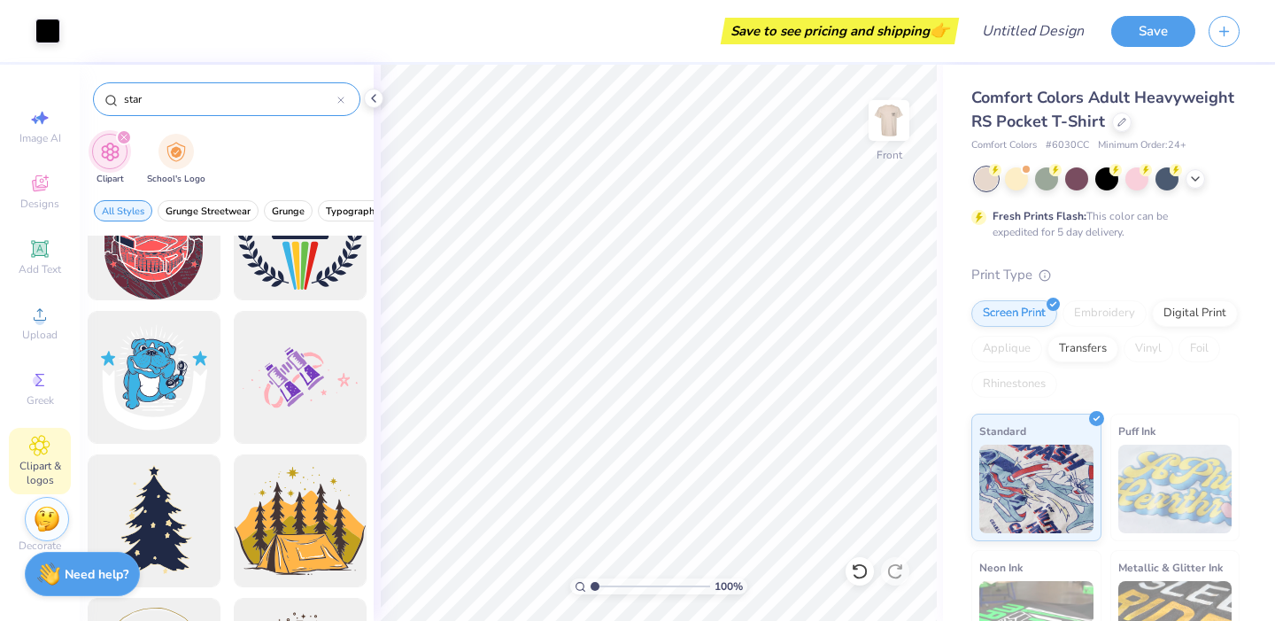
click at [191, 99] on input "star" at bounding box center [229, 99] width 215 height 18
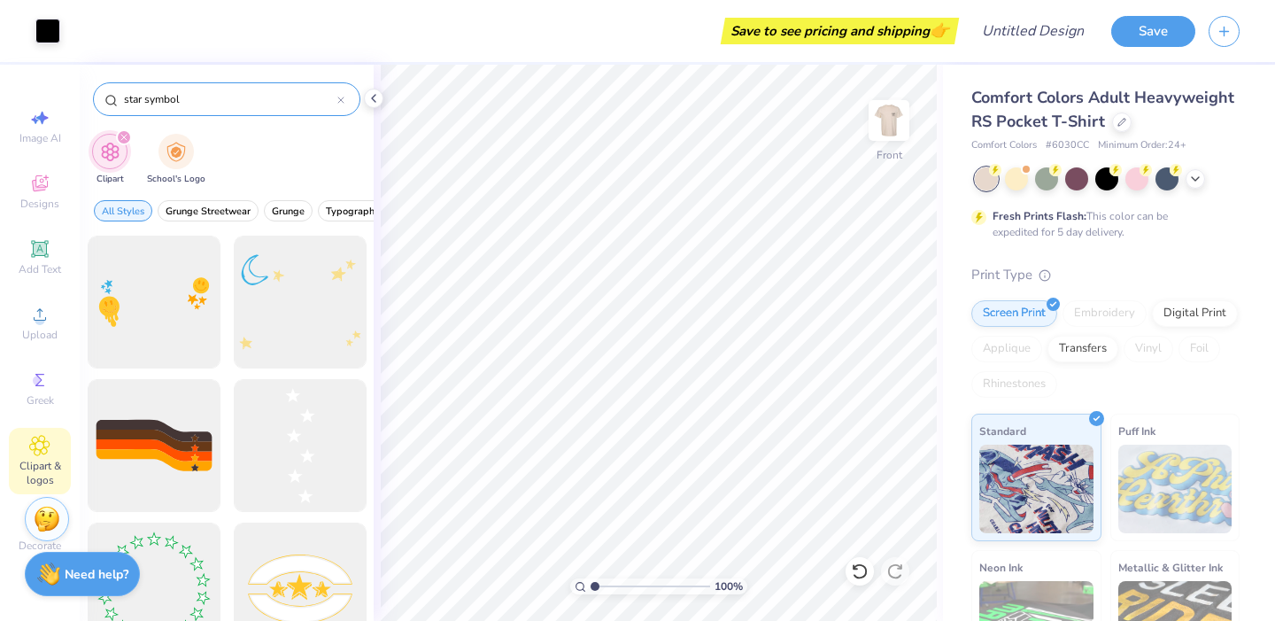
type input "star symbol"
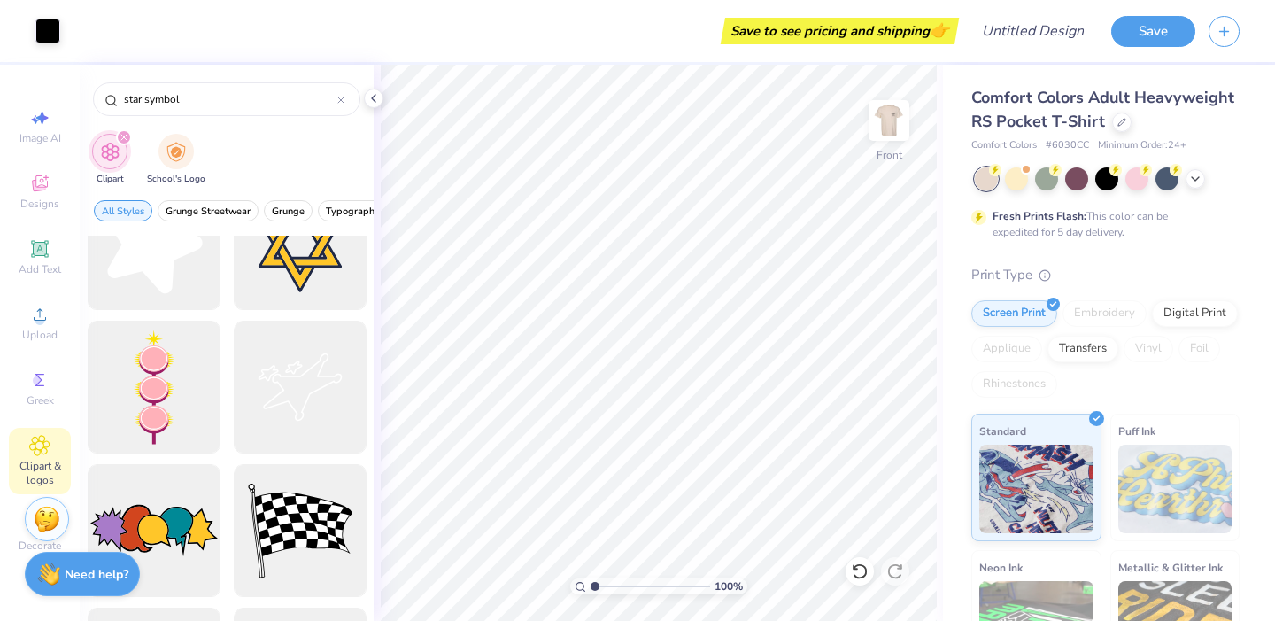
scroll to position [331, 0]
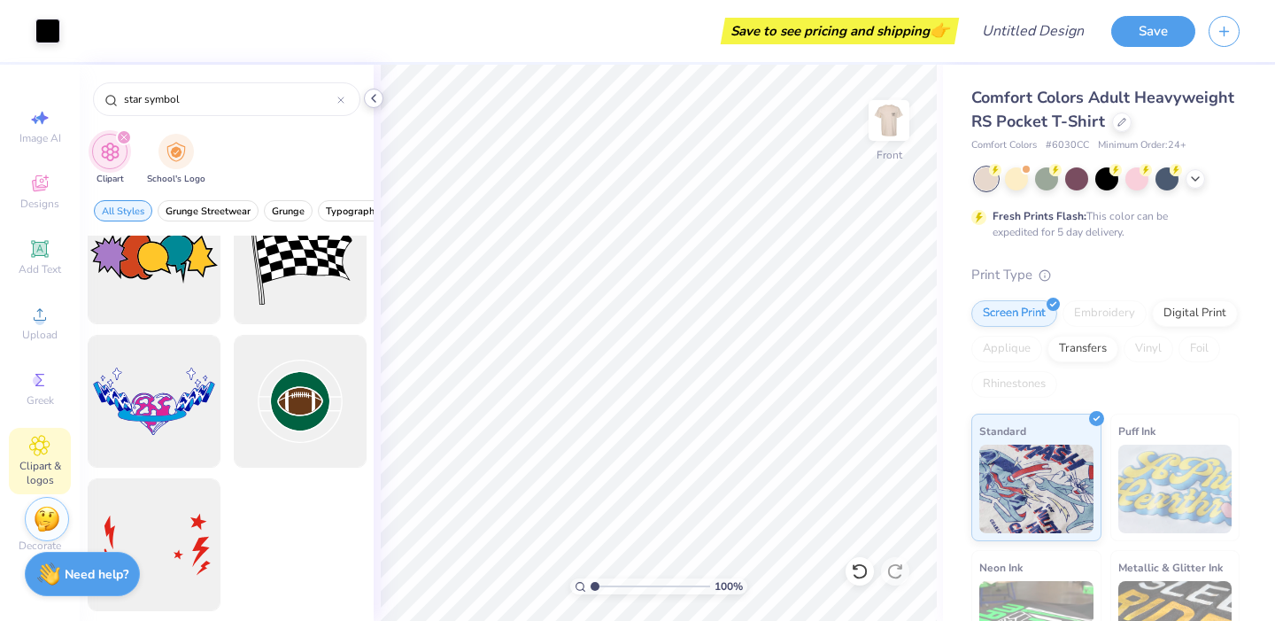
click at [374, 99] on icon at bounding box center [374, 98] width 14 height 14
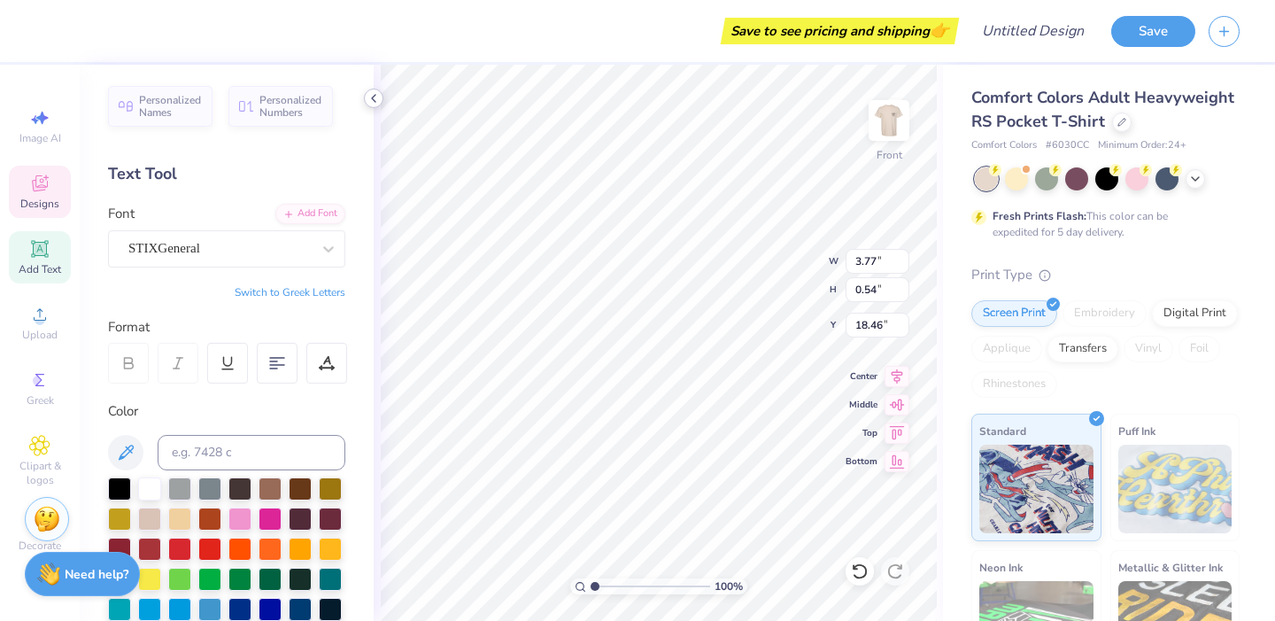
scroll to position [0, 2]
type textarea "[MEDICAL_DATA] TKE"
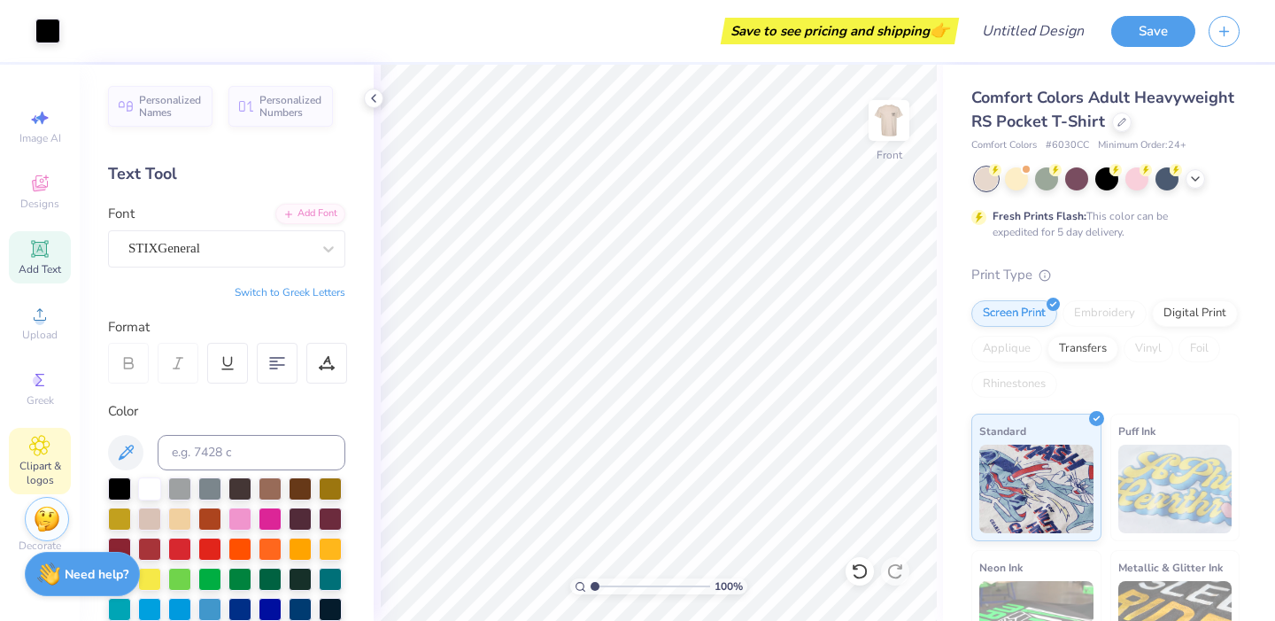
click at [31, 444] on icon at bounding box center [39, 445] width 19 height 19
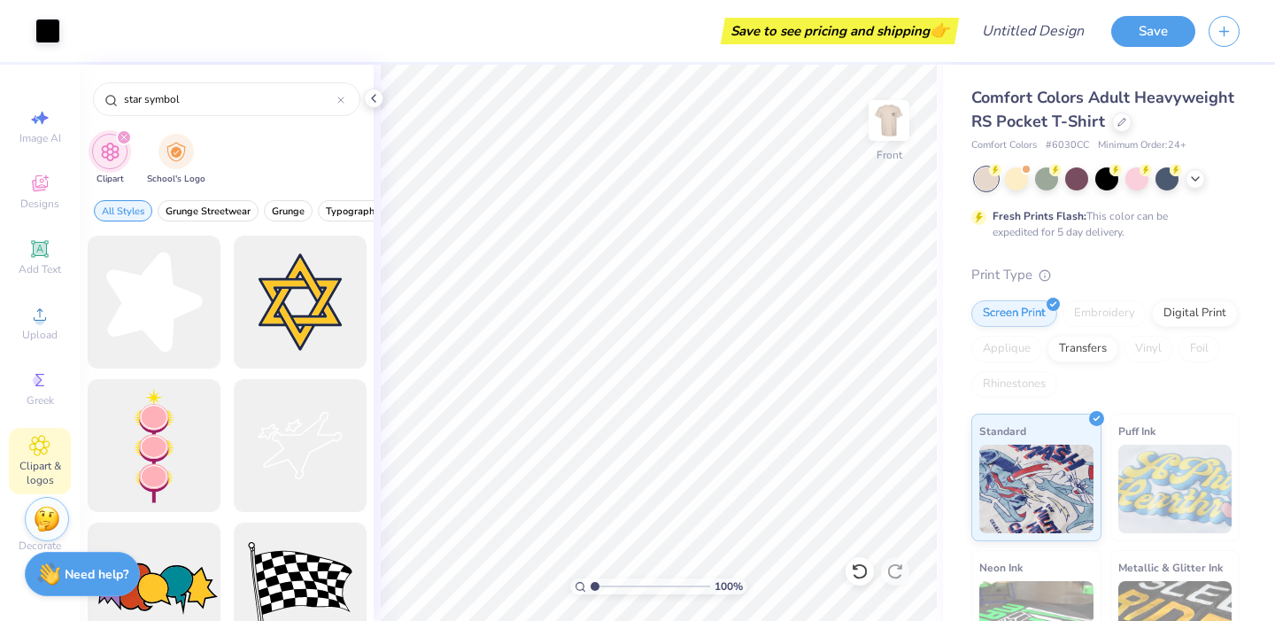
drag, startPoint x: 192, startPoint y: 95, endPoint x: 87, endPoint y: 104, distance: 105.7
click at [87, 104] on div "star symbol" at bounding box center [227, 95] width 294 height 60
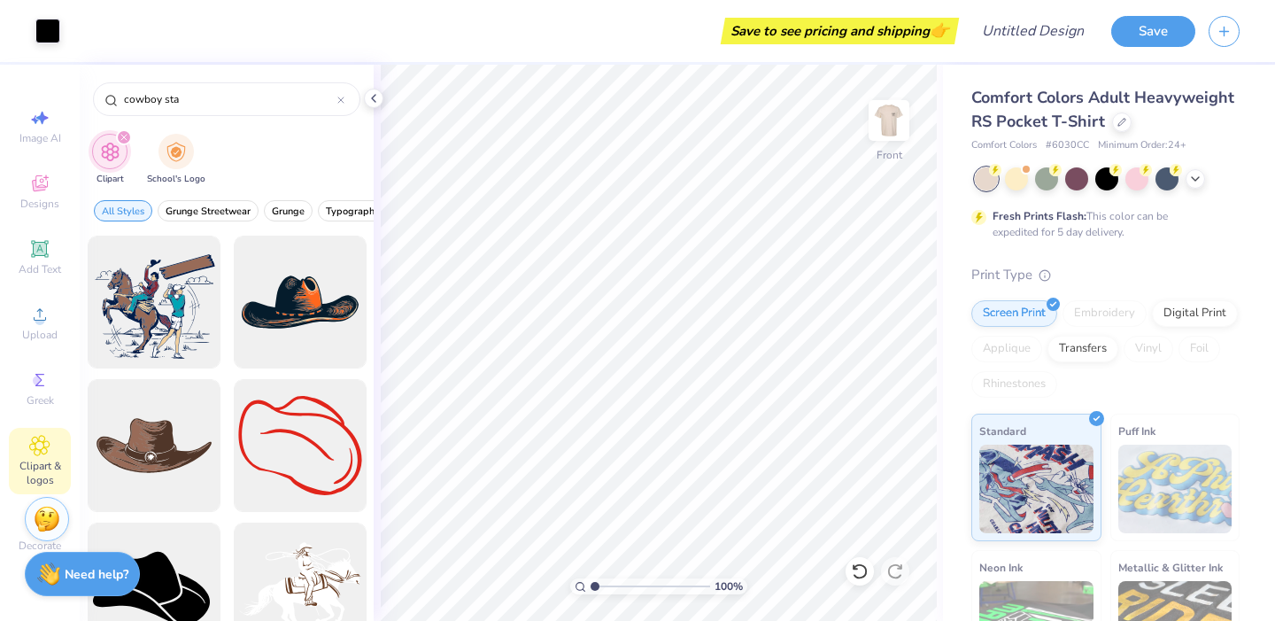
type input "cowboy star"
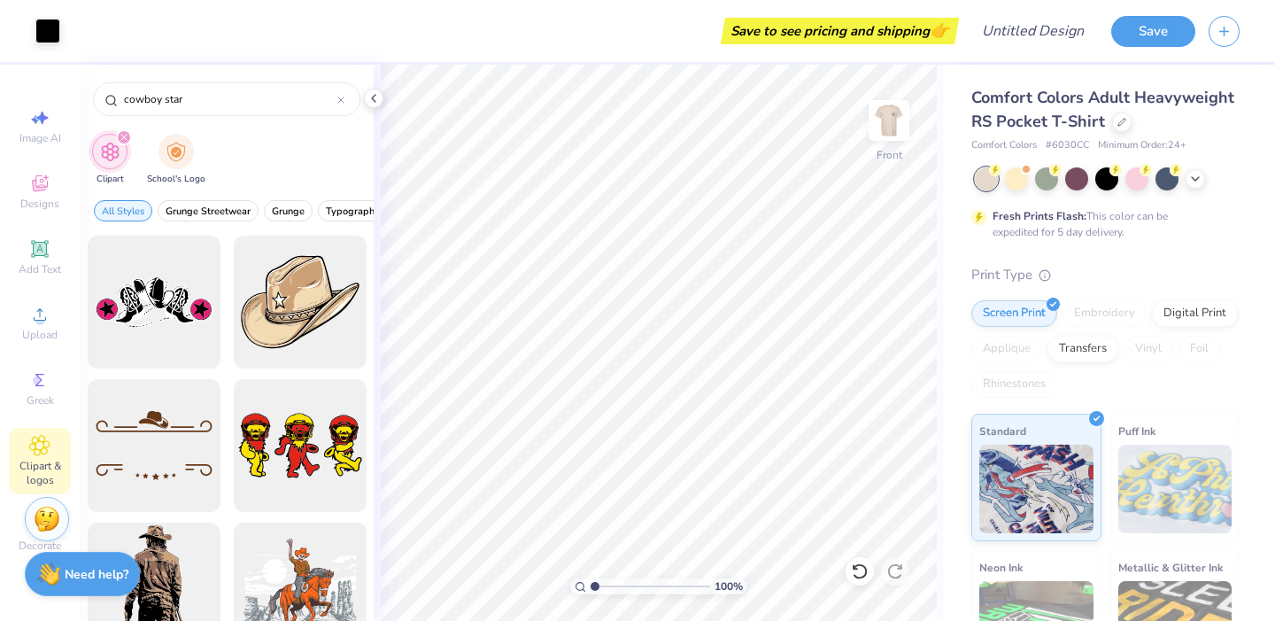
scroll to position [44, 0]
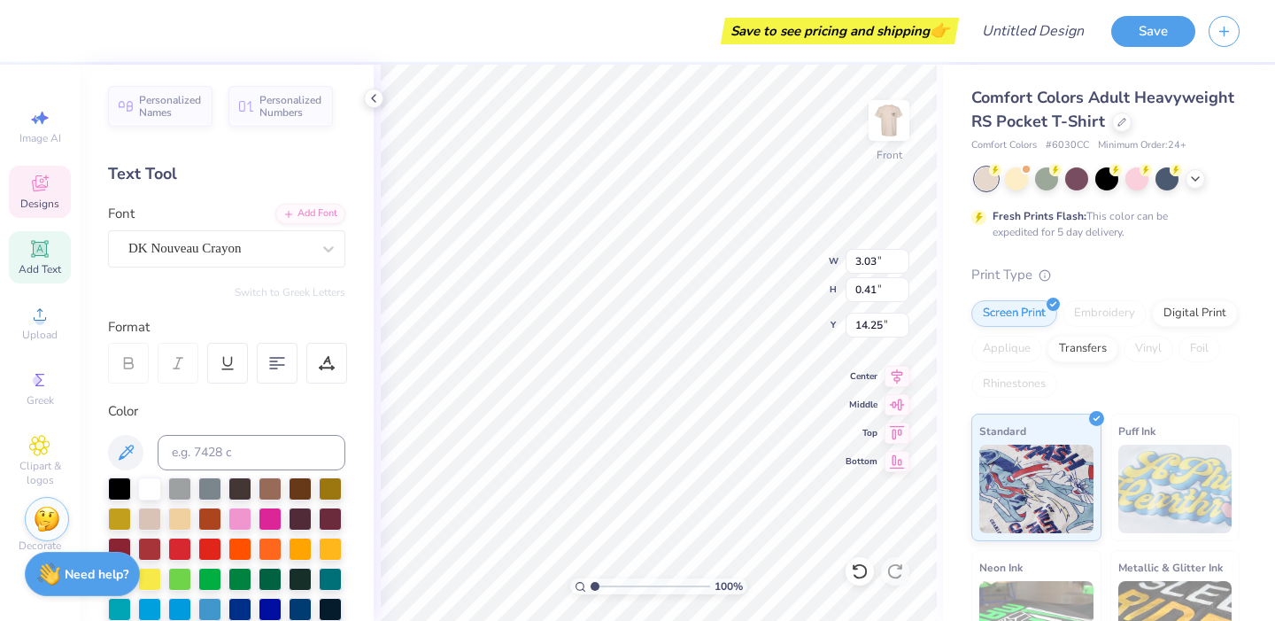
type input "3.19"
type input "0.43"
type input "14.23"
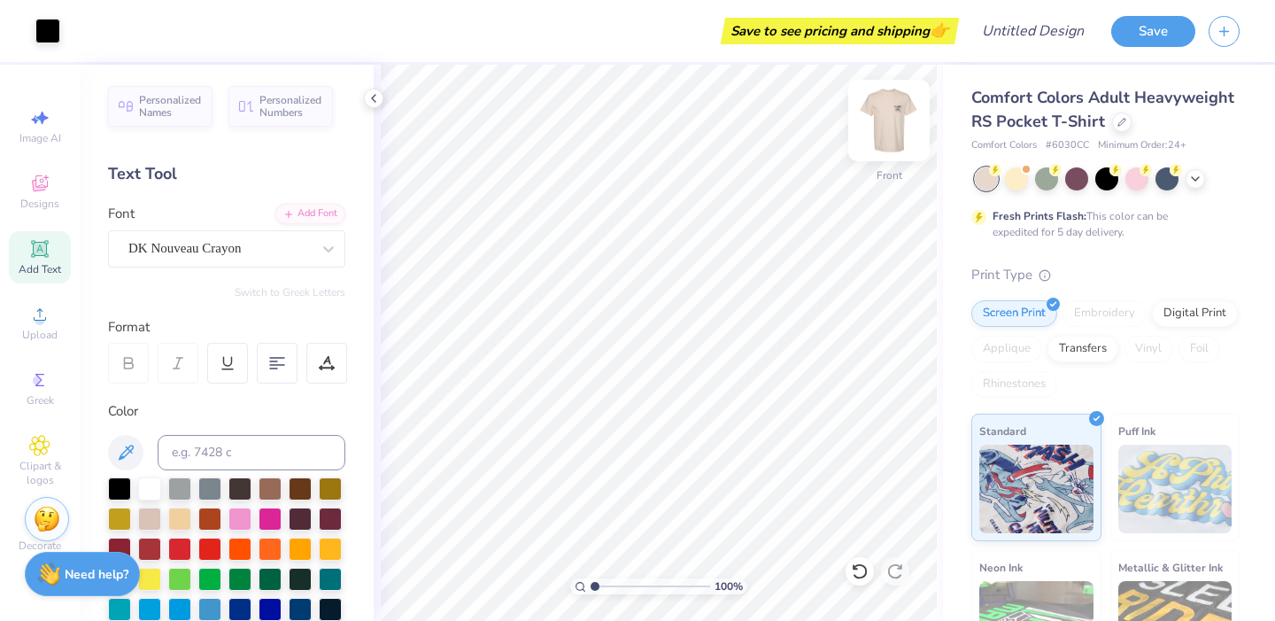
click at [884, 133] on img at bounding box center [888, 120] width 71 height 71
click at [891, 130] on img at bounding box center [888, 120] width 71 height 71
click at [49, 326] on div "Upload" at bounding box center [40, 323] width 62 height 52
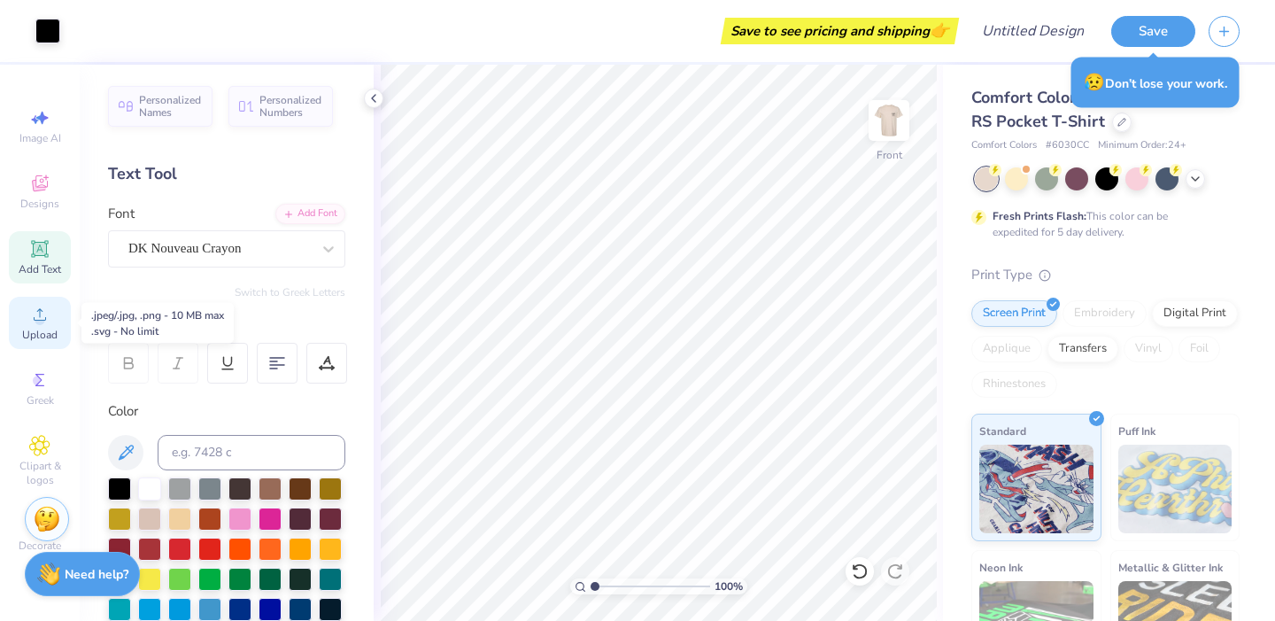
click at [40, 327] on div "Upload" at bounding box center [40, 323] width 62 height 52
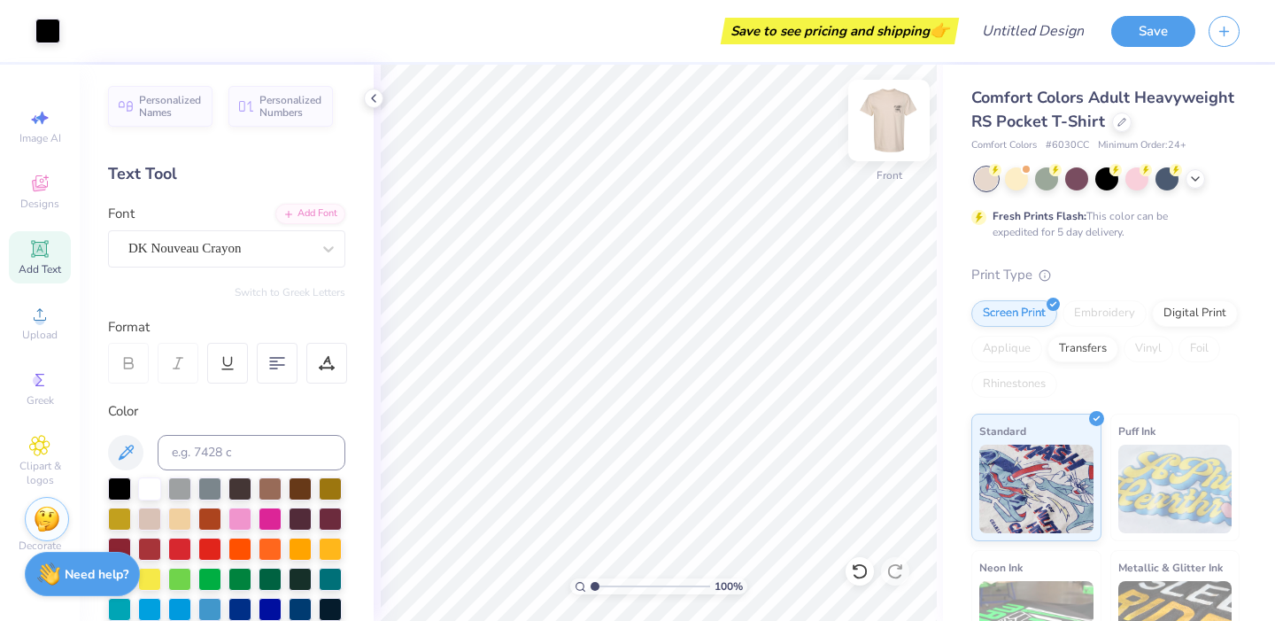
click at [888, 116] on img at bounding box center [888, 120] width 71 height 71
click at [888, 116] on img at bounding box center [888, 120] width 35 height 35
